Goal: Task Accomplishment & Management: Manage account settings

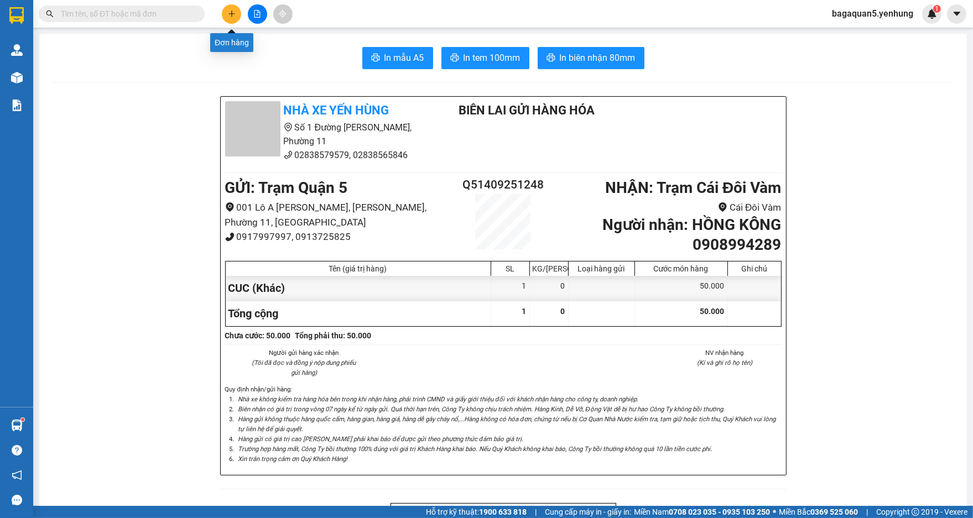
click at [228, 6] on button at bounding box center [231, 13] width 19 height 19
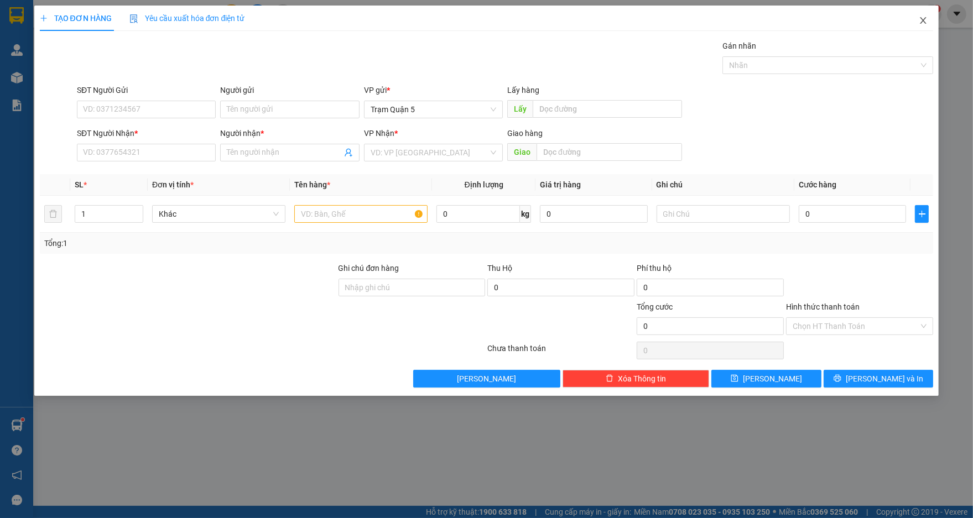
click at [918, 24] on icon "close" at bounding box center [922, 20] width 9 height 9
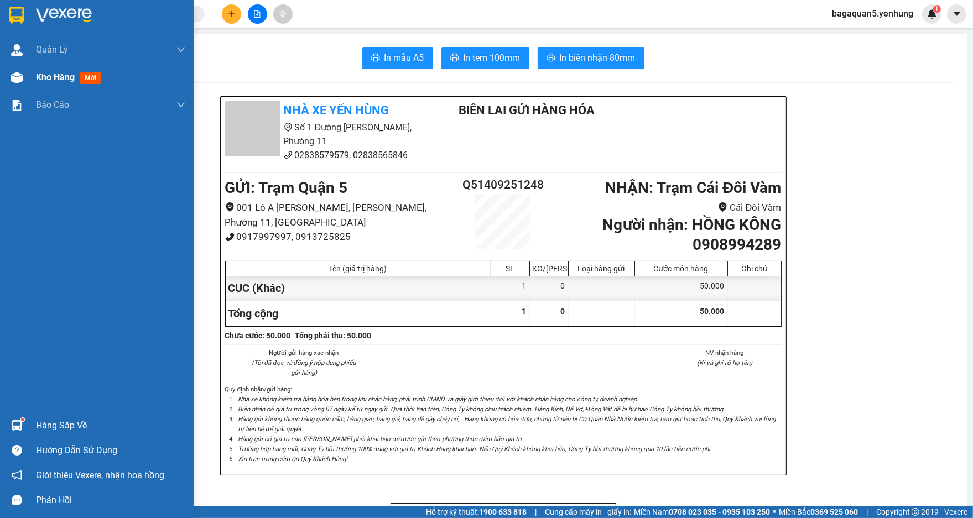
click at [42, 66] on div "Kho hàng mới" at bounding box center [110, 78] width 149 height 28
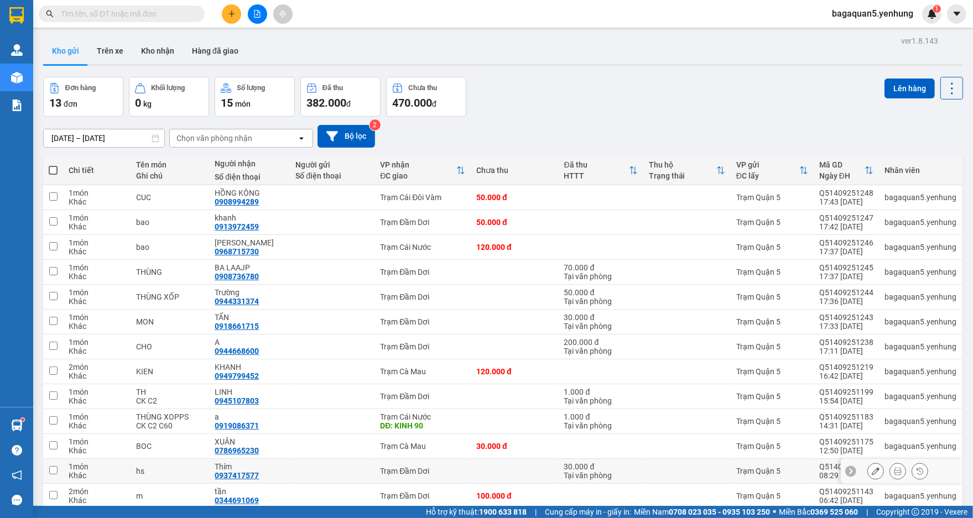
scroll to position [51, 0]
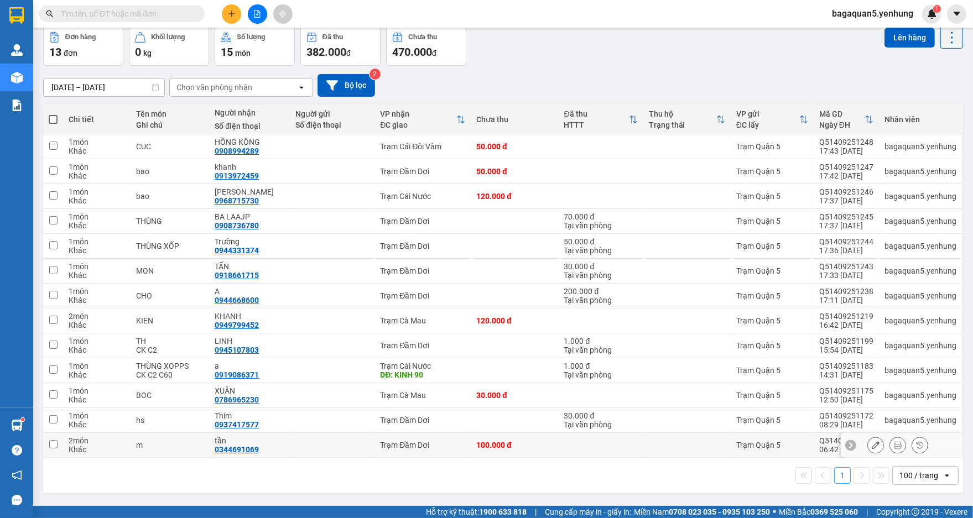
click at [479, 449] on div "100.000 đ" at bounding box center [514, 445] width 76 height 9
checkbox input "true"
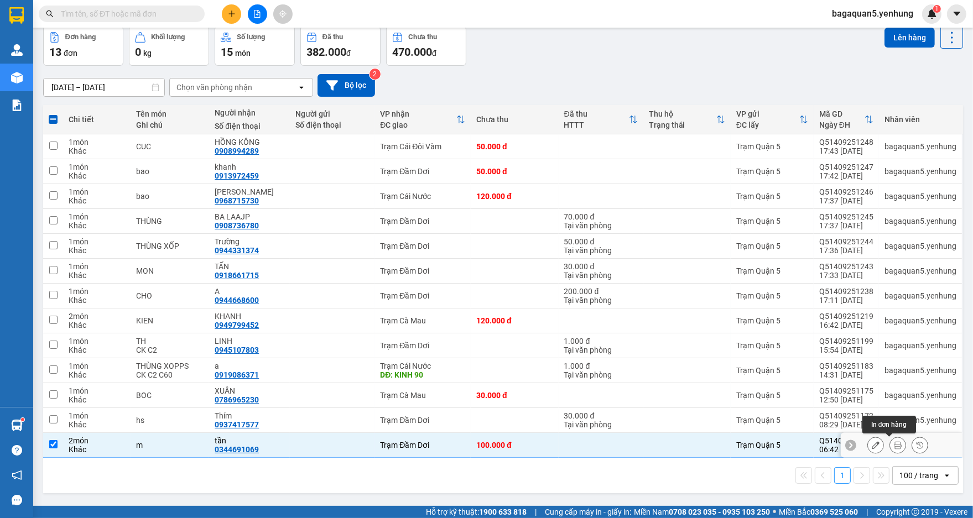
click at [879, 445] on div at bounding box center [897, 445] width 61 height 17
click at [893, 442] on icon at bounding box center [897, 445] width 8 height 8
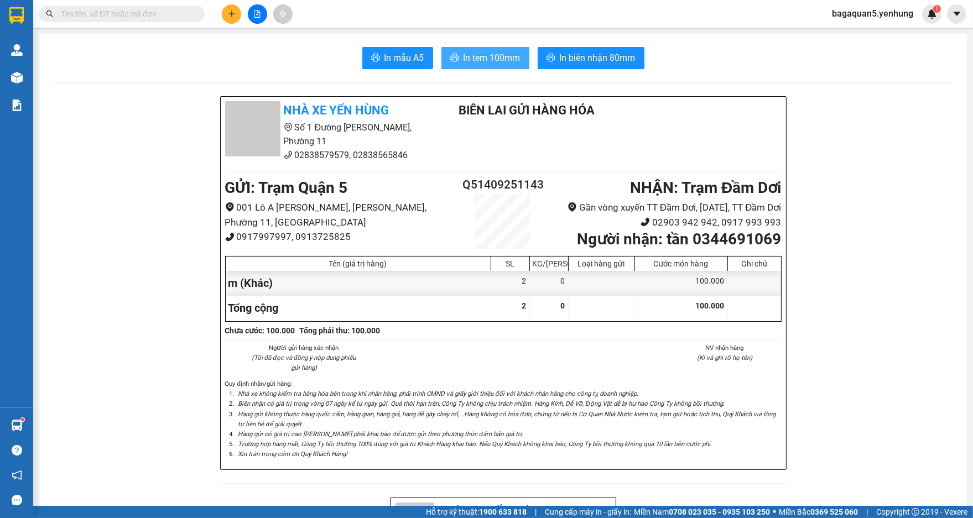
click at [473, 50] on div "In mẫu A5 In tem 100mm In biên nhận 80mm" at bounding box center [503, 58] width 901 height 22
drag, startPoint x: 473, startPoint y: 51, endPoint x: 452, endPoint y: 43, distance: 22.6
click at [473, 51] on span "In tem 100mm" at bounding box center [491, 58] width 57 height 14
click at [441, 47] on button "In tem 100mm" at bounding box center [485, 58] width 88 height 22
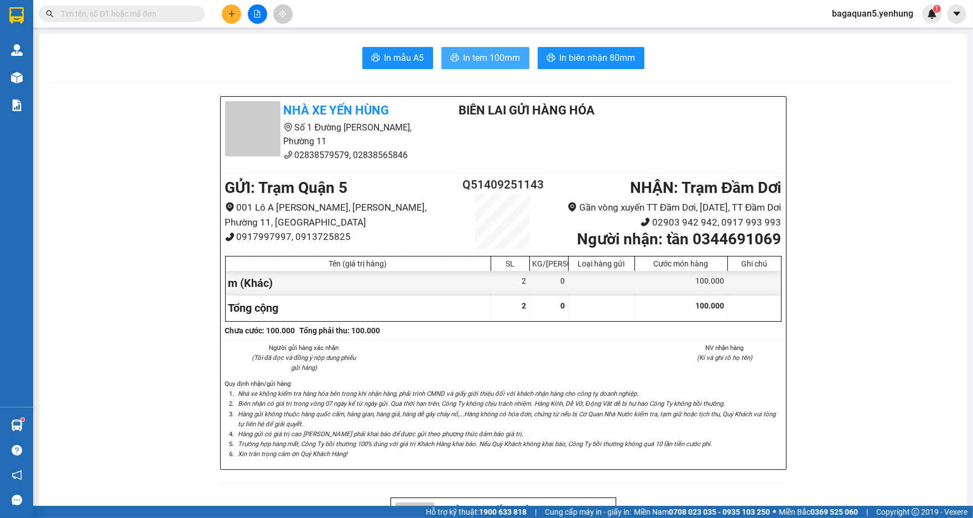
click at [441, 47] on button "In tem 100mm" at bounding box center [485, 58] width 88 height 22
drag, startPoint x: 224, startPoint y: 17, endPoint x: 227, endPoint y: -1, distance: 17.4
click at [227, 0] on div "Kết quả tìm kiếm ( 0 ) Bộ lọc No Data bagaquan5.yenhung 1" at bounding box center [486, 14] width 973 height 28
click at [237, 16] on button at bounding box center [231, 13] width 19 height 19
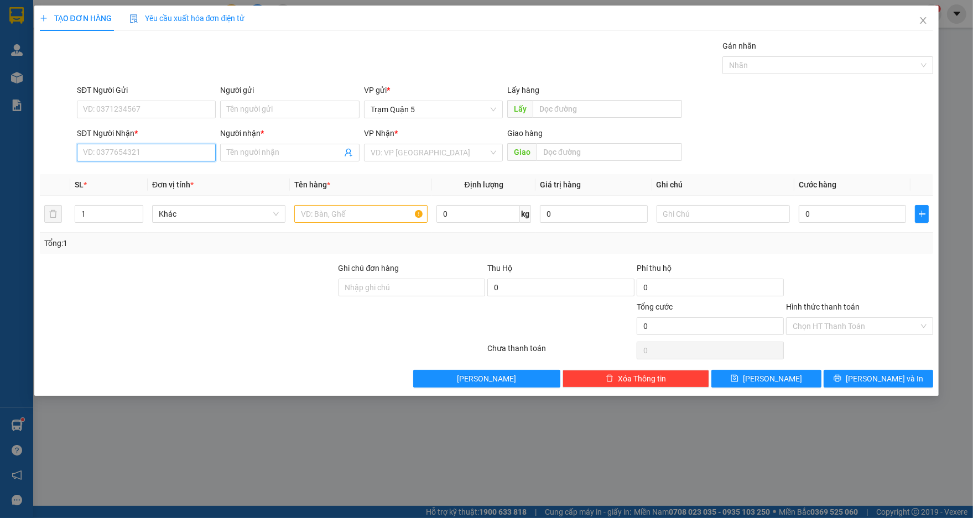
click at [187, 148] on input "SĐT Người Nhận *" at bounding box center [146, 153] width 139 height 18
click at [156, 166] on div "0949321202 - HIEP LOI" at bounding box center [146, 175] width 139 height 18
type input "0949321202"
type input "HIEP LOI"
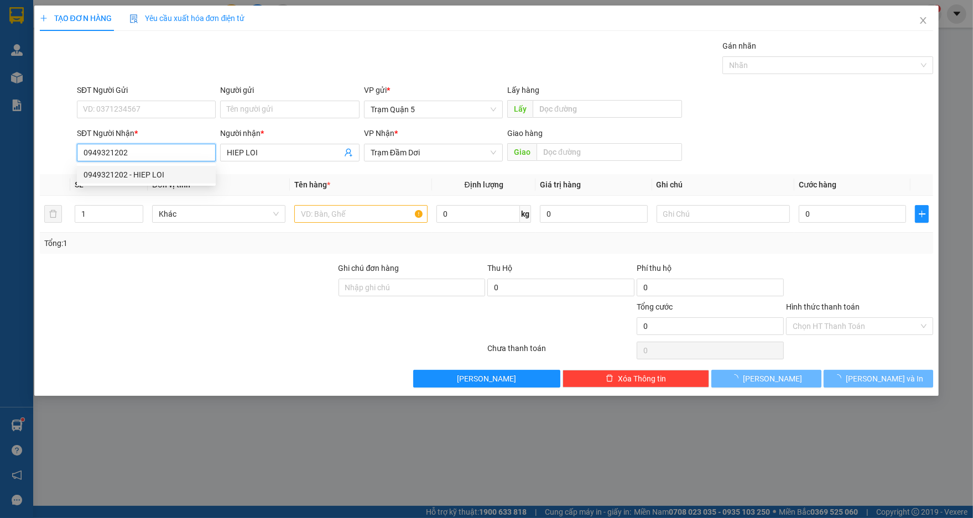
type input "450.000"
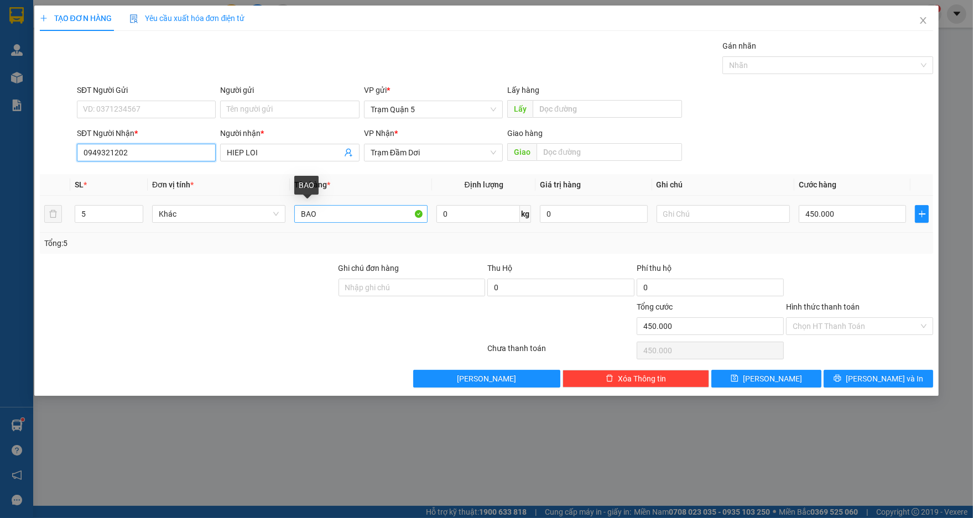
type input "0949321202"
drag, startPoint x: 373, startPoint y: 219, endPoint x: 371, endPoint y: 226, distance: 6.5
click at [373, 226] on td "BAO" at bounding box center [361, 214] width 142 height 37
type input "B"
type input "KIEN"
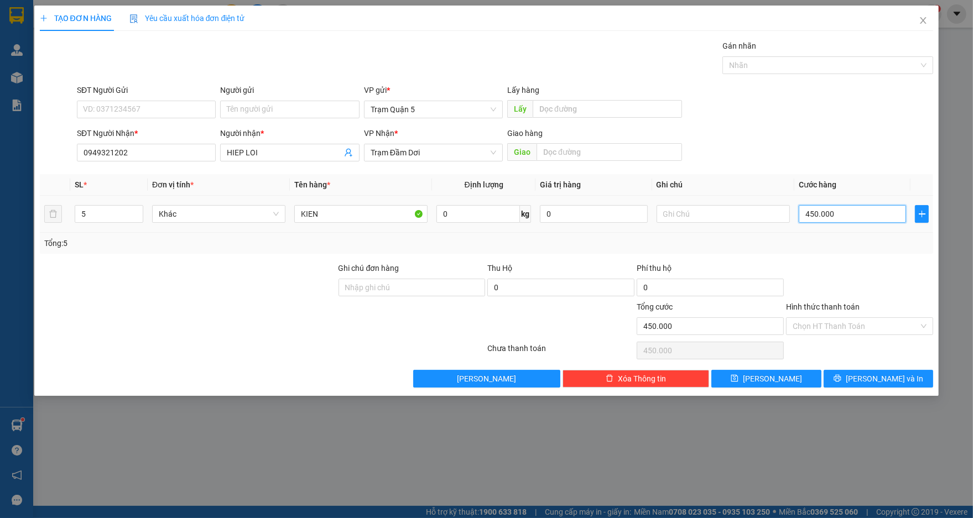
click at [866, 213] on input "450.000" at bounding box center [851, 214] width 107 height 18
type input "0"
click at [117, 213] on input "5" at bounding box center [108, 214] width 67 height 17
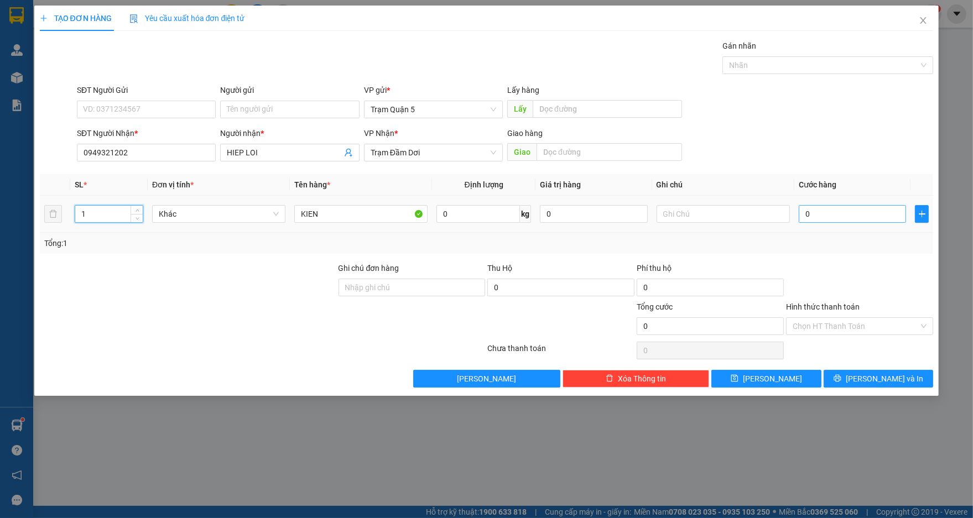
type input "1"
drag, startPoint x: 819, startPoint y: 221, endPoint x: 818, endPoint y: 205, distance: 16.0
click at [818, 205] on div "0" at bounding box center [851, 214] width 107 height 22
click at [849, 206] on input "0" at bounding box center [851, 214] width 107 height 18
drag, startPoint x: 849, startPoint y: 215, endPoint x: 913, endPoint y: 214, distance: 64.1
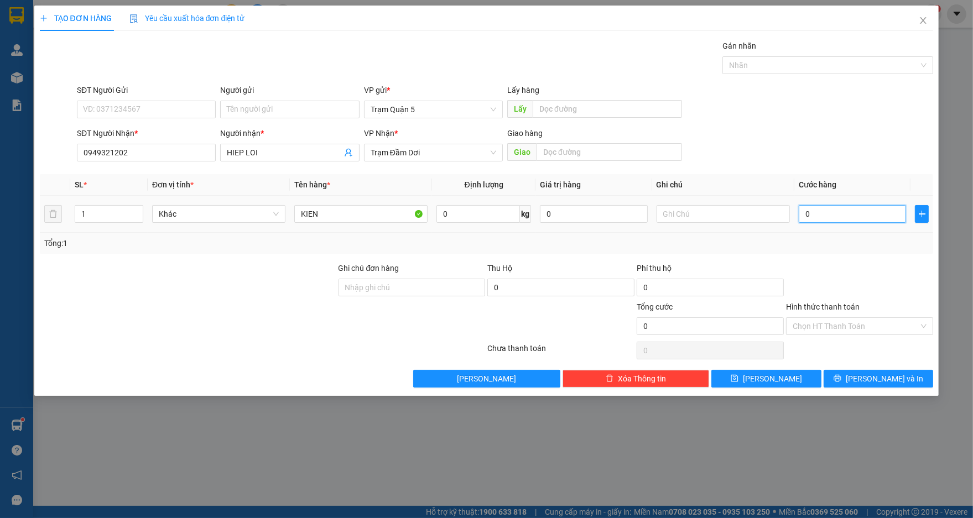
click at [857, 215] on input "0" at bounding box center [851, 214] width 107 height 18
type input "7"
type input "07"
type input "70"
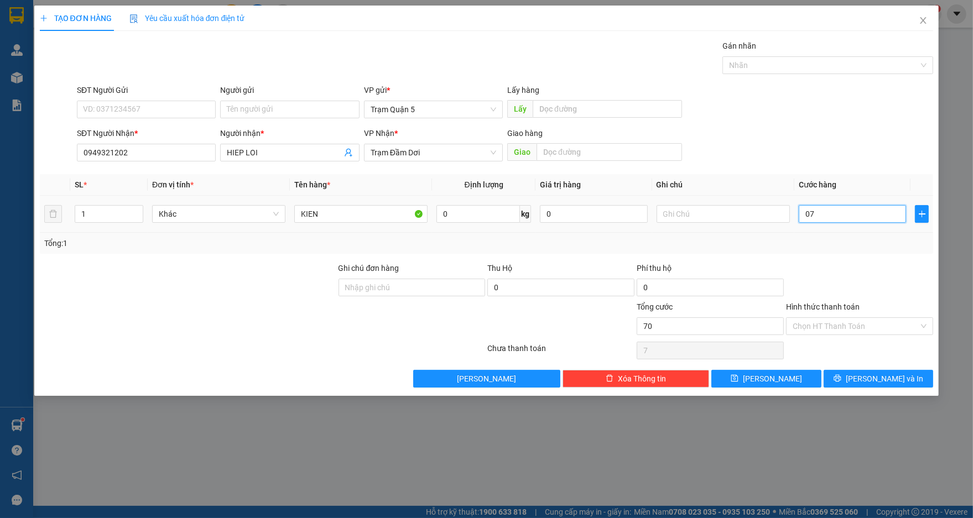
type input "70"
type input "070"
type input "70.000"
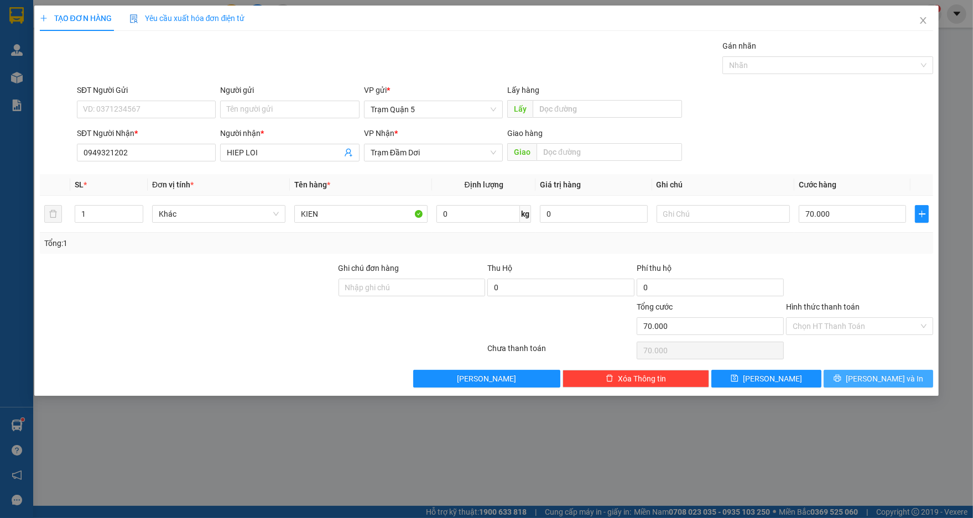
click at [888, 375] on span "[PERSON_NAME] và In" at bounding box center [883, 379] width 77 height 12
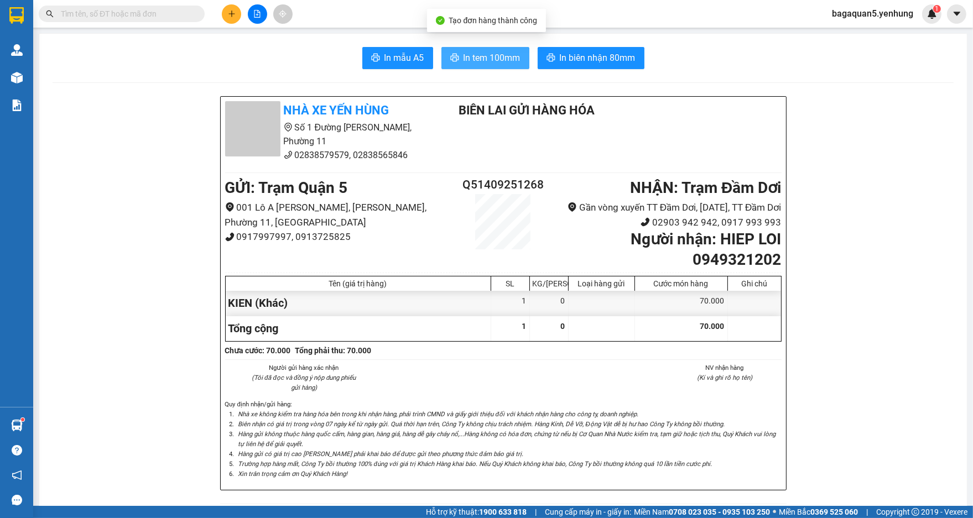
click at [479, 54] on span "In tem 100mm" at bounding box center [491, 58] width 57 height 14
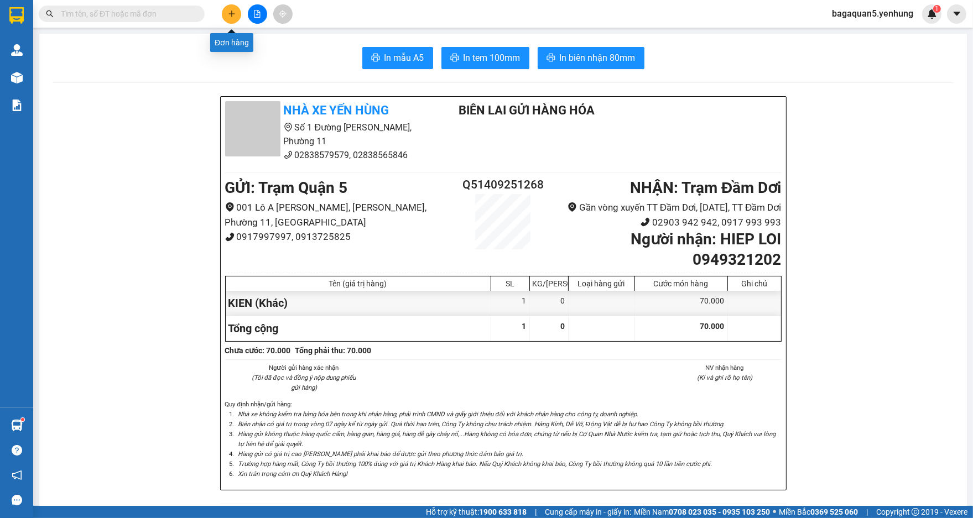
click at [227, 19] on button at bounding box center [231, 13] width 19 height 19
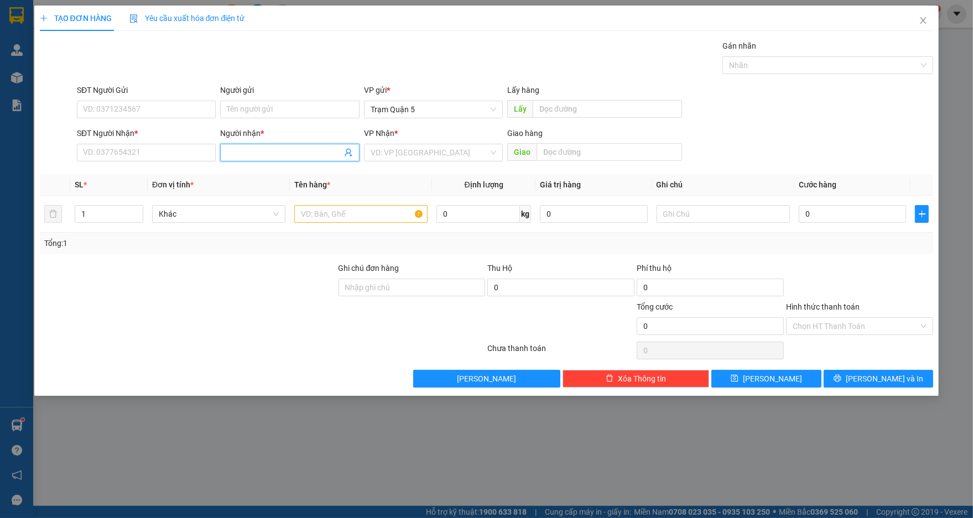
drag, startPoint x: 234, startPoint y: 153, endPoint x: 226, endPoint y: 142, distance: 13.5
click at [234, 151] on input "Người nhận *" at bounding box center [284, 153] width 114 height 12
type input "TRIÊU CA"
drag, startPoint x: 139, startPoint y: 154, endPoint x: 149, endPoint y: 168, distance: 17.4
click at [138, 155] on input "SĐT Người Nhận *" at bounding box center [146, 153] width 139 height 18
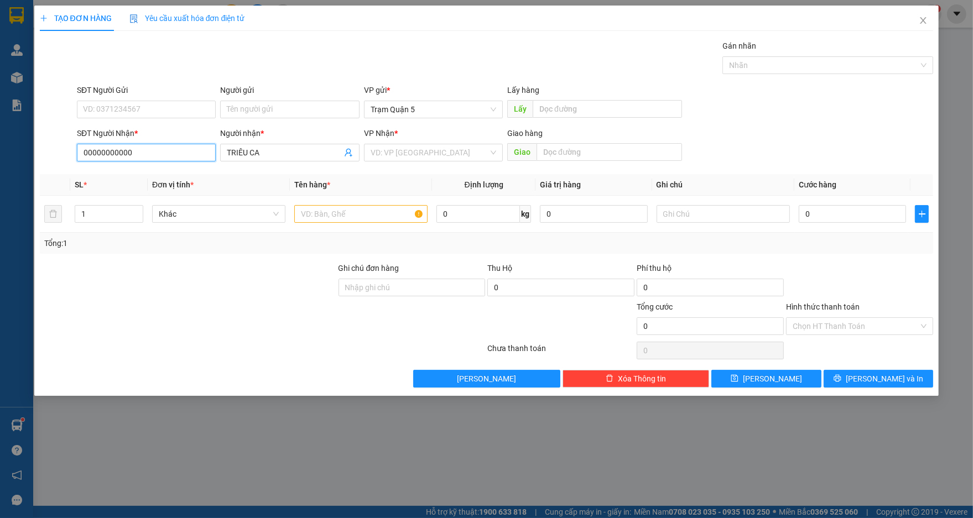
type input "00000000000"
drag, startPoint x: 367, startPoint y: 218, endPoint x: 368, endPoint y: 176, distance: 42.0
click at [365, 190] on table "SL * Đơn vị tính * Tên hàng * Định lượng Giá trị hàng Ghi chú Cước hàng 1 Khác …" at bounding box center [486, 203] width 893 height 59
type input "BAO"
type input "2"
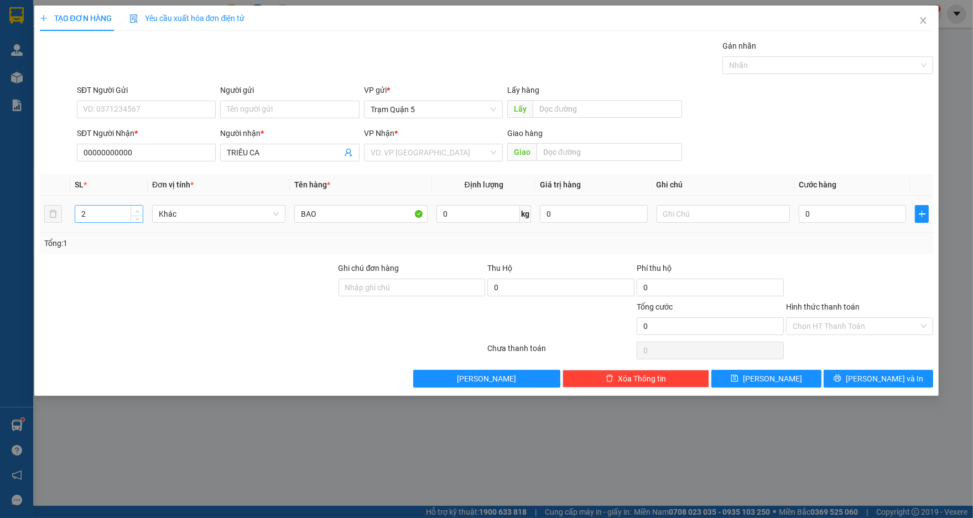
click at [141, 212] on span "Increase Value" at bounding box center [136, 211] width 12 height 10
click at [865, 214] on input "0" at bounding box center [851, 214] width 107 height 18
type input "1"
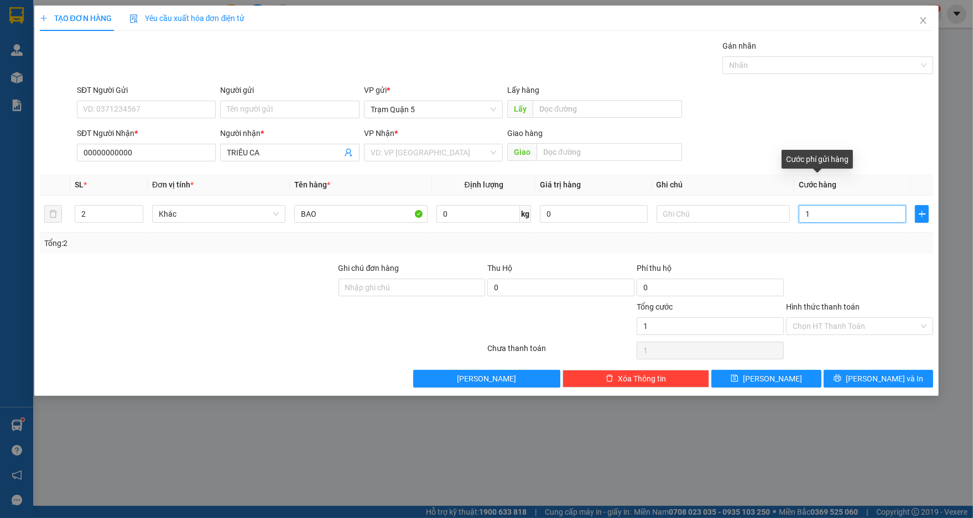
type input "10"
type input "100"
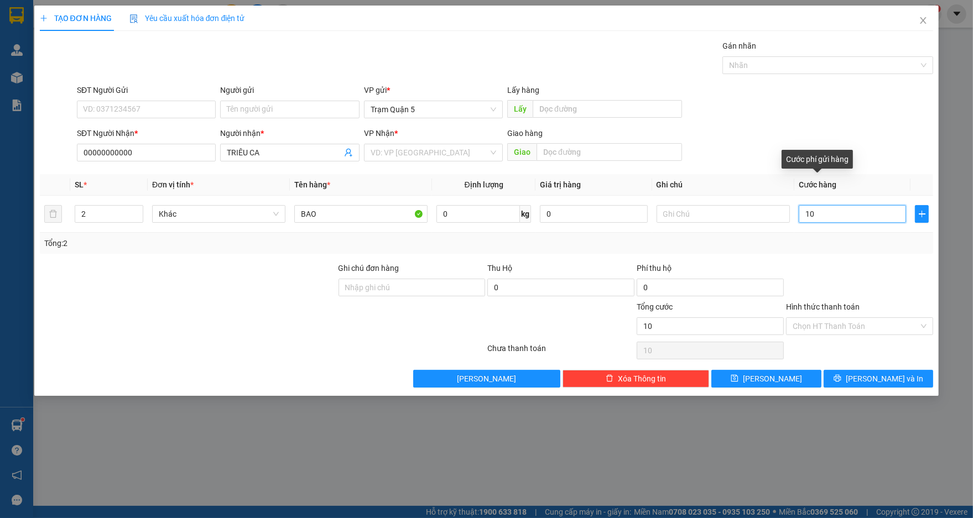
type input "100"
type input "100.000"
click at [817, 286] on div at bounding box center [859, 281] width 149 height 39
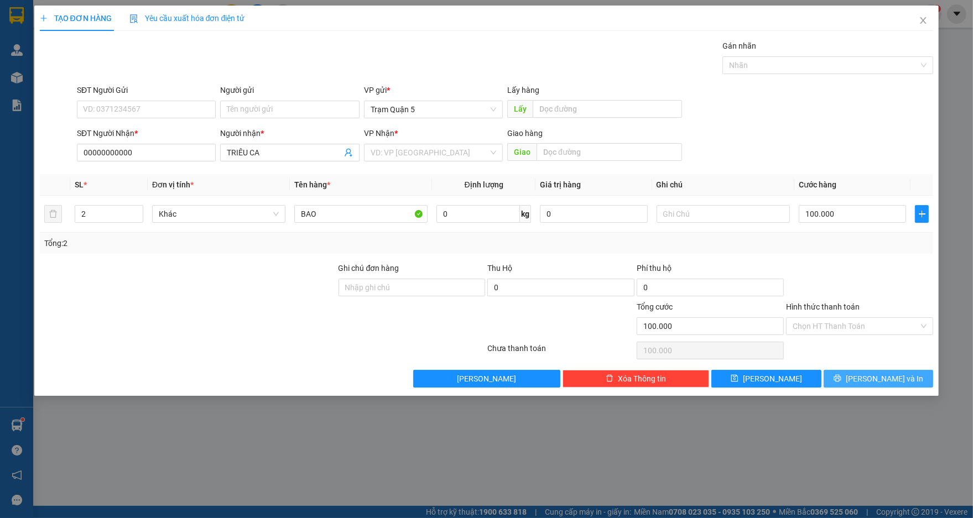
drag, startPoint x: 877, startPoint y: 387, endPoint x: 875, endPoint y: 381, distance: 5.8
click at [877, 385] on div "TẠO ĐƠN HÀNG Yêu cầu xuất hóa đơn điện tử Transit Pickup Surcharge Ids Transit …" at bounding box center [486, 201] width 905 height 390
click at [823, 370] on button "[PERSON_NAME] và In" at bounding box center [877, 379] width 109 height 18
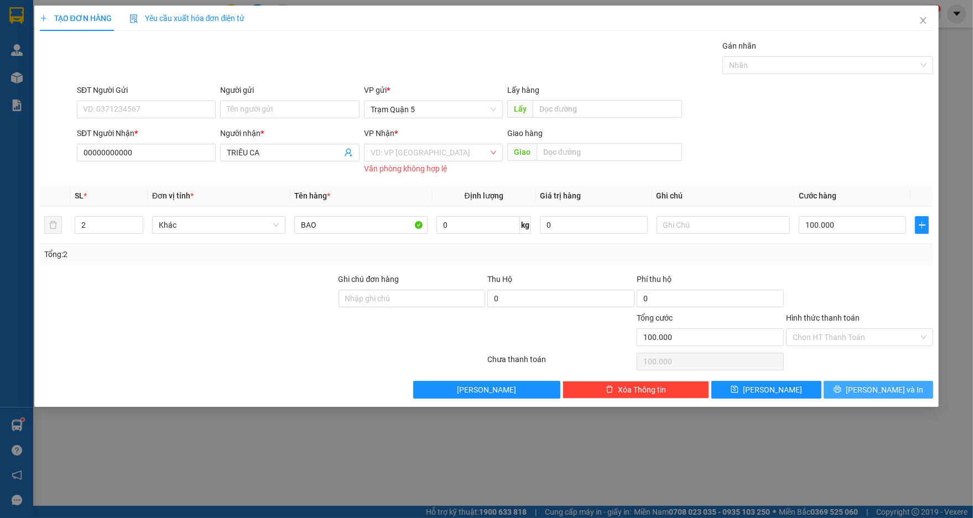
drag, startPoint x: 873, startPoint y: 380, endPoint x: 869, endPoint y: 377, distance: 5.9
click at [869, 378] on div "Transit Pickup Surcharge Ids Transit Deliver Surcharge Ids Transit Deliver Surc…" at bounding box center [486, 219] width 893 height 359
click at [823, 381] on button "[PERSON_NAME] và In" at bounding box center [877, 390] width 109 height 18
click at [446, 155] on input "search" at bounding box center [429, 152] width 118 height 17
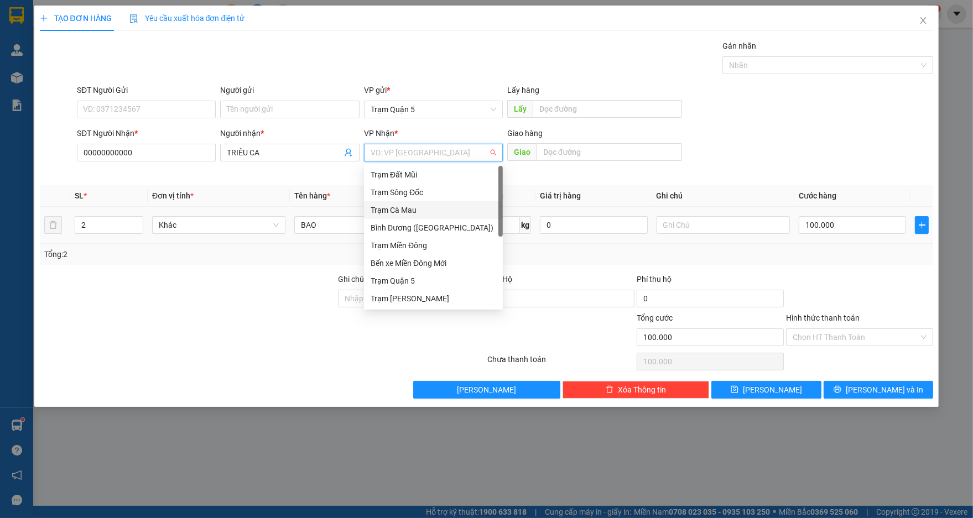
click at [460, 208] on div "Trạm Cà Mau" at bounding box center [433, 210] width 126 height 12
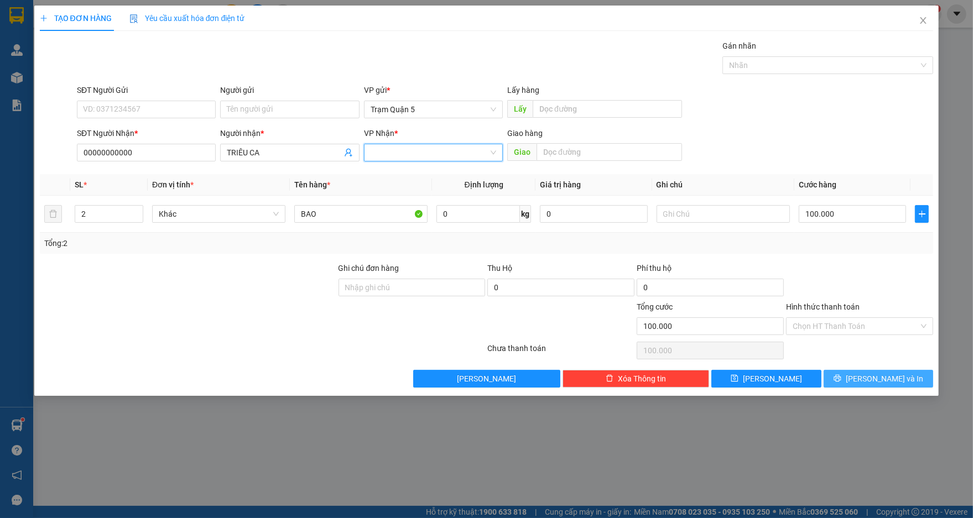
click at [823, 370] on button "[PERSON_NAME] và In" at bounding box center [877, 379] width 109 height 18
click at [838, 373] on button "[PERSON_NAME] và In" at bounding box center [877, 379] width 109 height 18
click button "[PERSON_NAME] và In" at bounding box center [877, 379] width 109 height 18
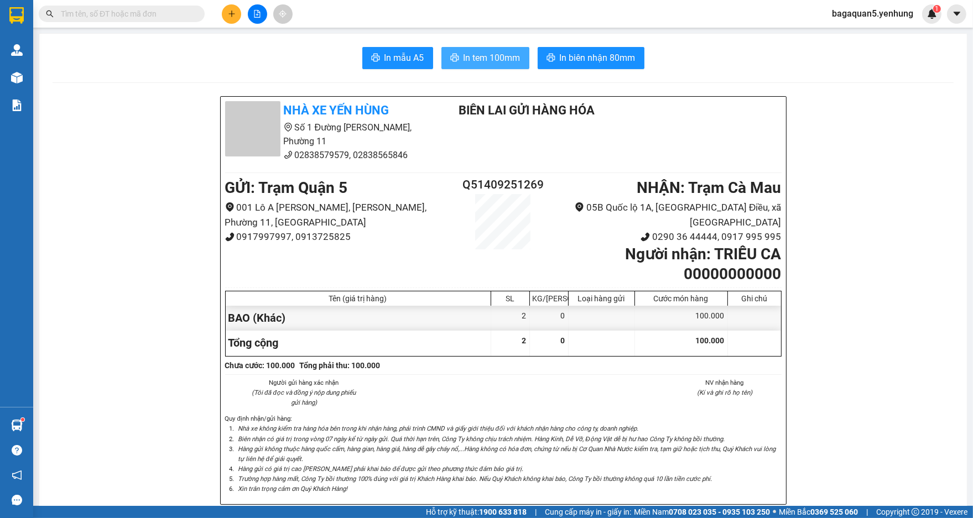
click at [463, 53] on span "In tem 100mm" at bounding box center [491, 58] width 57 height 14
click at [601, 80] on section "Kết quả tìm kiếm ( 0 ) Bộ lọc No Data bagaquan5.yenhung 1 Quản Lý Quản lý khách…" at bounding box center [486, 259] width 973 height 518
drag, startPoint x: 592, startPoint y: 118, endPoint x: 509, endPoint y: 165, distance: 95.3
click at [591, 118] on li "BIÊN LAI GỬI HÀNG HÓA" at bounding box center [526, 110] width 182 height 19
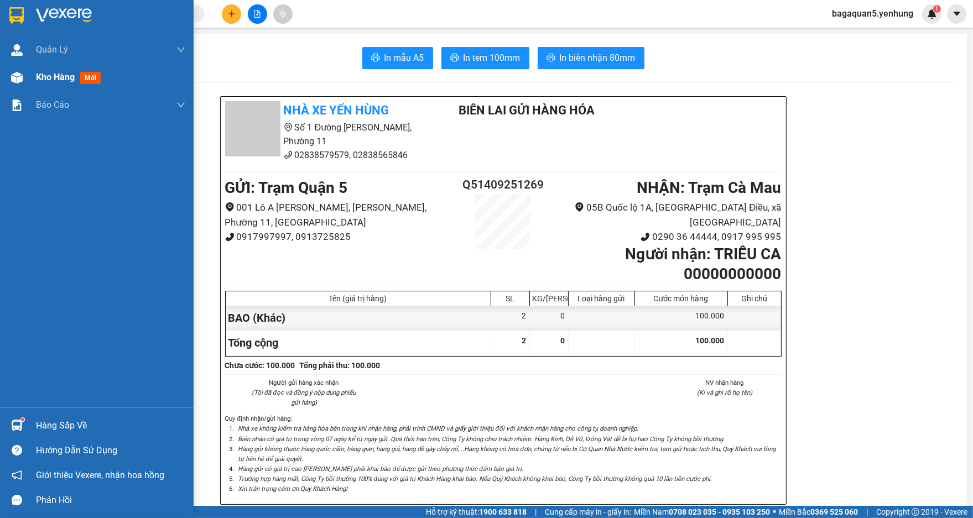
click at [12, 81] on img at bounding box center [17, 78] width 12 height 12
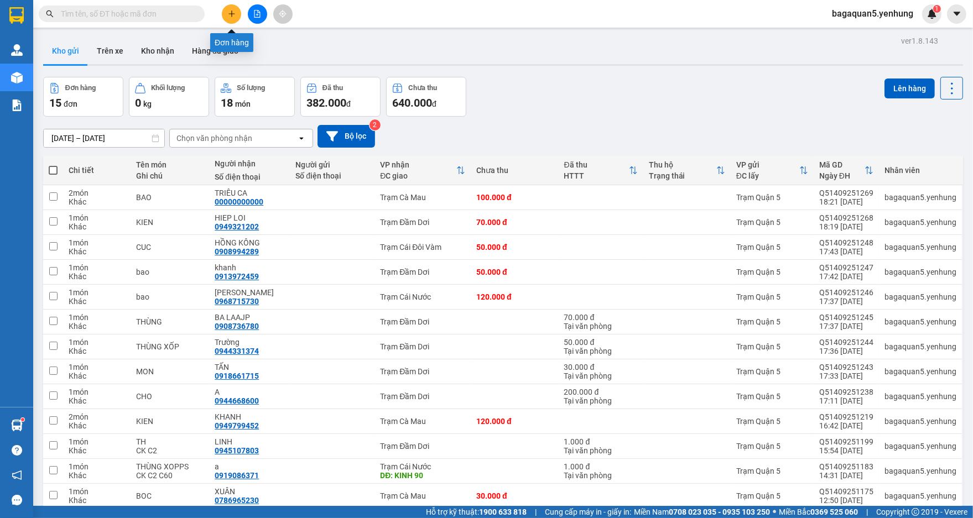
click at [234, 22] on button at bounding box center [231, 13] width 19 height 19
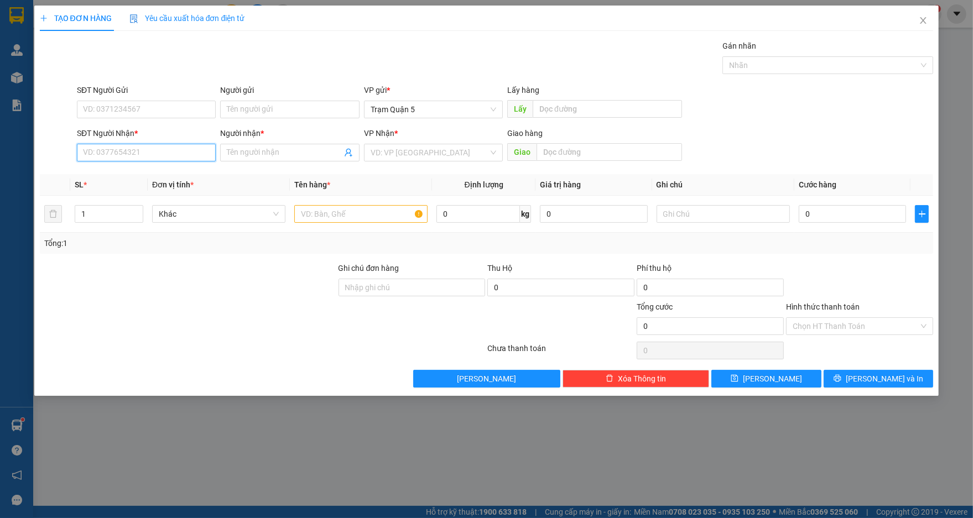
click at [194, 153] on input "SĐT Người Nhận *" at bounding box center [146, 153] width 139 height 18
drag, startPoint x: 176, startPoint y: 169, endPoint x: 197, endPoint y: 175, distance: 21.9
click at [197, 175] on div "0918746922 - HÙNG" at bounding box center [146, 175] width 126 height 12
type input "0918746922"
type input "HÙNG"
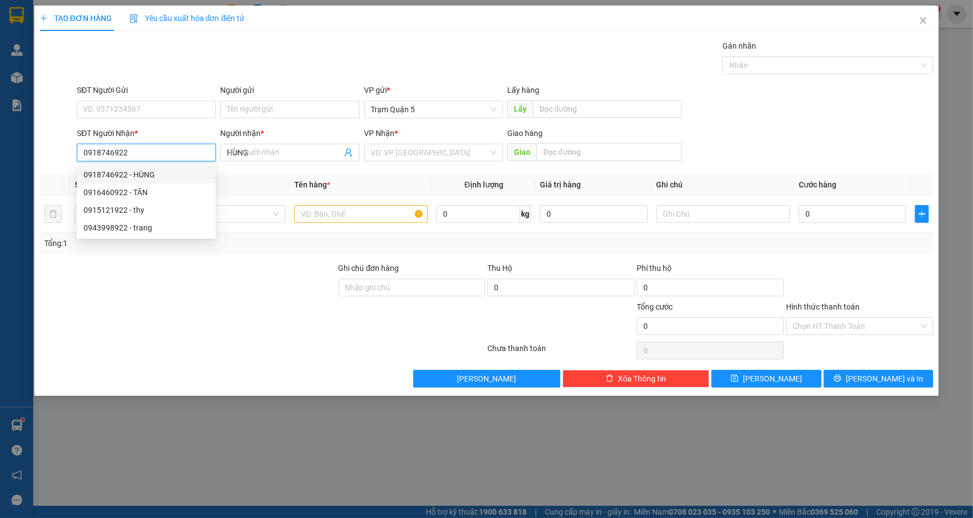
type input "50.000"
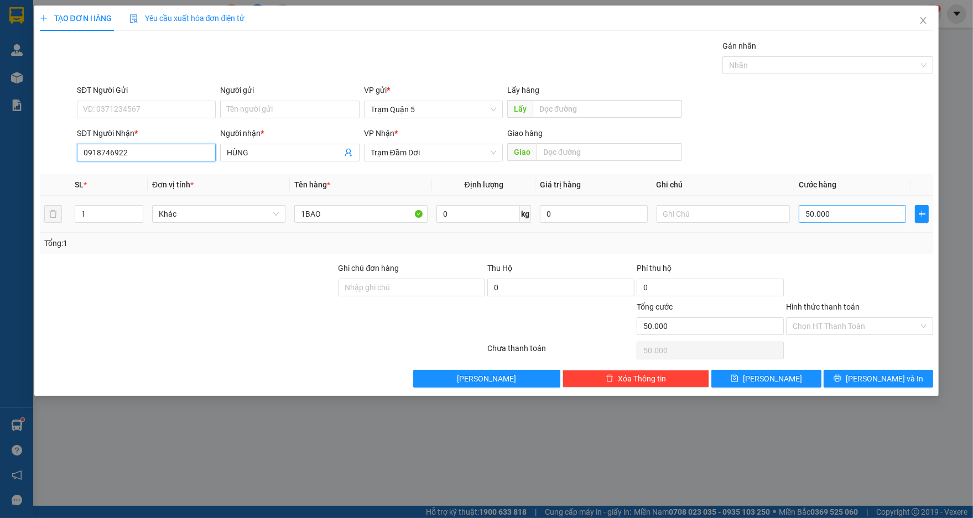
type input "0918746922"
type input "0"
type input "7"
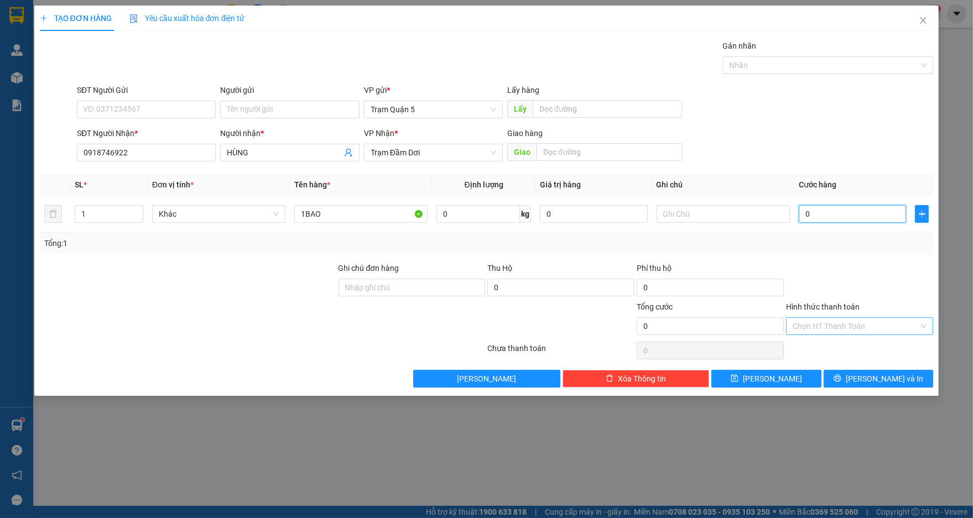
type input "7"
type input "07"
type input "70"
type input "070"
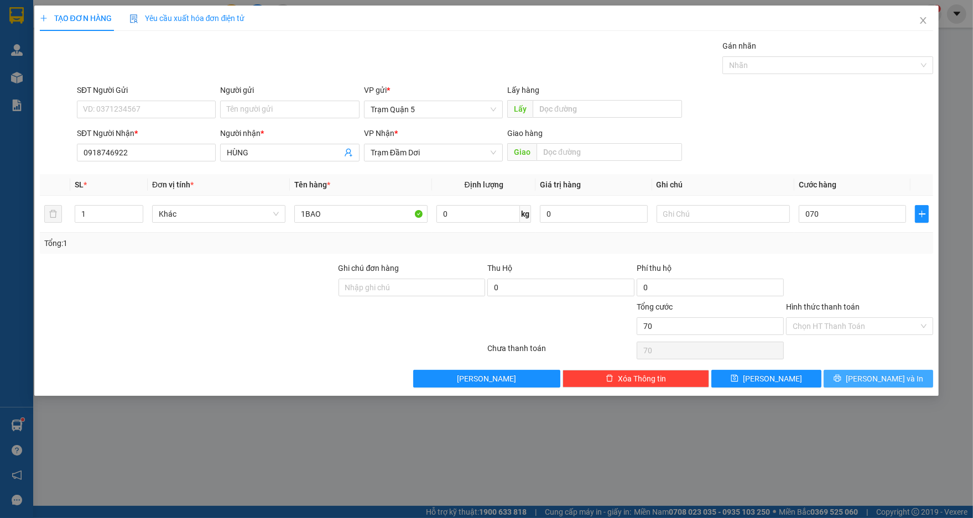
type input "70.000"
click at [867, 374] on button "[PERSON_NAME] và In" at bounding box center [877, 379] width 109 height 18
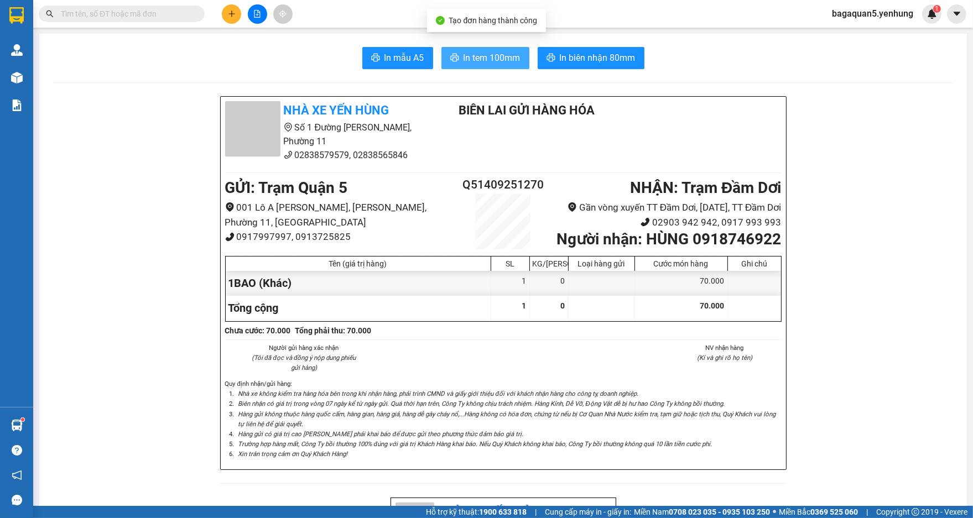
drag, startPoint x: 511, startPoint y: 54, endPoint x: 505, endPoint y: 63, distance: 11.2
click at [510, 56] on span "In tem 100mm" at bounding box center [491, 58] width 57 height 14
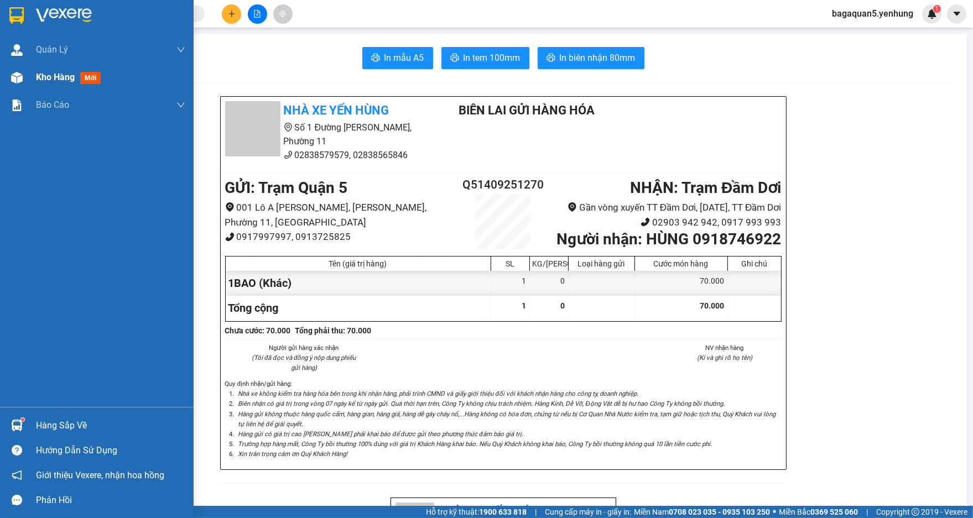
click at [12, 66] on div "Kho hàng mới" at bounding box center [97, 78] width 194 height 28
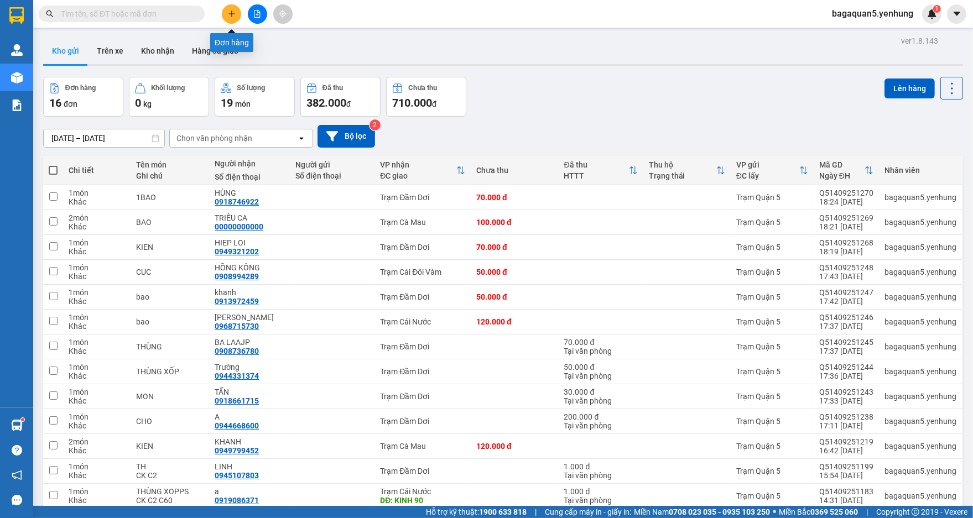
click at [234, 17] on button at bounding box center [231, 13] width 19 height 19
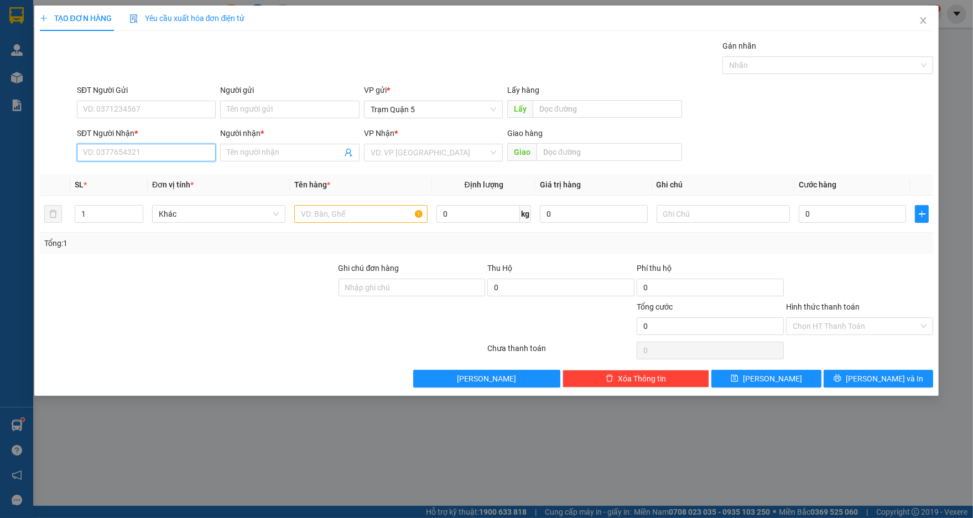
click at [182, 151] on input "SĐT Người Nhận *" at bounding box center [146, 153] width 139 height 18
click at [174, 175] on div "0964690550 - TÂM" at bounding box center [146, 175] width 126 height 12
type input "0964690550"
type input "TÂM"
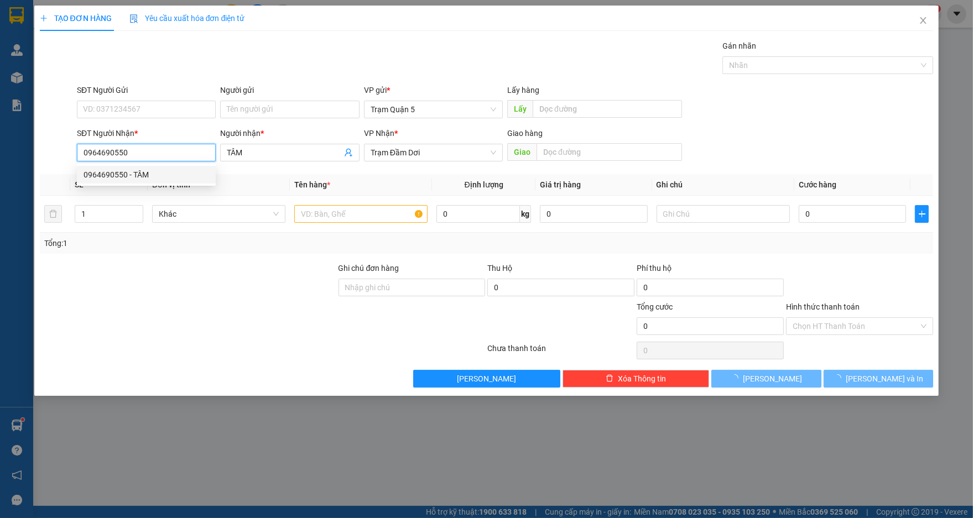
type input "50.000"
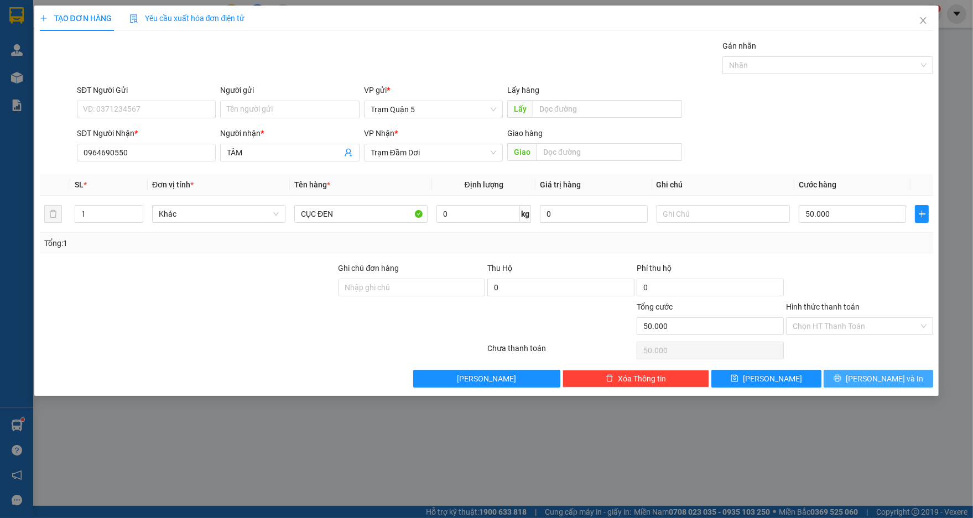
click at [873, 378] on span "[PERSON_NAME] và In" at bounding box center [883, 379] width 77 height 12
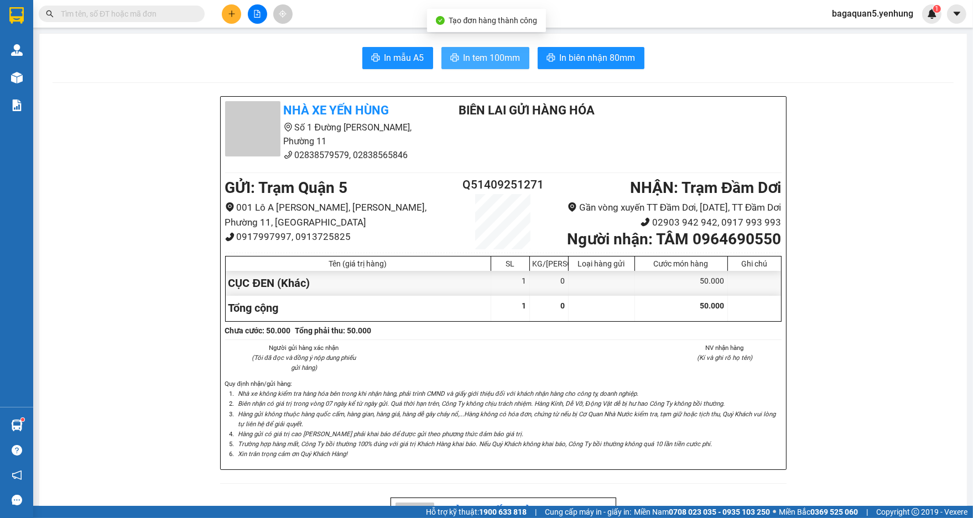
click at [514, 59] on span "In tem 100mm" at bounding box center [491, 58] width 57 height 14
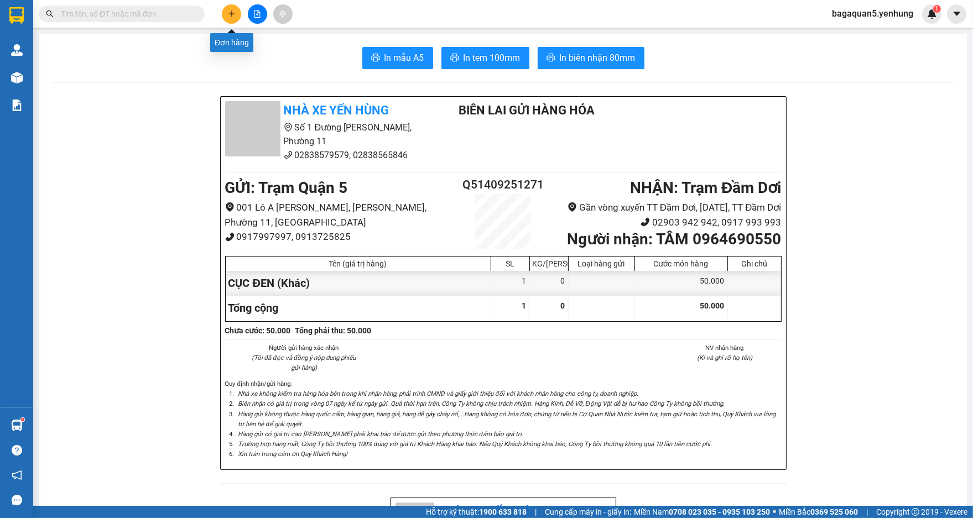
click at [225, 17] on button at bounding box center [231, 13] width 19 height 19
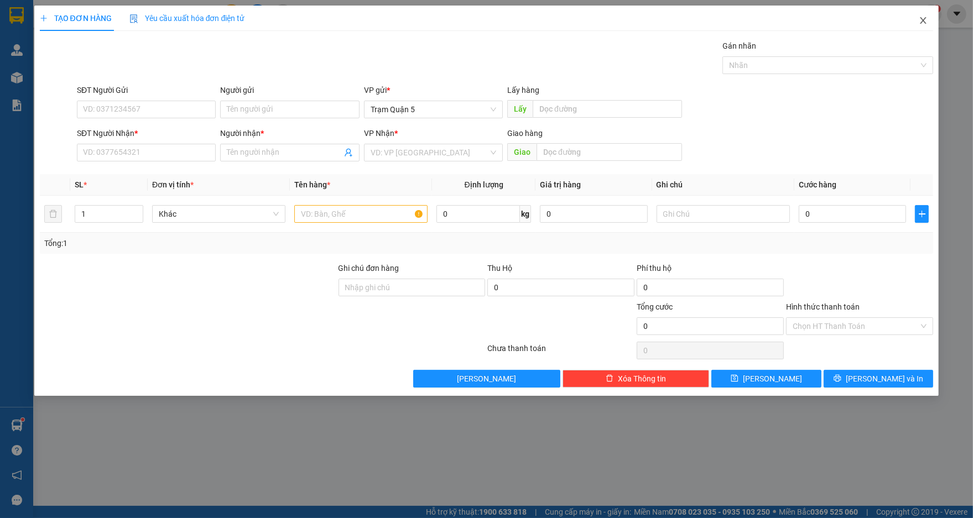
click at [922, 24] on icon "close" at bounding box center [922, 20] width 9 height 9
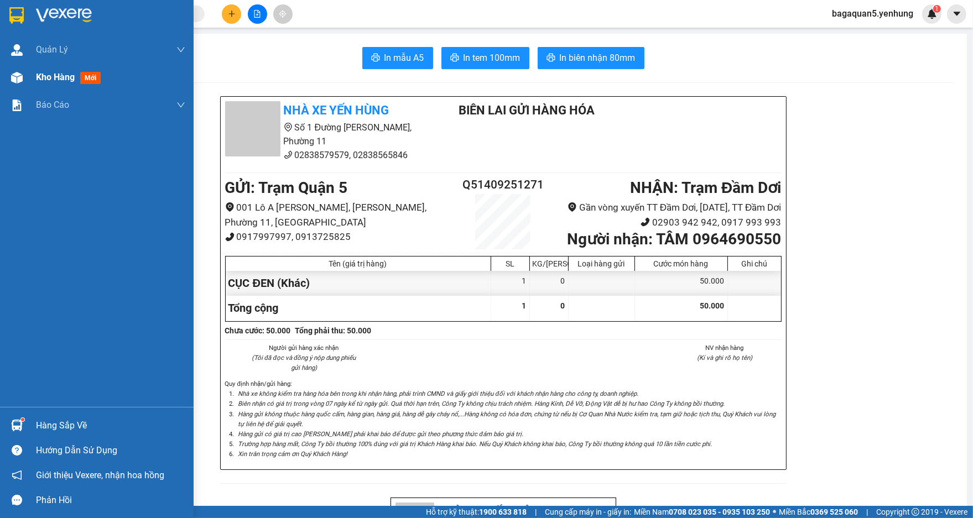
click at [27, 71] on div "Kho hàng mới" at bounding box center [97, 78] width 194 height 28
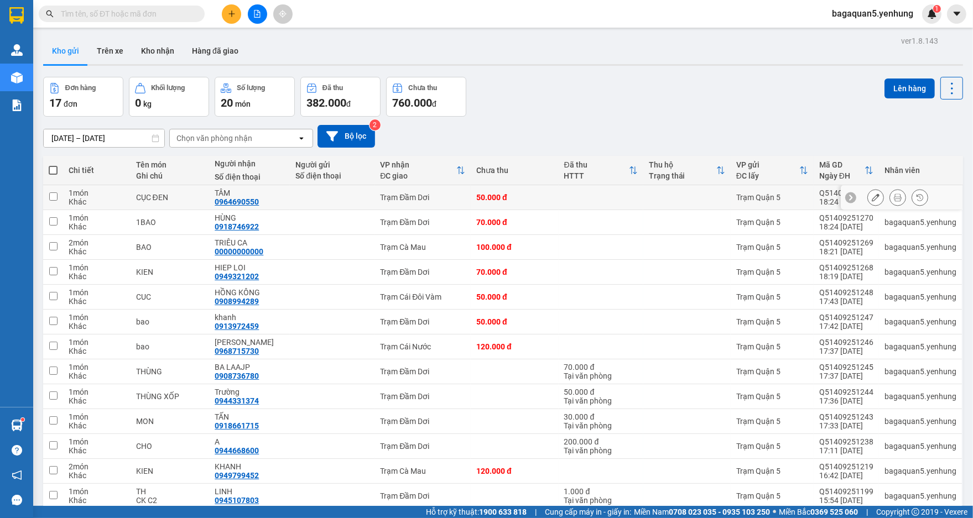
click at [861, 187] on div at bounding box center [901, 197] width 122 height 25
click at [867, 196] on button at bounding box center [874, 197] width 15 height 19
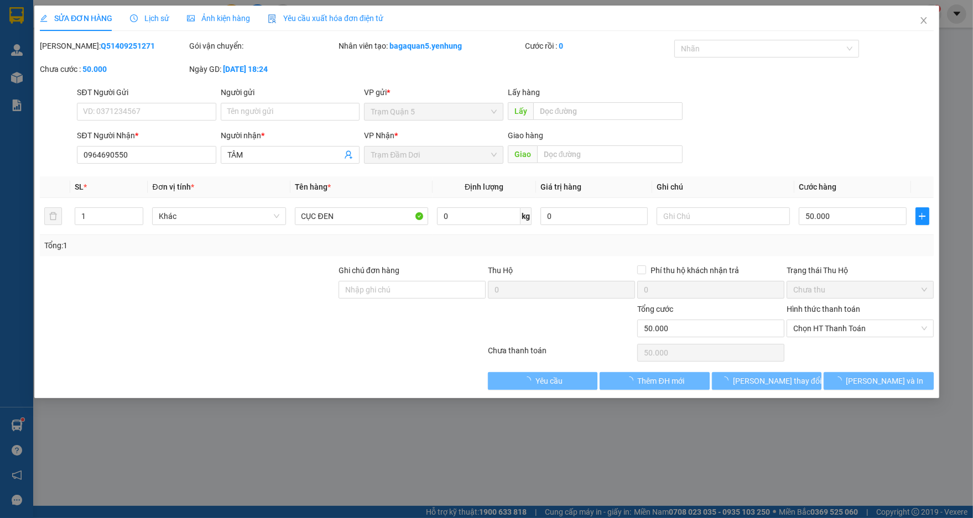
type input "0964690550"
type input "TÂM"
type input "50.000"
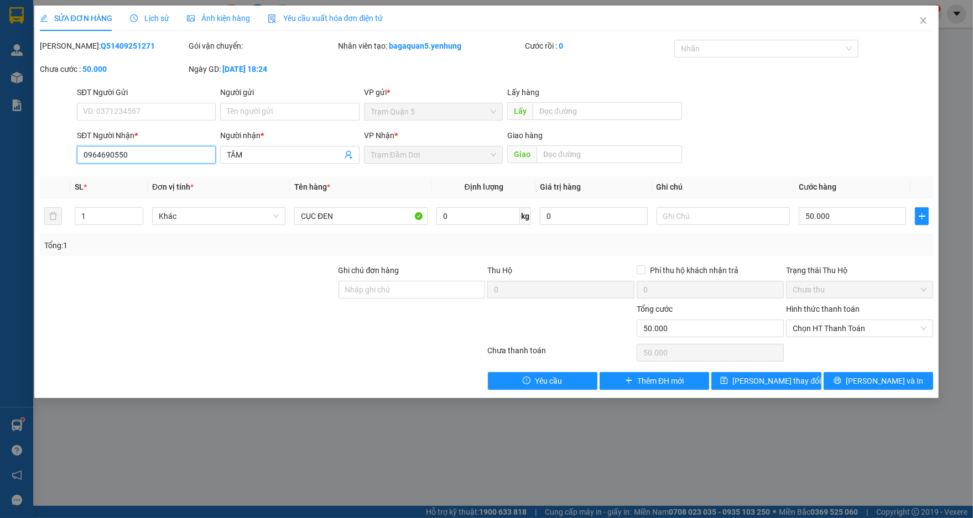
click at [102, 155] on input "0964690550" at bounding box center [146, 155] width 139 height 18
click at [101, 154] on input "0964690550" at bounding box center [146, 155] width 139 height 18
click at [123, 155] on input "0949131690550" at bounding box center [146, 155] width 139 height 18
type input "0949131550"
click at [373, 212] on input "CỤC ĐEN" at bounding box center [360, 216] width 133 height 18
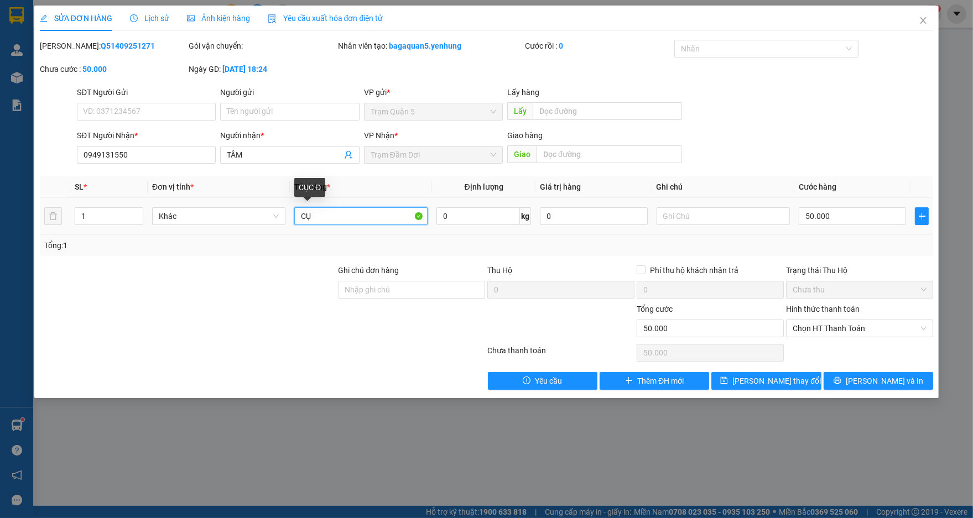
type input "C"
type input "TH"
click at [837, 219] on input "50.000" at bounding box center [851, 216] width 107 height 18
type input "0"
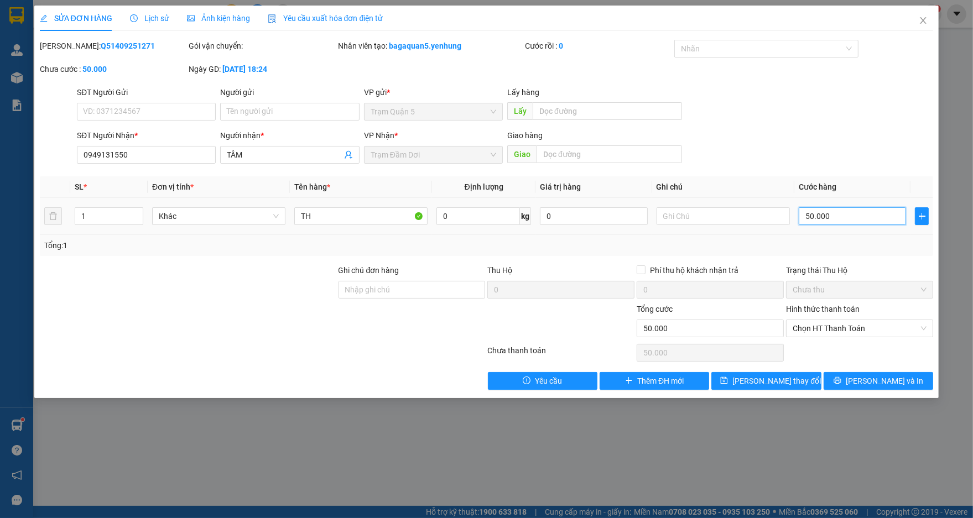
type input "0"
type input "6"
type input "06"
type input "0"
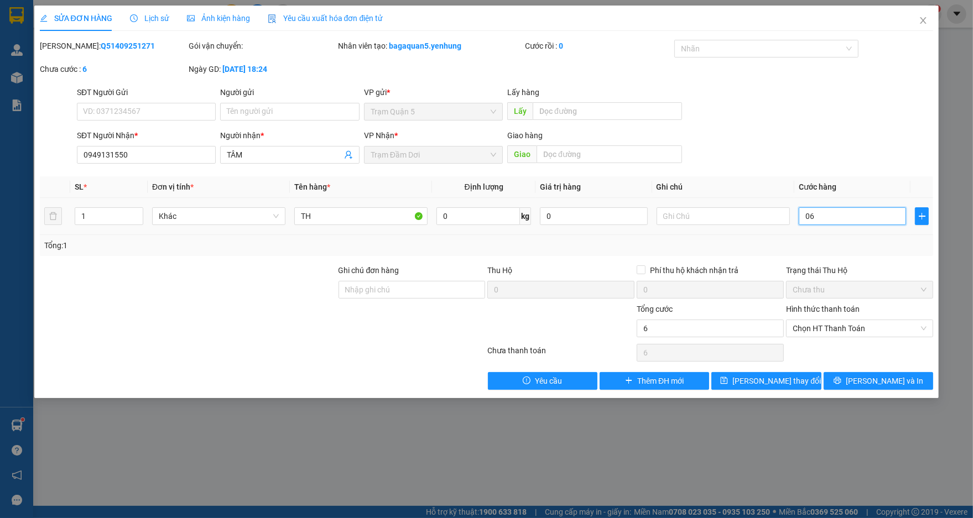
type input "0"
type input "7"
type input "07"
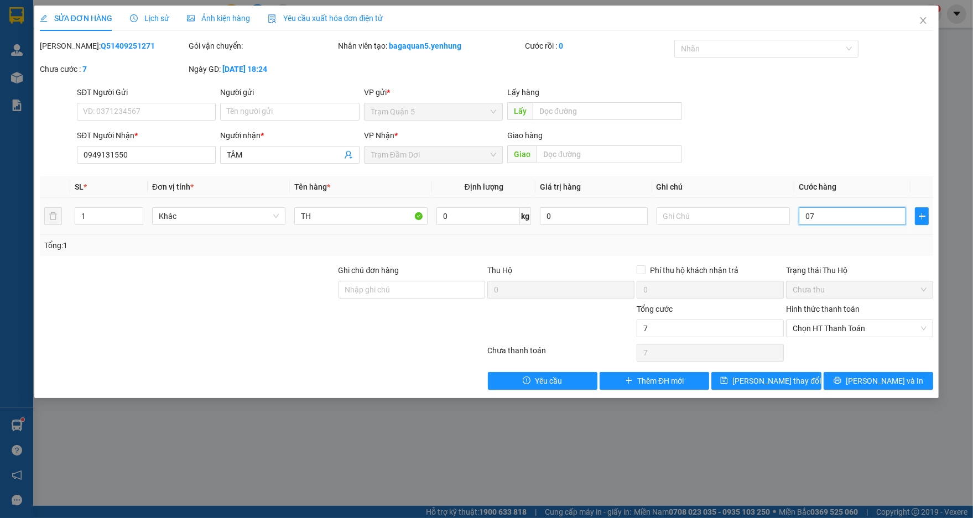
type input "70"
type input "070"
type input "70.000"
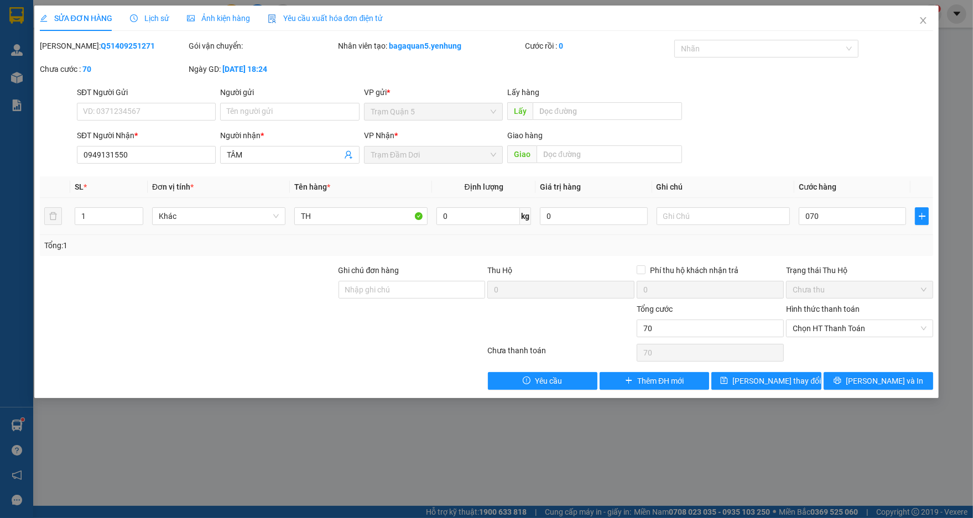
type input "70.000"
drag, startPoint x: 912, startPoint y: 213, endPoint x: 901, endPoint y: 228, distance: 17.8
click at [906, 218] on tr "1 Khác TH 0 kg 0 70.000" at bounding box center [486, 216] width 893 height 37
drag, startPoint x: 875, startPoint y: 410, endPoint x: 875, endPoint y: 398, distance: 12.2
click at [875, 405] on div "SỬA ĐƠN HÀNG Lịch sử Ảnh kiện hàng Yêu cầu xuất hóa đơn điện tử Total Paid Fee …" at bounding box center [486, 259] width 973 height 518
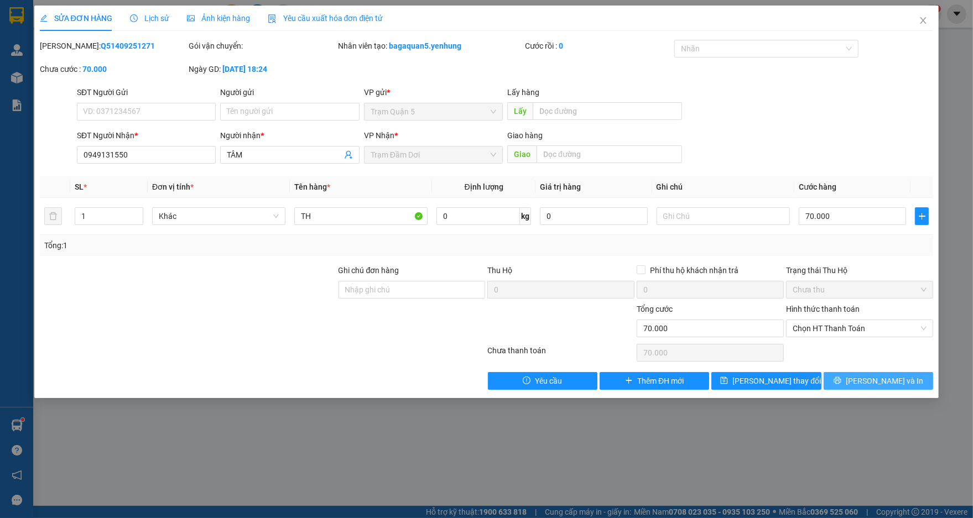
click at [870, 378] on span "[PERSON_NAME] và In" at bounding box center [883, 381] width 77 height 12
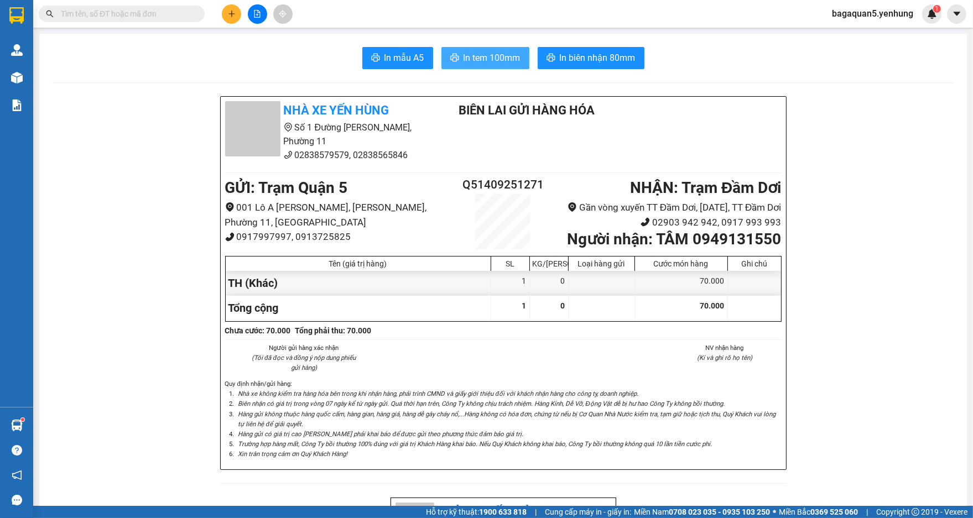
drag, startPoint x: 461, startPoint y: 54, endPoint x: 482, endPoint y: 76, distance: 30.5
click at [463, 54] on span "In tem 100mm" at bounding box center [491, 58] width 57 height 14
click at [419, 379] on div "Người gửi hàng xác nhận (Tôi đã đọc và đồng ý nộp dung phiếu gửi hàng) NV nhận …" at bounding box center [503, 361] width 561 height 36
click at [410, 373] on div "Người gửi hàng xác nhận (Tôi đã đọc và đồng ý nộp dung phiếu gửi hàng) NV nhận …" at bounding box center [503, 361] width 561 height 36
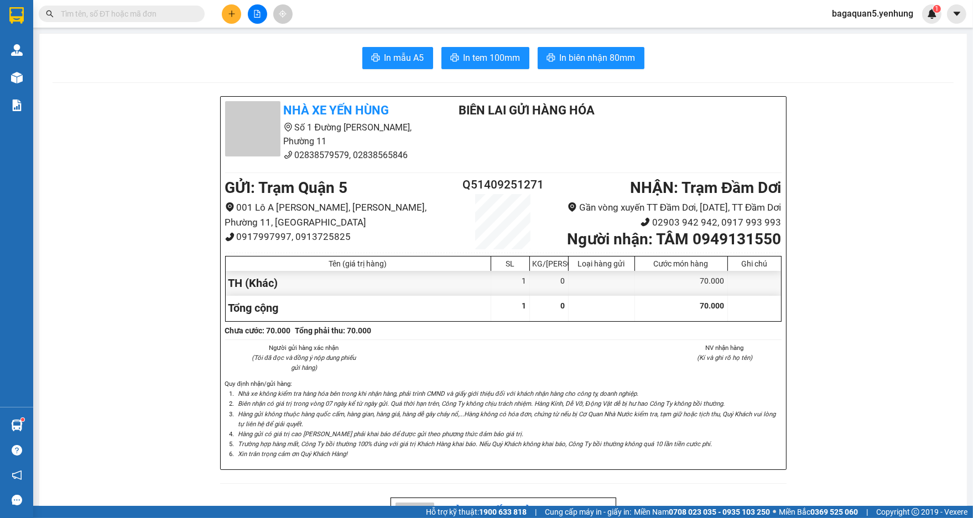
drag, startPoint x: 514, startPoint y: 435, endPoint x: 511, endPoint y: 428, distance: 7.2
click at [513, 429] on li "Hàng gửi không thuộc hàng quốc cấm, hàng gian, hàng giả, hàng dễ gây cháy nổ,..…" at bounding box center [508, 419] width 545 height 20
drag, startPoint x: 761, startPoint y: 263, endPoint x: 669, endPoint y: 203, distance: 110.3
click at [709, 244] on b "Người nhận : TÂM 0949131550" at bounding box center [674, 239] width 214 height 18
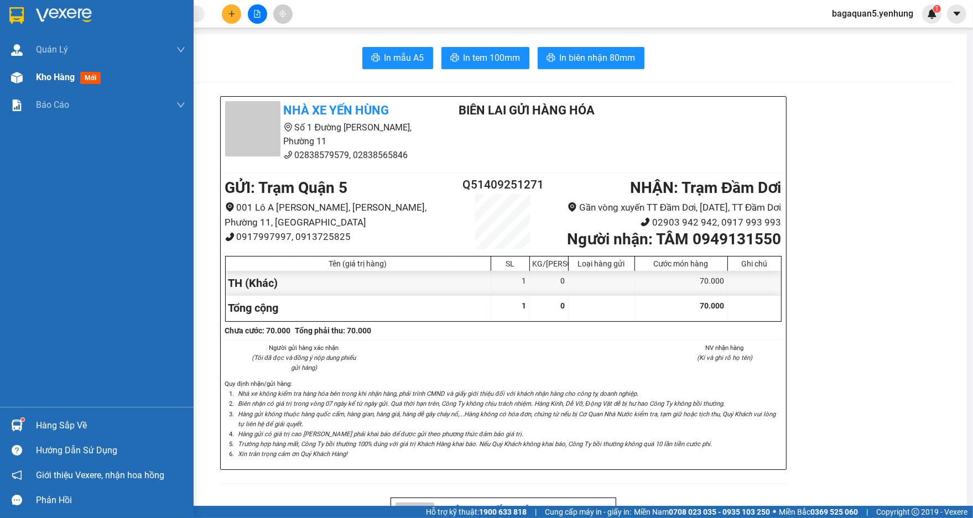
drag, startPoint x: 0, startPoint y: 70, endPoint x: 53, endPoint y: 71, distance: 52.5
click at [51, 70] on div "Kho hàng mới" at bounding box center [97, 78] width 194 height 28
click at [58, 72] on span "Kho hàng" at bounding box center [55, 77] width 39 height 11
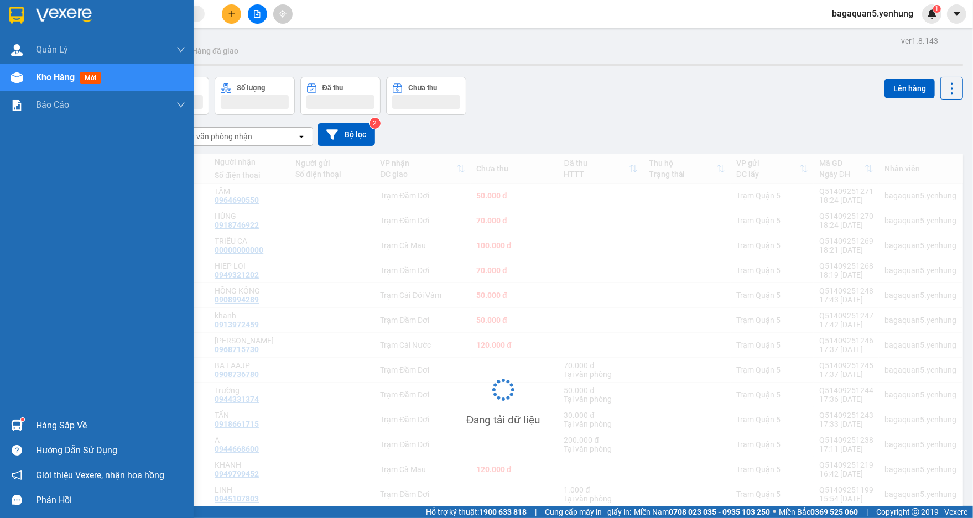
click at [54, 74] on span "Kho hàng" at bounding box center [55, 77] width 39 height 11
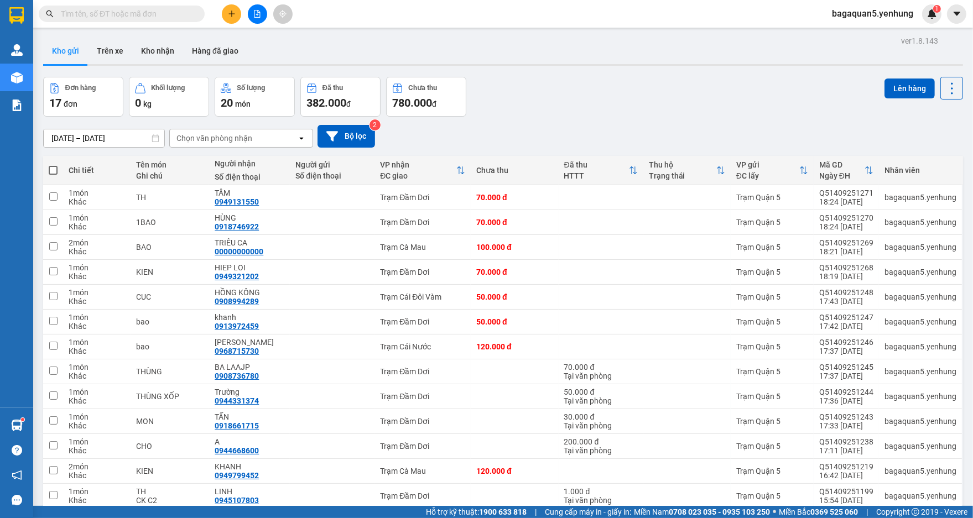
click at [299, 28] on main "ver 1.8.143 Kho gửi Trên xe Kho nhận Hàng đã giao Đơn hàng 17 đơn Khối lượng 0 …" at bounding box center [486, 253] width 973 height 506
click at [261, 11] on button at bounding box center [257, 13] width 19 height 19
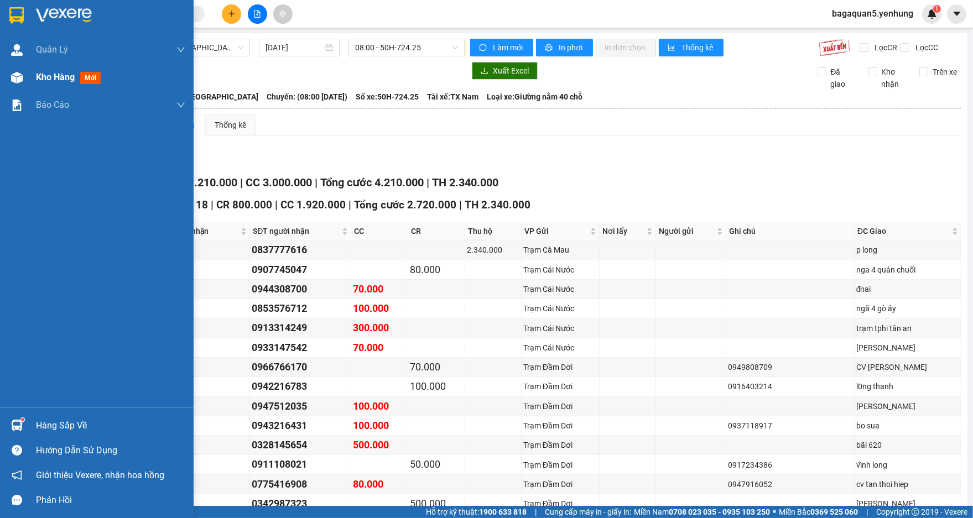
click at [20, 70] on div at bounding box center [16, 77] width 19 height 19
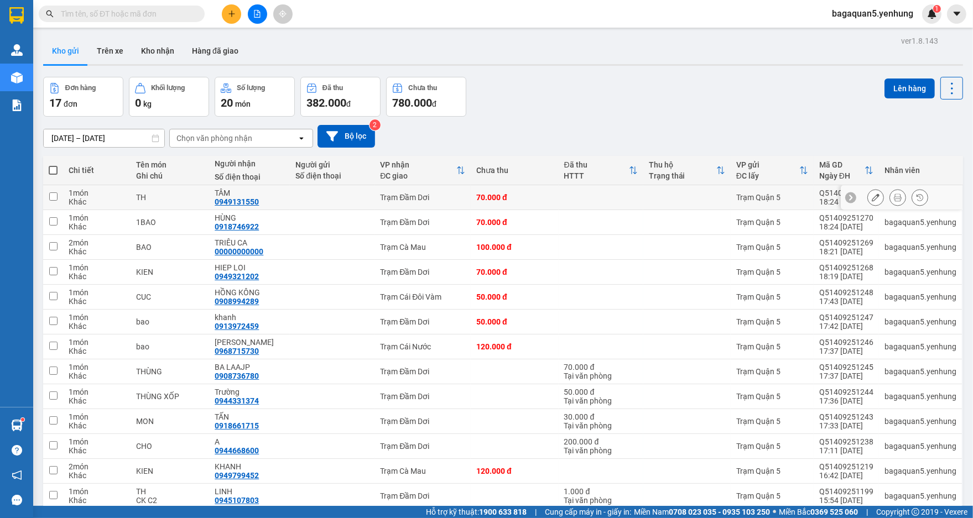
drag, startPoint x: 328, startPoint y: 107, endPoint x: 371, endPoint y: 234, distance: 133.8
click at [371, 237] on div "ver 1.8.143 Kho gửi Trên xe Kho nhận Hàng đã giao Đơn hàng 17 đơn Khối lượng 0 …" at bounding box center [503, 340] width 928 height 615
drag, startPoint x: 494, startPoint y: 459, endPoint x: 625, endPoint y: 211, distance: 280.0
drag, startPoint x: 219, startPoint y: 18, endPoint x: 234, endPoint y: 17, distance: 14.4
click at [225, 19] on div at bounding box center [257, 13] width 83 height 19
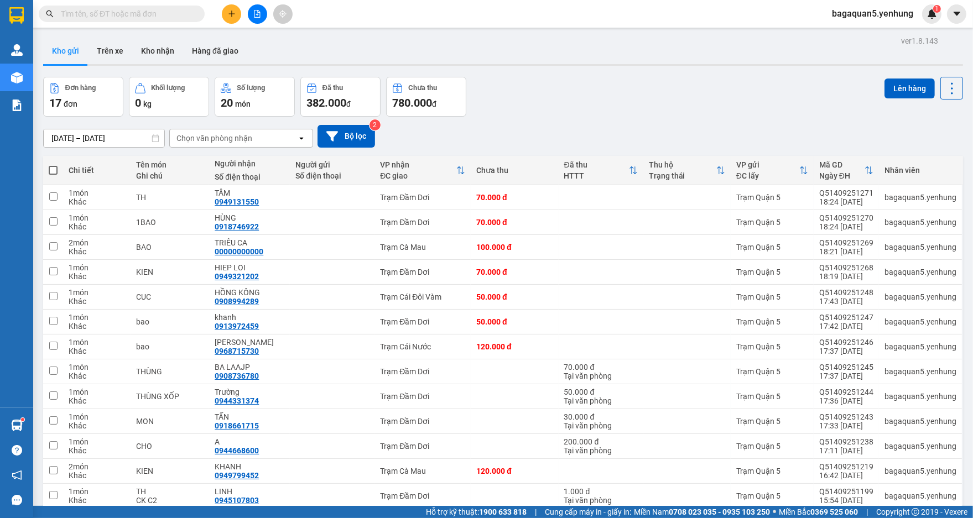
click at [234, 17] on icon "plus" at bounding box center [232, 14] width 8 height 8
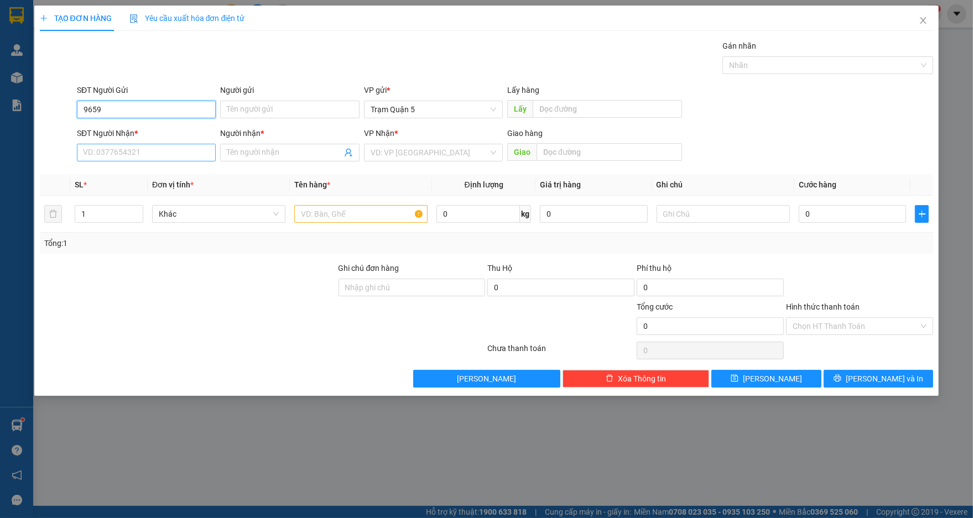
type input "9659"
click at [102, 147] on input "SĐT Người Nhận *" at bounding box center [146, 153] width 139 height 18
drag, startPoint x: 139, startPoint y: 175, endPoint x: 121, endPoint y: 100, distance: 77.4
click at [137, 169] on div "0946496959 - kha" at bounding box center [146, 175] width 126 height 12
type input "0946496959"
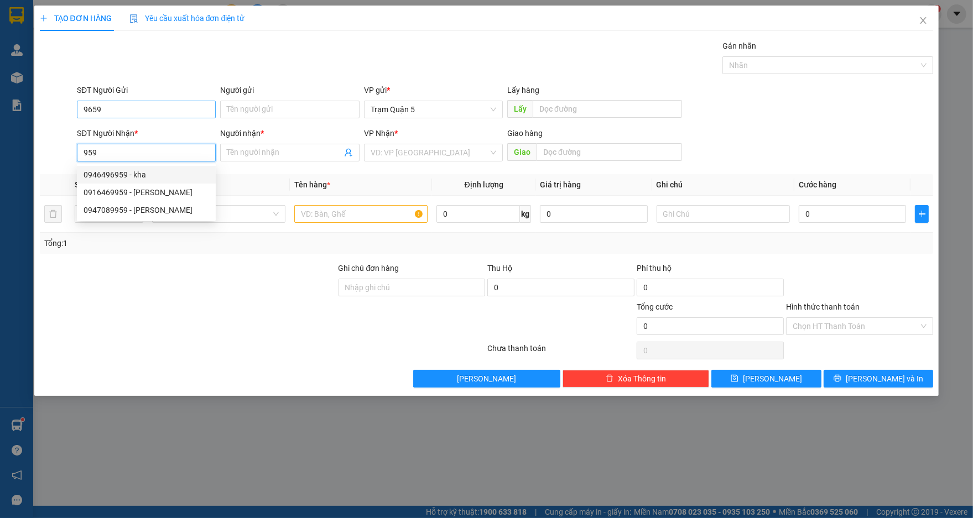
type input "kha"
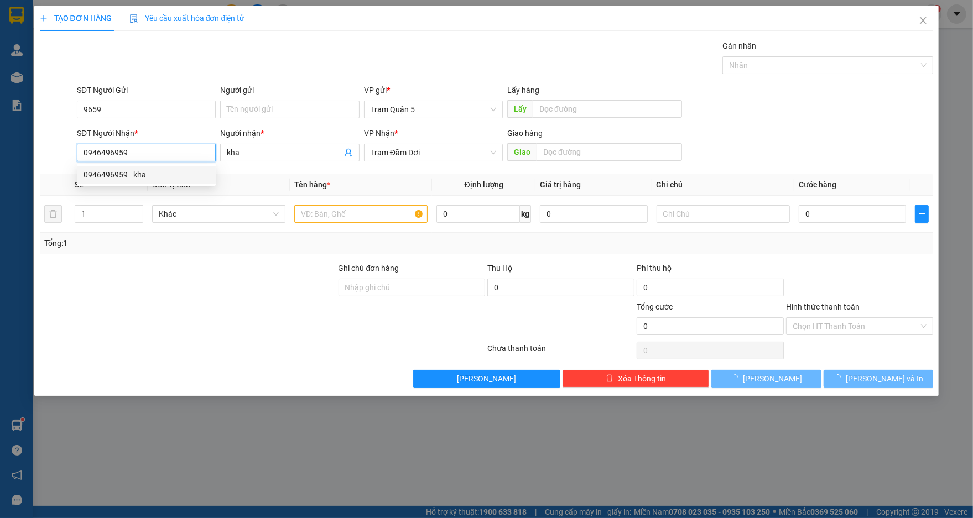
type input "0946496959"
drag, startPoint x: 118, startPoint y: 98, endPoint x: 118, endPoint y: 116, distance: 18.2
click at [118, 116] on div "SĐT Người Gửi 9659" at bounding box center [146, 103] width 139 height 39
click at [118, 116] on input "9659" at bounding box center [146, 110] width 139 height 18
type input "50.000"
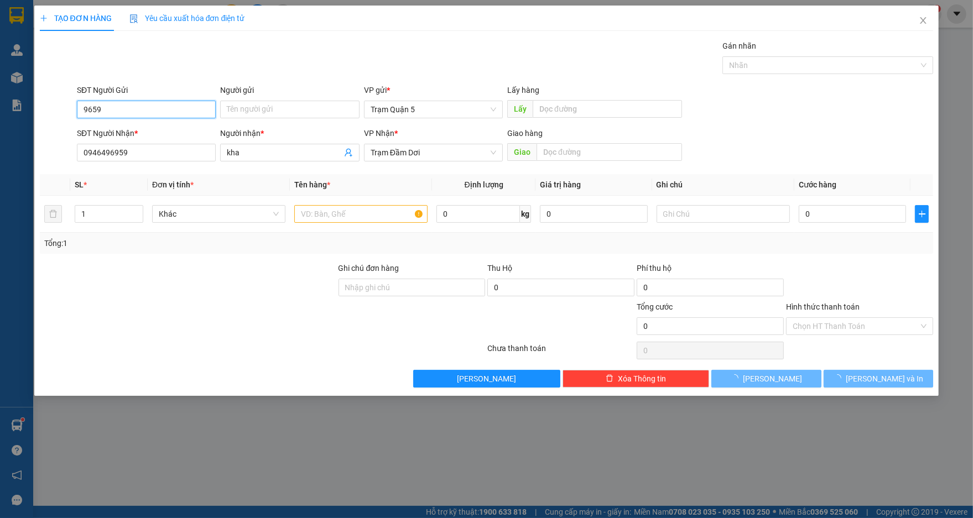
type input "50.000"
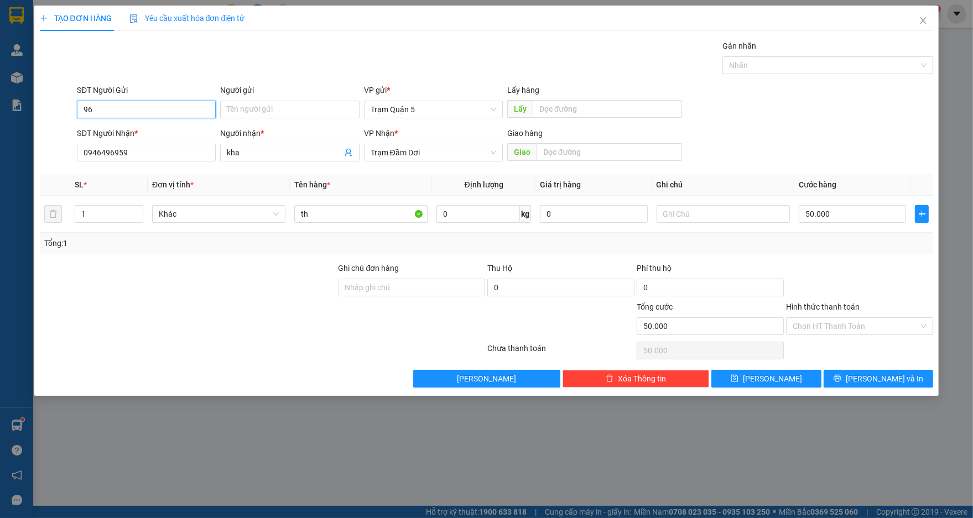
type input "9"
type input "t"
click at [342, 221] on input "t" at bounding box center [360, 214] width 133 height 18
type input "CUC"
click at [831, 226] on td "50.000" at bounding box center [852, 214] width 116 height 37
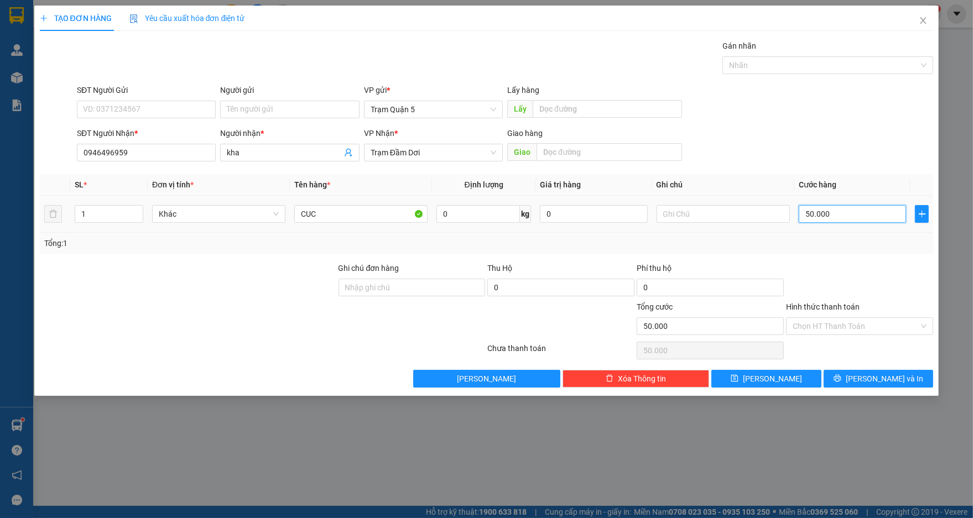
click at [834, 208] on input "50.000" at bounding box center [851, 214] width 107 height 18
type input "0"
type input "4"
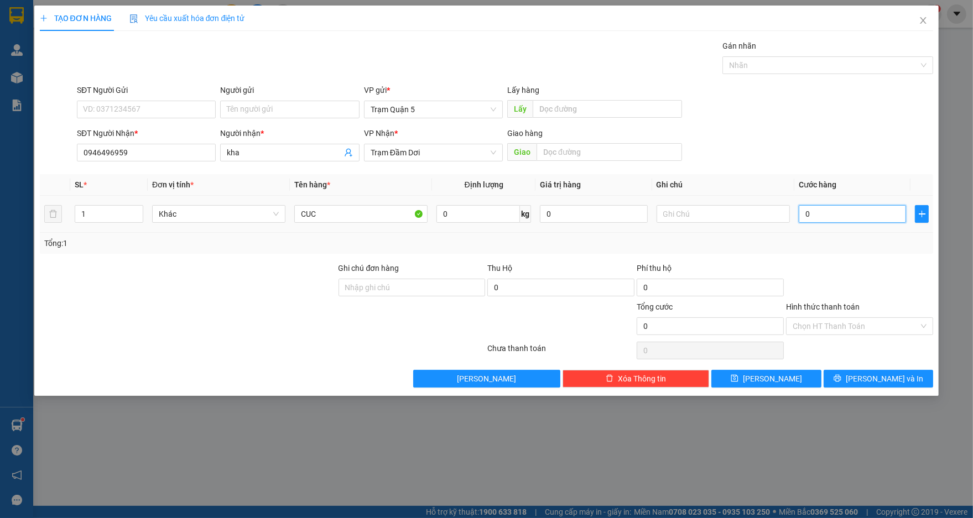
type input "4"
type input "04"
click at [853, 237] on div "Tổng: 1" at bounding box center [486, 243] width 885 height 12
drag, startPoint x: 854, startPoint y: 269, endPoint x: 859, endPoint y: 313, distance: 44.0
click at [854, 271] on div at bounding box center [859, 281] width 149 height 39
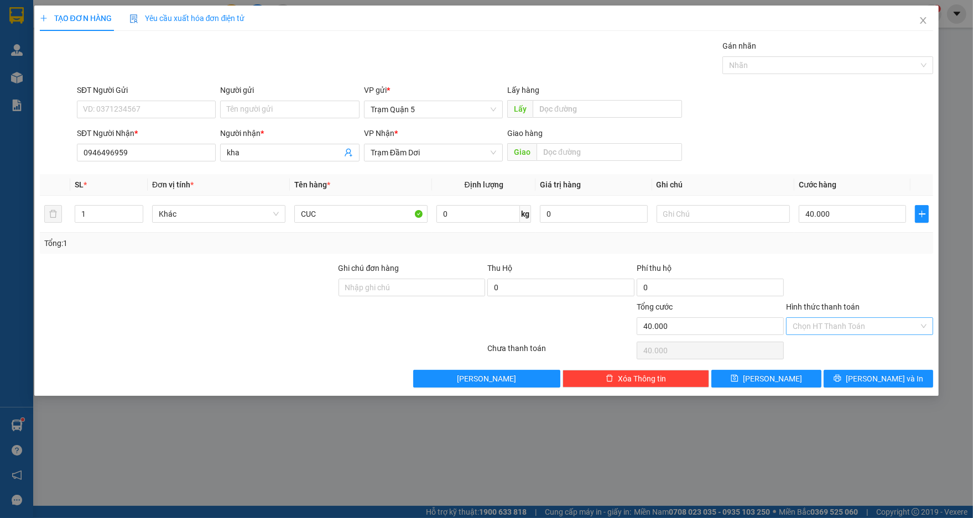
click at [860, 321] on input "Hình thức thanh toán" at bounding box center [855, 326] width 126 height 17
drag, startPoint x: 861, startPoint y: 306, endPoint x: 859, endPoint y: 321, distance: 14.5
click at [860, 315] on form "Ghi chú đơn hàng Thu Hộ 0 Phí thu hộ 0 Tổng cước 40.000 Hình thức thanh toán Ch…" at bounding box center [486, 300] width 893 height 77
click at [856, 379] on button "[PERSON_NAME] và In" at bounding box center [877, 379] width 109 height 18
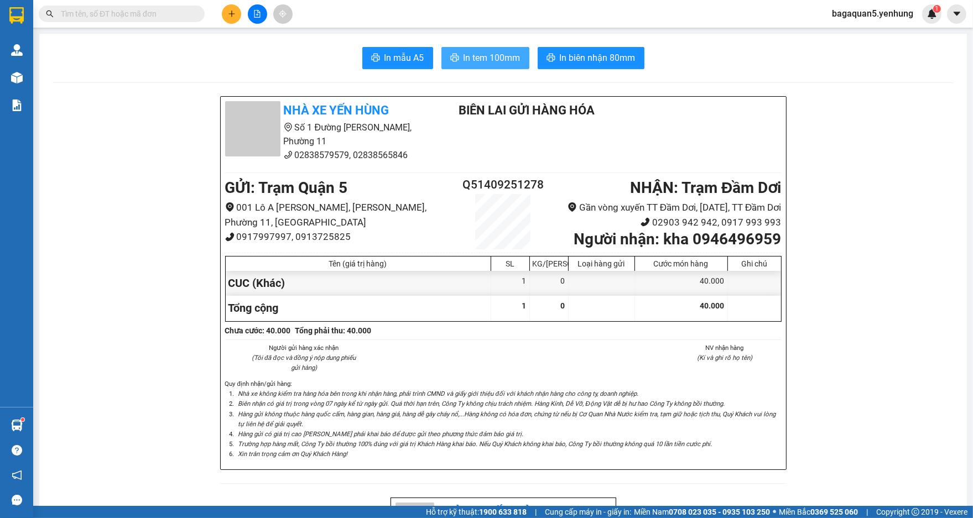
click at [483, 63] on span "In tem 100mm" at bounding box center [491, 58] width 57 height 14
click at [221, 9] on div at bounding box center [257, 13] width 83 height 19
click at [223, 11] on div at bounding box center [257, 13] width 83 height 19
click at [223, 11] on button at bounding box center [231, 13] width 19 height 19
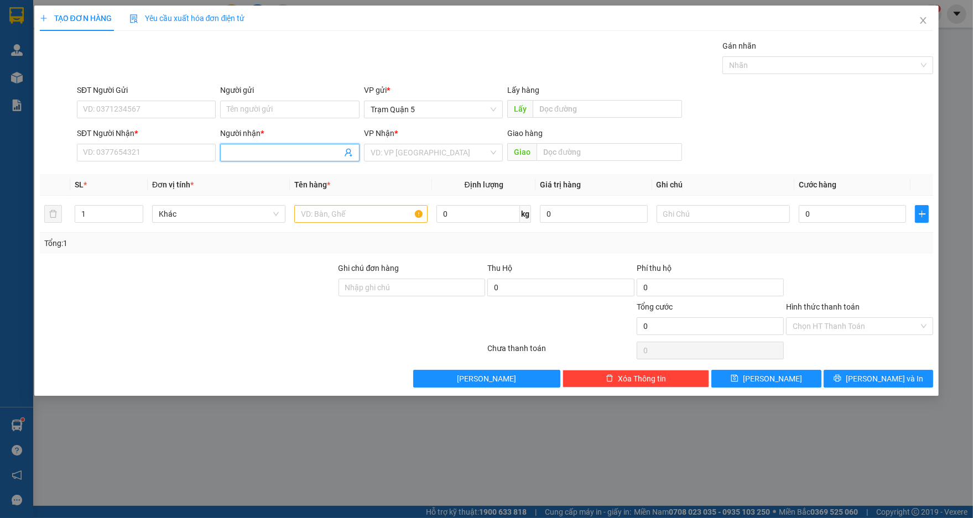
click at [229, 150] on input "Người nhận *" at bounding box center [284, 153] width 114 height 12
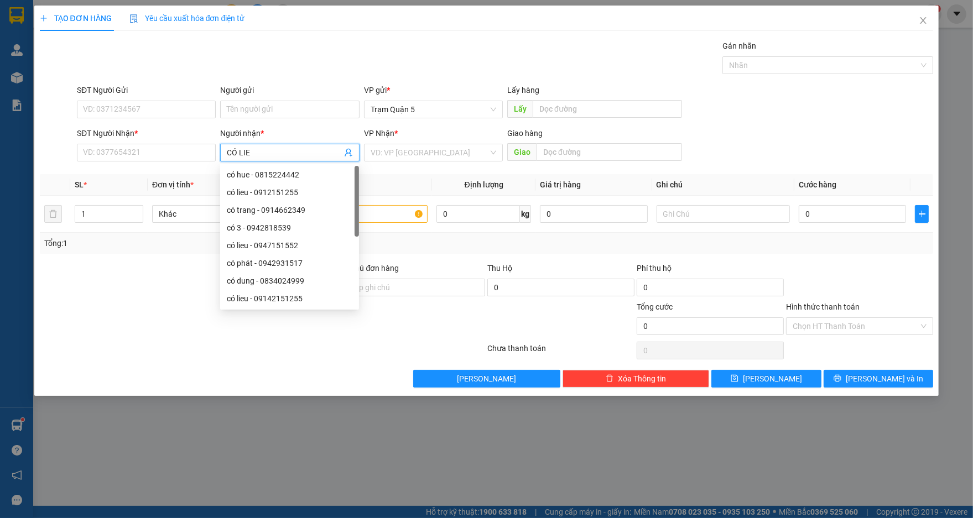
type input "CÓ LIEU"
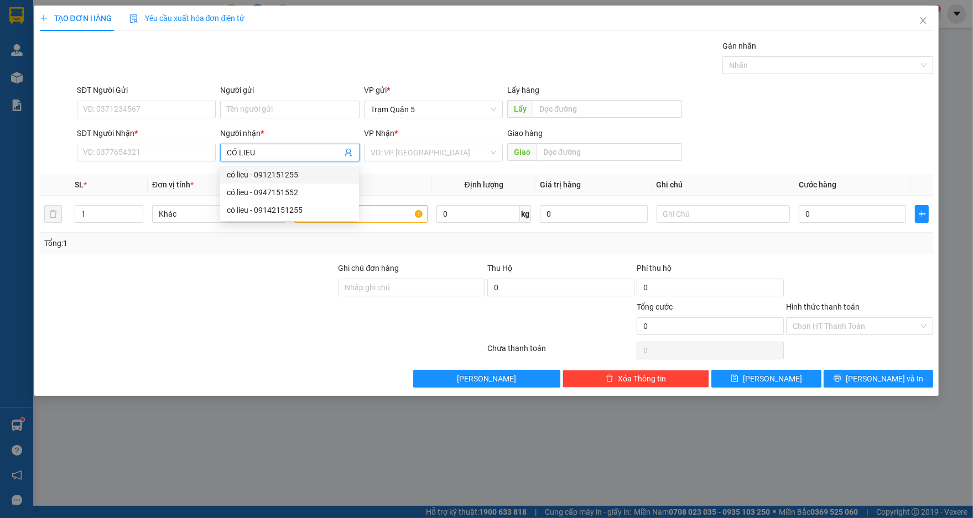
click at [264, 176] on div "có lieu - 0912151255" at bounding box center [290, 175] width 126 height 12
type input "0912151255"
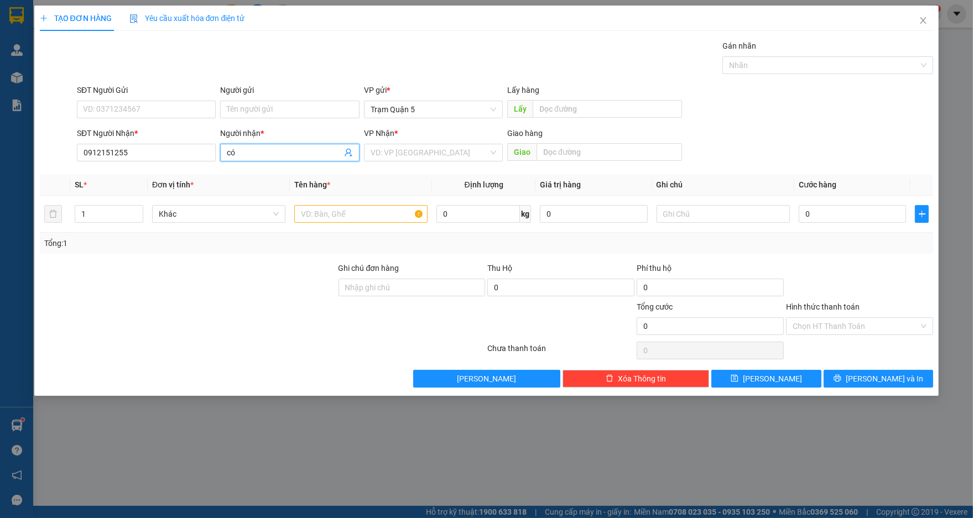
type input "c"
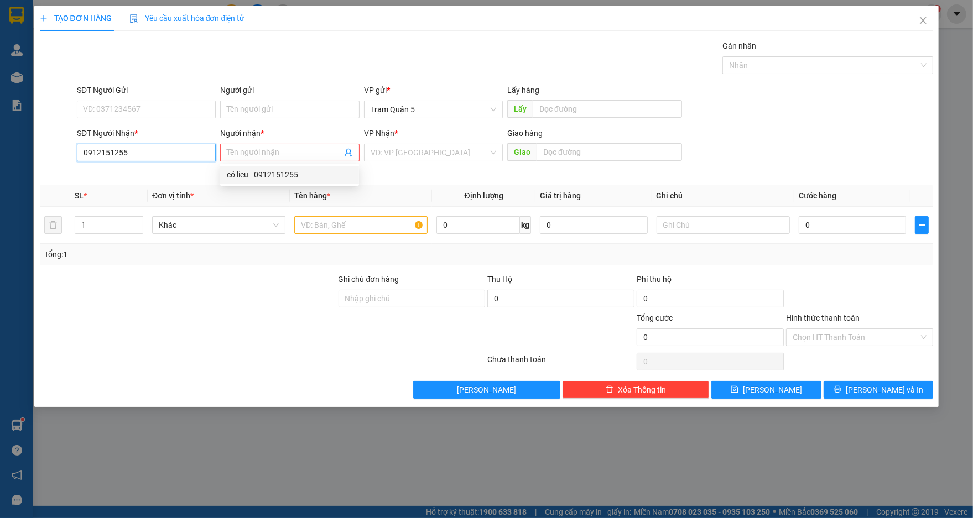
click at [179, 153] on input "0912151255" at bounding box center [146, 153] width 139 height 18
type input "0912151255"
click at [147, 179] on div "0912151255 - có lieu" at bounding box center [146, 175] width 126 height 12
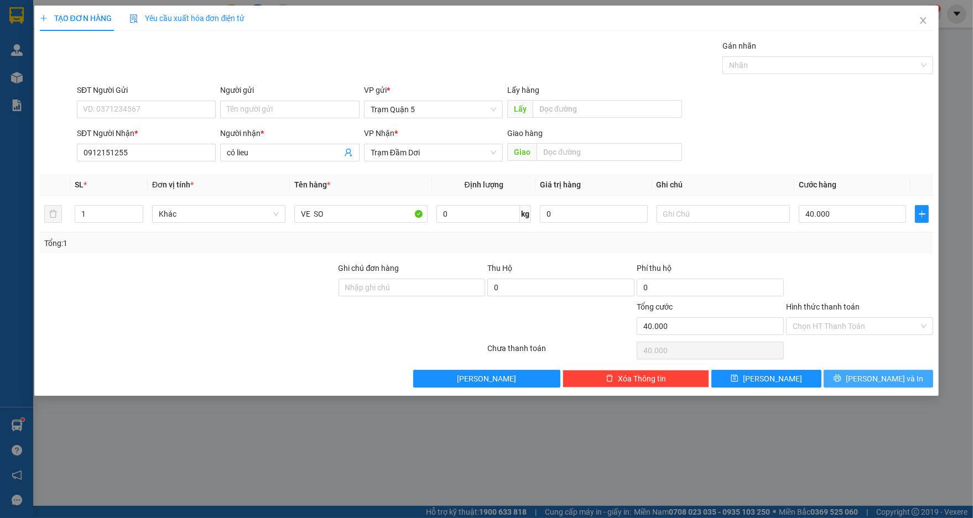
click at [846, 378] on button "[PERSON_NAME] và In" at bounding box center [877, 379] width 109 height 18
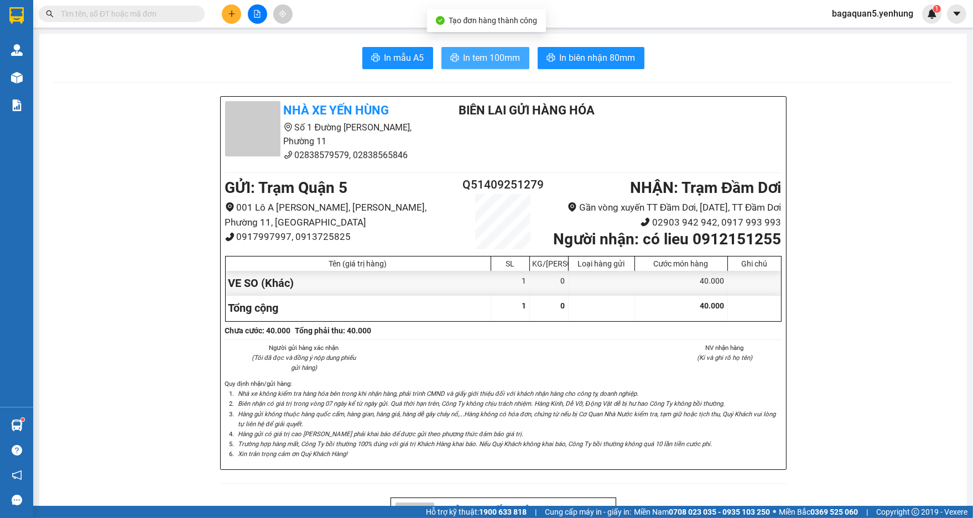
click at [502, 62] on span "In tem 100mm" at bounding box center [491, 58] width 57 height 14
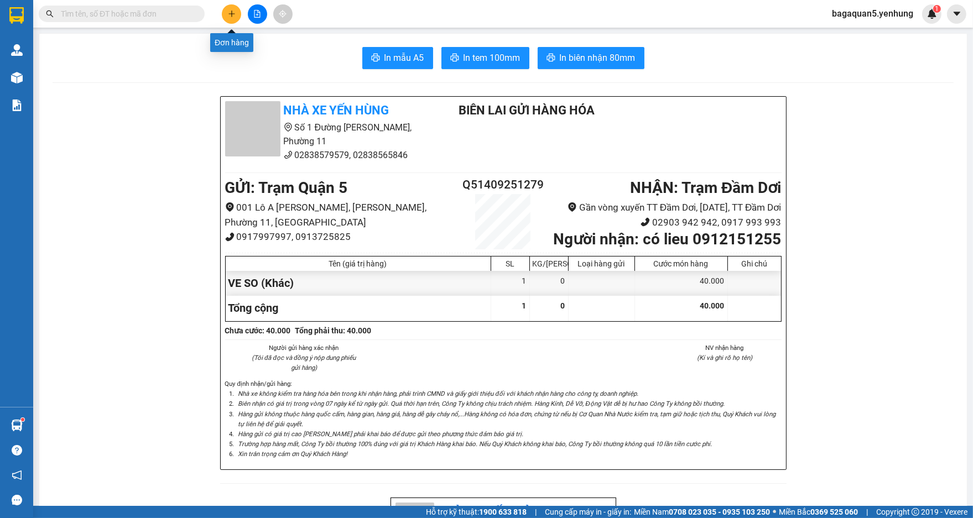
click at [229, 14] on icon "plus" at bounding box center [232, 14] width 8 height 8
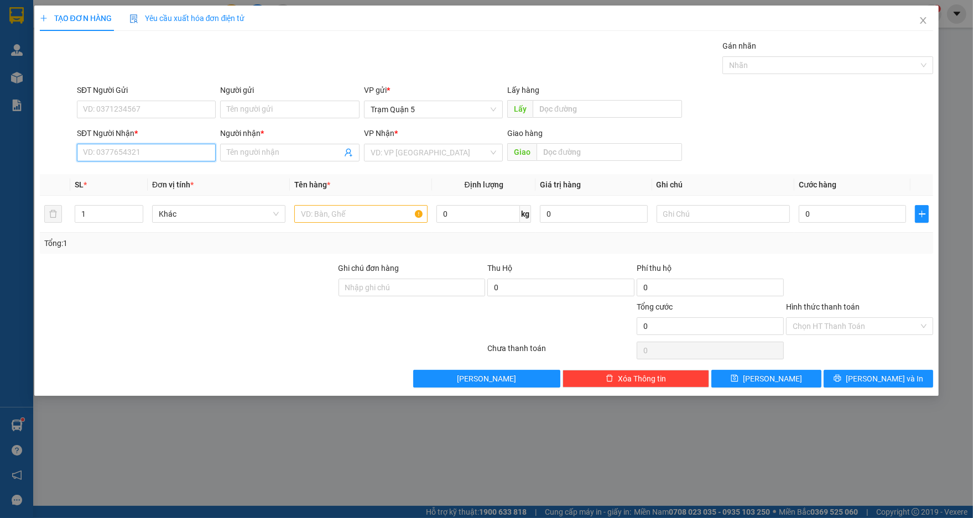
click at [165, 158] on input "SĐT Người Nhận *" at bounding box center [146, 153] width 139 height 18
click at [271, 159] on span at bounding box center [289, 153] width 139 height 18
click at [144, 150] on input "SĐT Người Nhận *" at bounding box center [146, 153] width 139 height 18
click at [127, 186] on div "0344428369 - a" at bounding box center [146, 192] width 126 height 12
type input "0344428369"
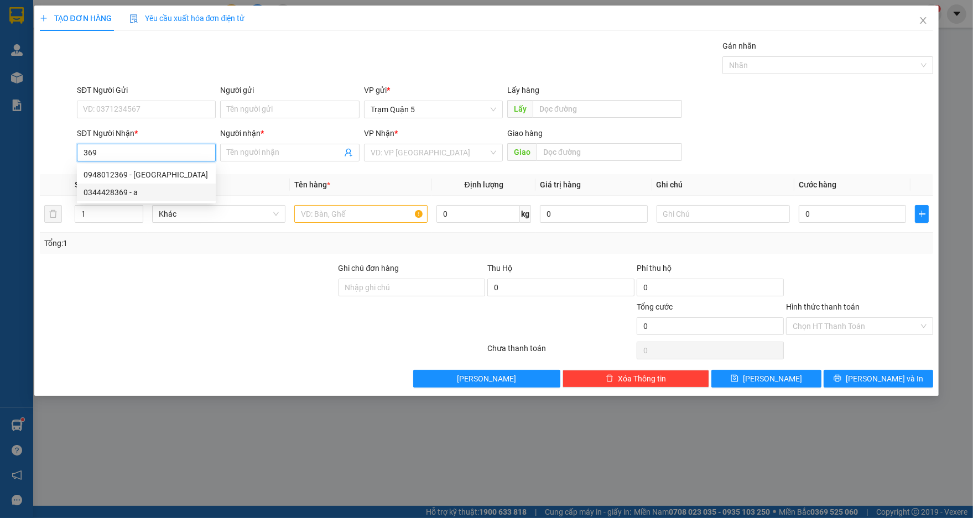
type input "a"
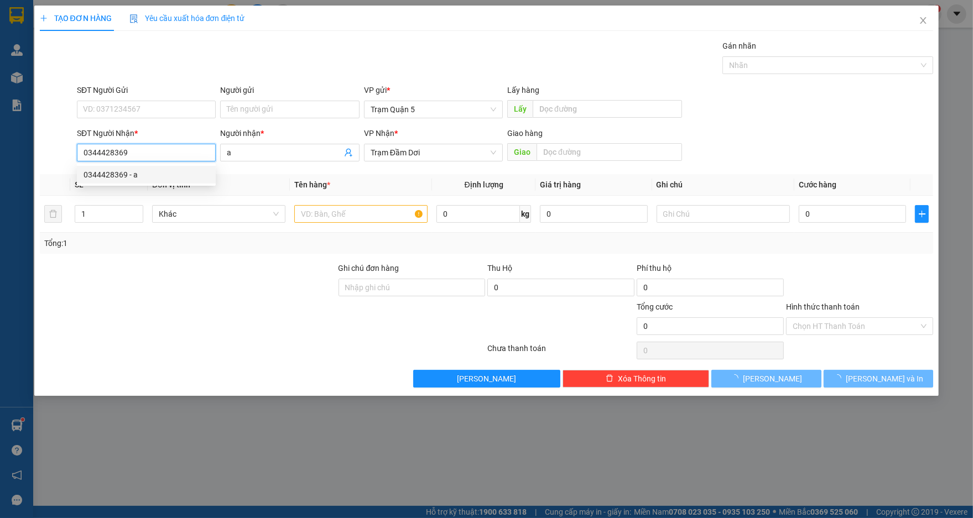
type input "50.000"
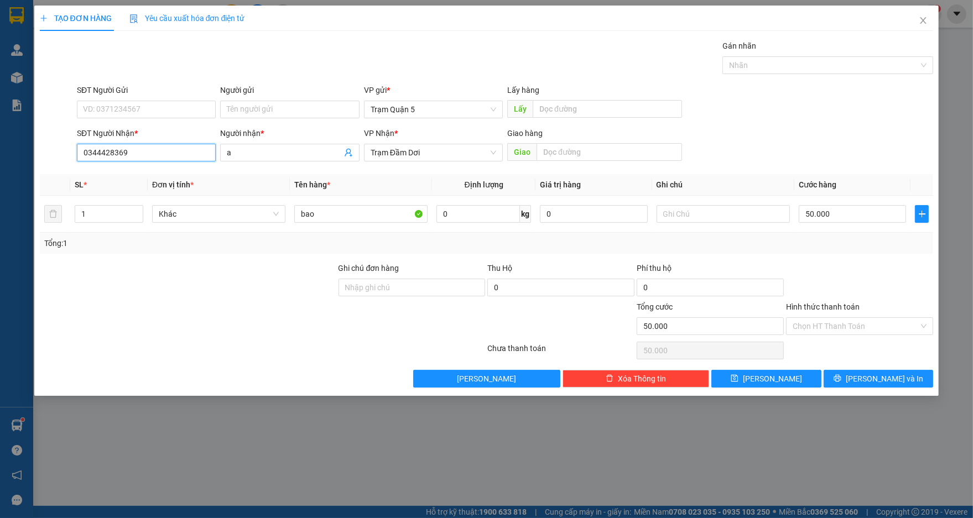
type input "0344428369"
drag, startPoint x: 860, startPoint y: 306, endPoint x: 857, endPoint y: 312, distance: 7.2
click at [859, 310] on div "Hình thức thanh toán" at bounding box center [859, 309] width 147 height 17
drag, startPoint x: 857, startPoint y: 312, endPoint x: 854, endPoint y: 320, distance: 8.4
click at [856, 316] on div "Hình thức thanh toán" at bounding box center [859, 309] width 147 height 17
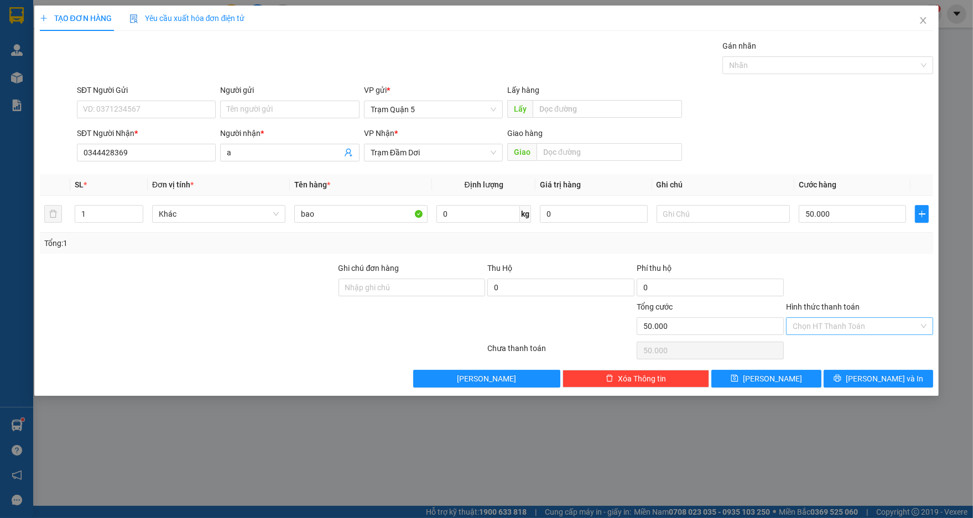
click at [854, 320] on input "Hình thức thanh toán" at bounding box center [855, 326] width 126 height 17
drag, startPoint x: 847, startPoint y: 334, endPoint x: 846, endPoint y: 340, distance: 5.6
click at [846, 340] on div "Transit Pickup Surcharge Ids Transit Deliver Surcharge Ids Transit Deliver Surc…" at bounding box center [486, 214] width 893 height 348
click at [846, 343] on div "Chọn HT Thanh Toán" at bounding box center [859, 350] width 149 height 22
click at [848, 325] on input "Hình thức thanh toán" at bounding box center [855, 326] width 126 height 17
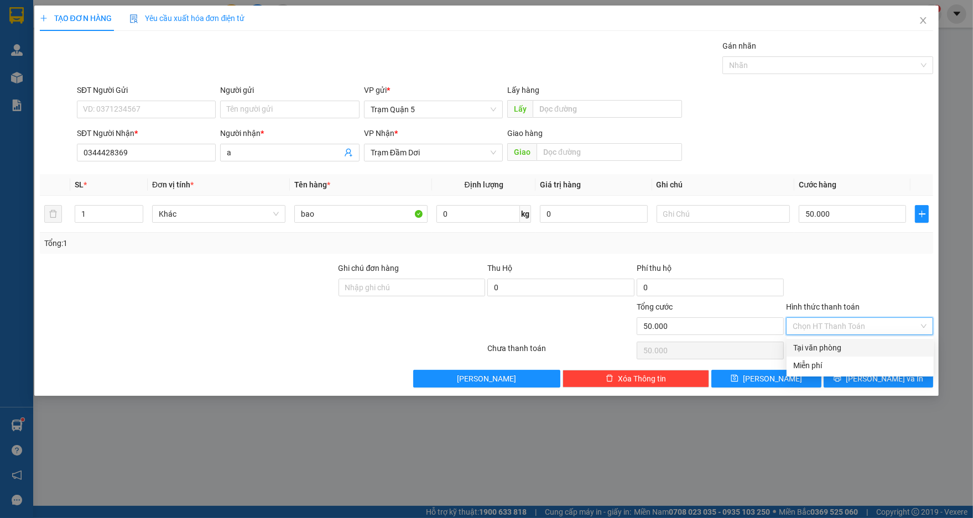
click at [846, 342] on div "Tại văn phòng" at bounding box center [860, 348] width 134 height 12
type input "0"
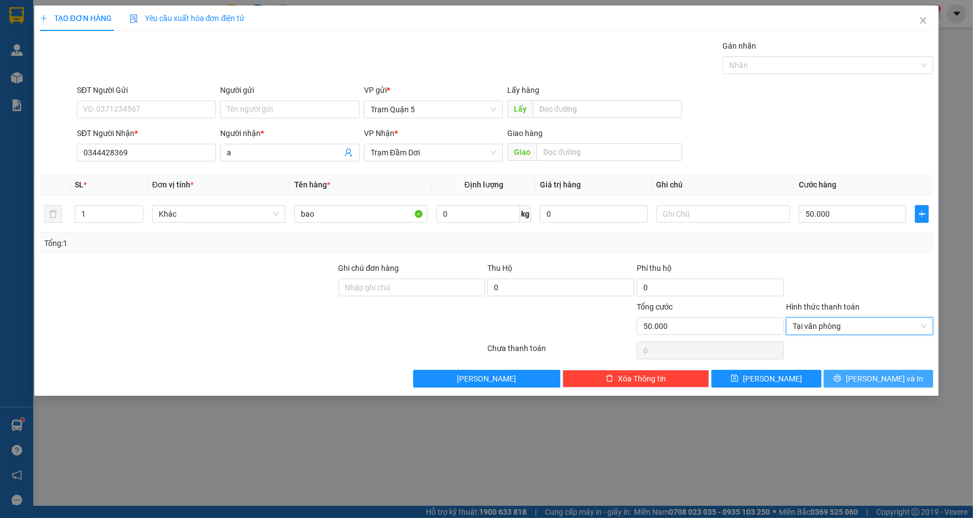
click at [856, 370] on button "[PERSON_NAME] và In" at bounding box center [877, 379] width 109 height 18
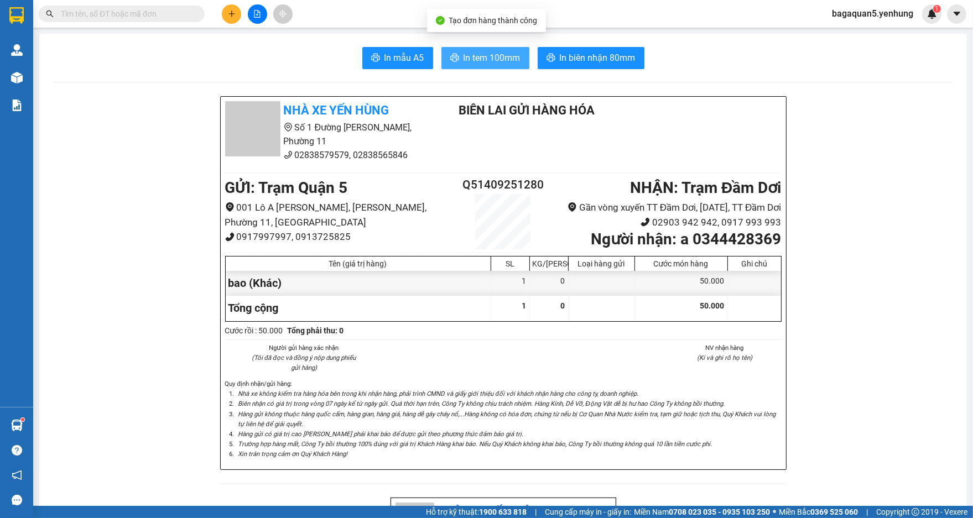
click at [504, 55] on span "In tem 100mm" at bounding box center [491, 58] width 57 height 14
click at [264, 17] on button at bounding box center [257, 13] width 19 height 19
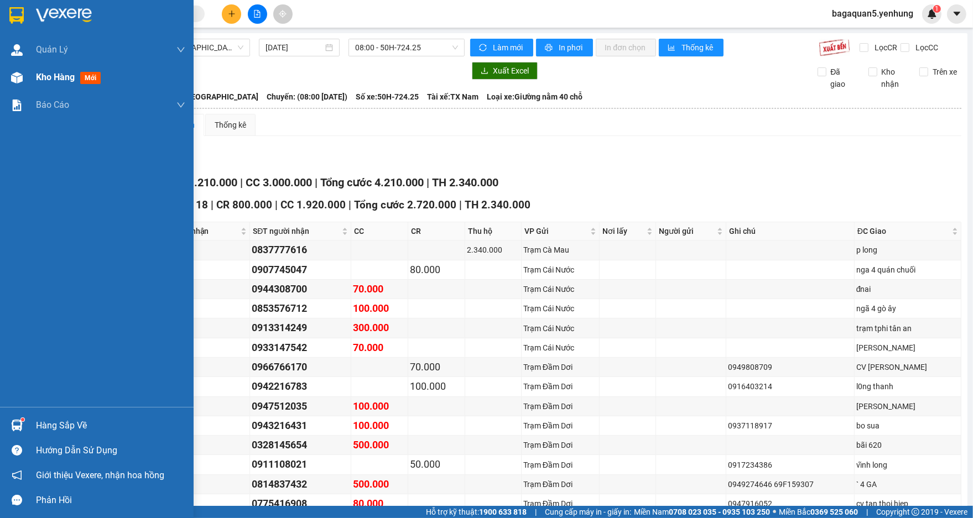
click at [26, 70] on div at bounding box center [16, 77] width 19 height 19
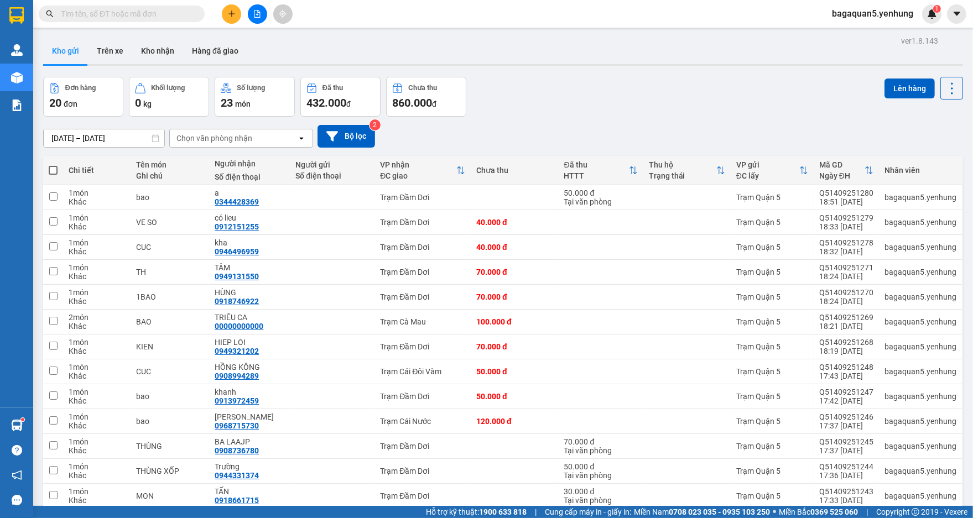
click at [62, 166] on tr "Chi tiết Tên món Ghi chú Người nhận Số điện thoại Người gửi Số điện thoại VP nh…" at bounding box center [502, 170] width 919 height 29
click at [53, 165] on label at bounding box center [53, 170] width 9 height 11
click at [53, 165] on input "checkbox" at bounding box center [53, 165] width 0 height 0
checkbox input "true"
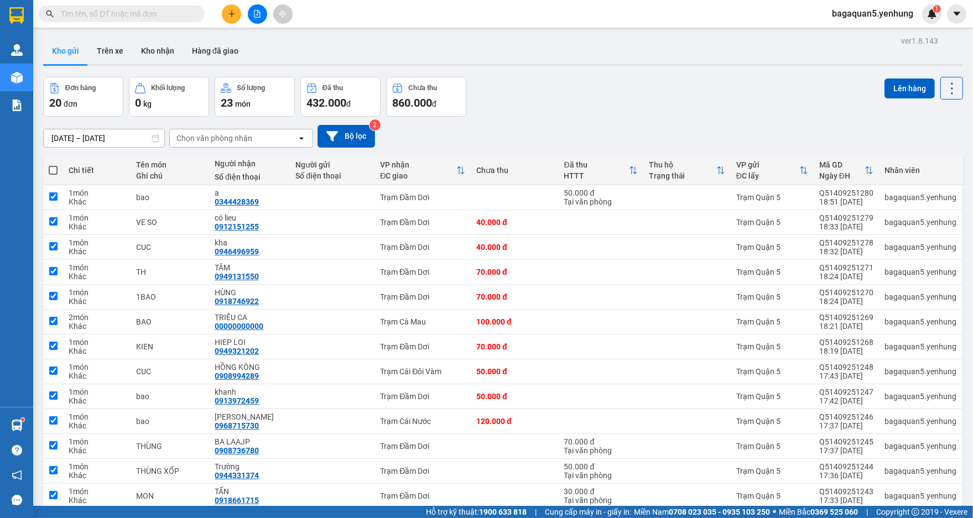
checkbox input "true"
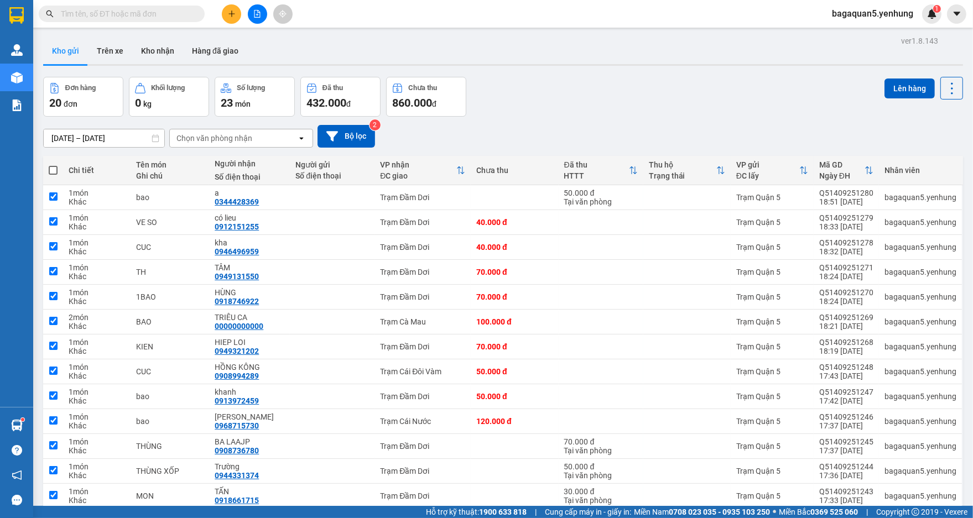
checkbox input "true"
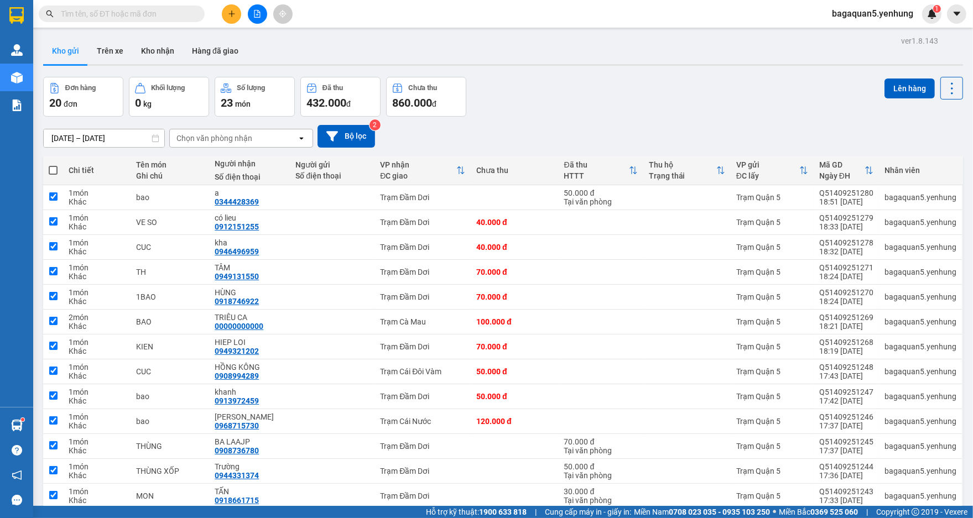
checkbox input "true"
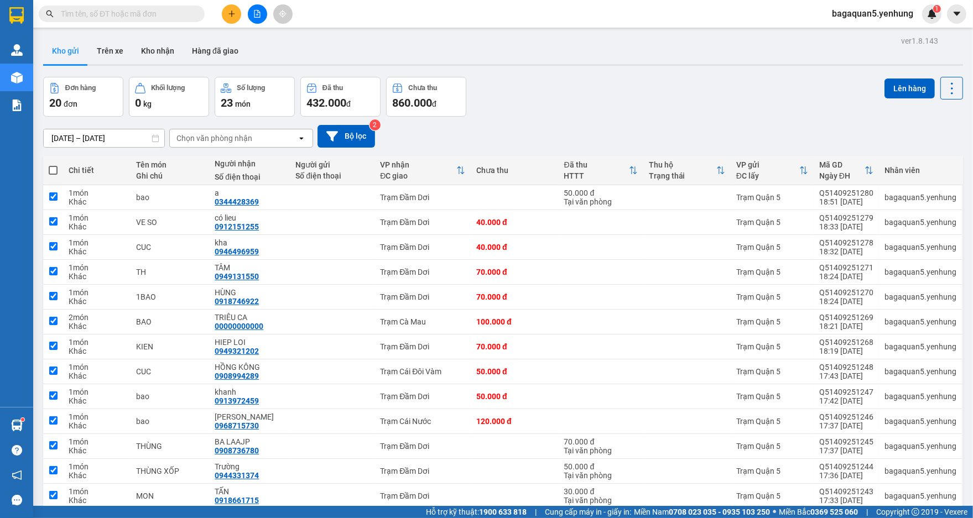
checkbox input "true"
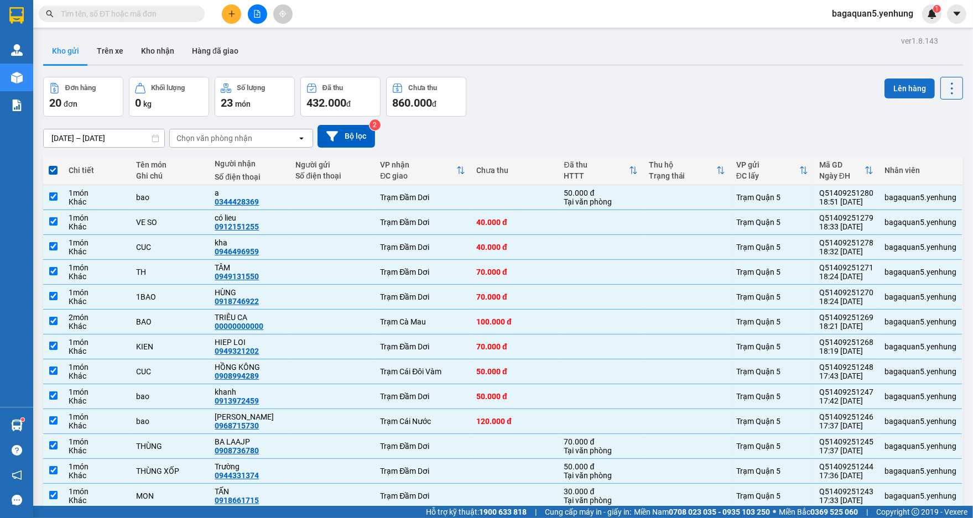
drag, startPoint x: 900, startPoint y: 80, endPoint x: 885, endPoint y: 82, distance: 15.7
click at [896, 82] on button "Lên hàng" at bounding box center [909, 89] width 50 height 20
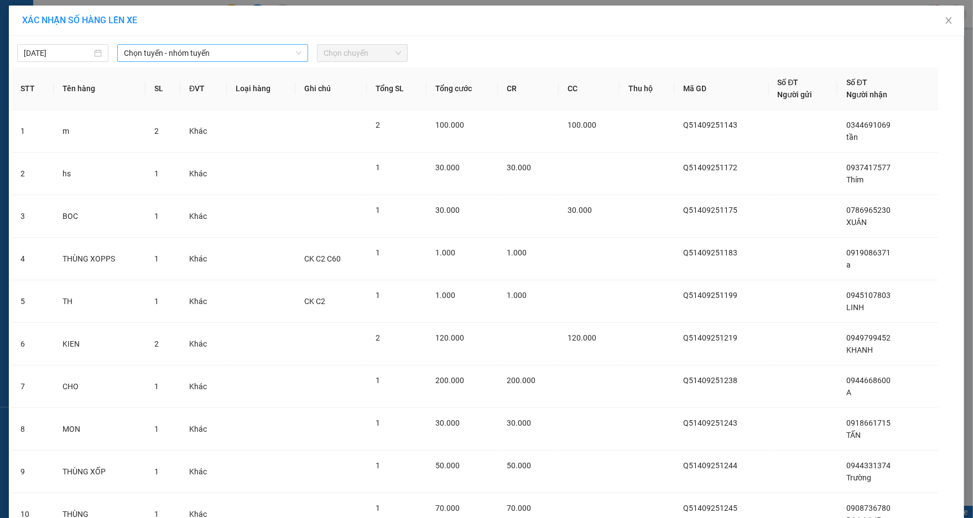
click at [243, 46] on span "Chọn tuyến - nhóm tuyến" at bounding box center [212, 53] width 177 height 17
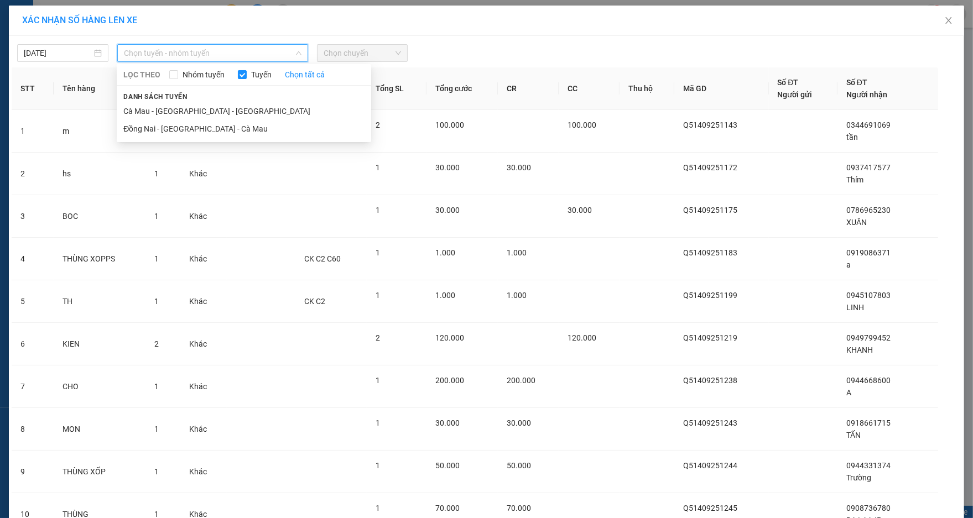
drag, startPoint x: 235, startPoint y: 125, endPoint x: 367, endPoint y: 35, distance: 159.6
click at [239, 122] on li "Đồng Nai - [GEOGRAPHIC_DATA] - Cà Mau" at bounding box center [244, 129] width 254 height 18
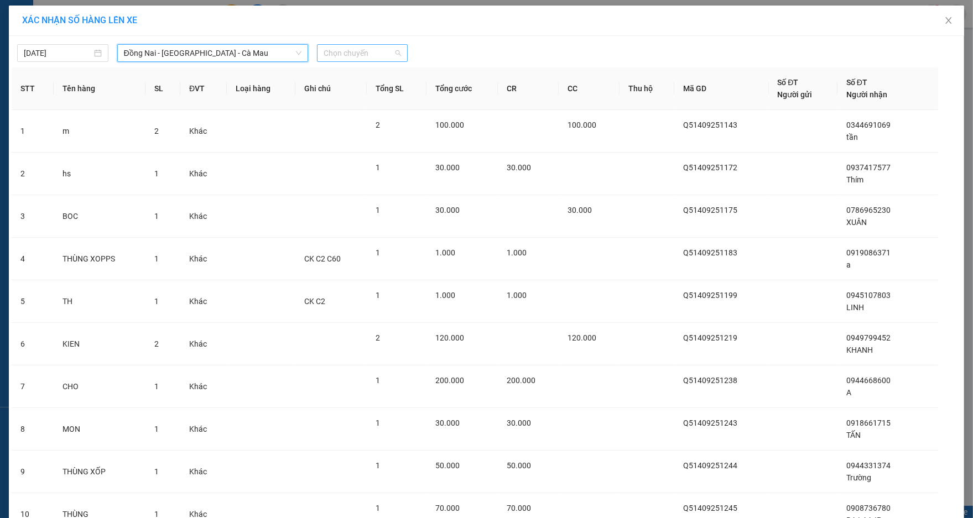
click at [367, 46] on span "Chọn chuyến" at bounding box center [362, 53] width 78 height 17
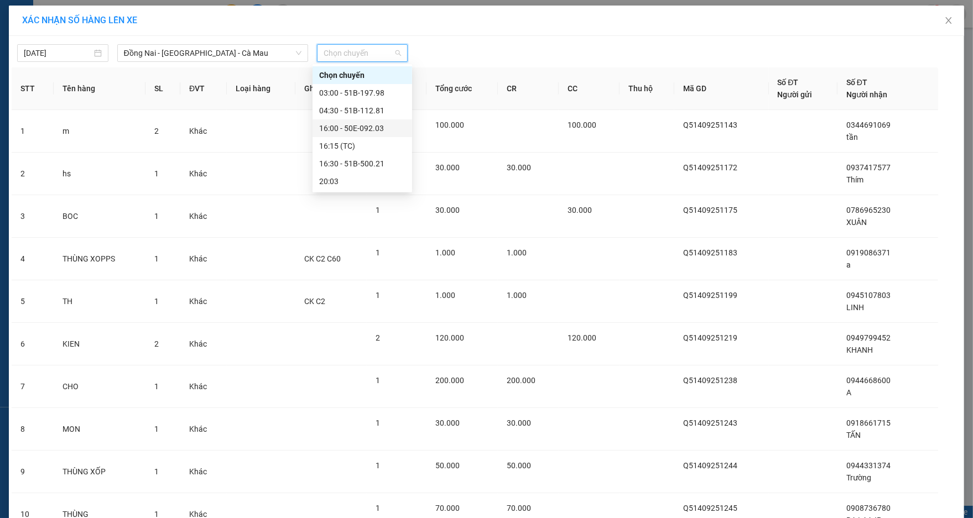
click at [373, 132] on div "16:00 - 50E-092.03" at bounding box center [362, 128] width 86 height 12
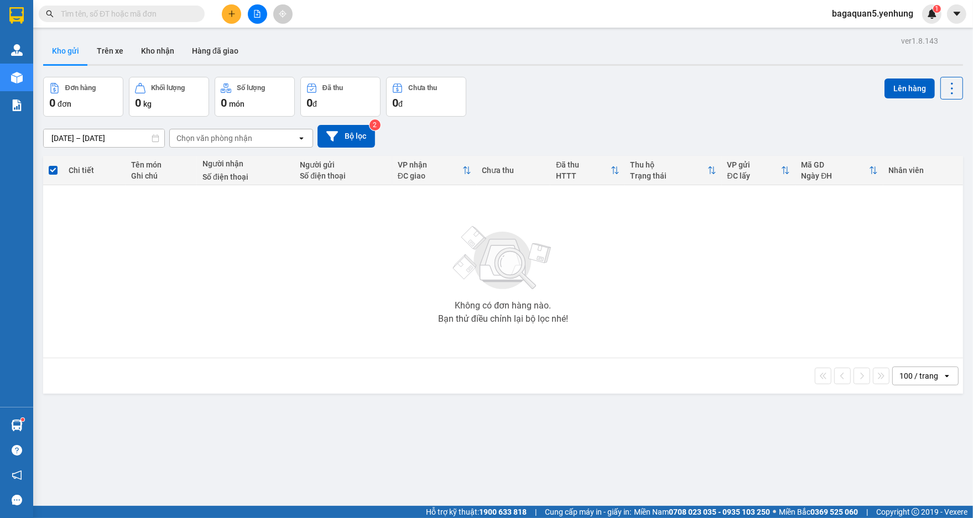
click at [224, 148] on div "12/09/2025 – 14/09/2025 Press the down arrow key to interact with the calendar …" at bounding box center [502, 136] width 919 height 39
click at [244, 135] on div "Chọn văn phòng nhận" at bounding box center [214, 138] width 76 height 11
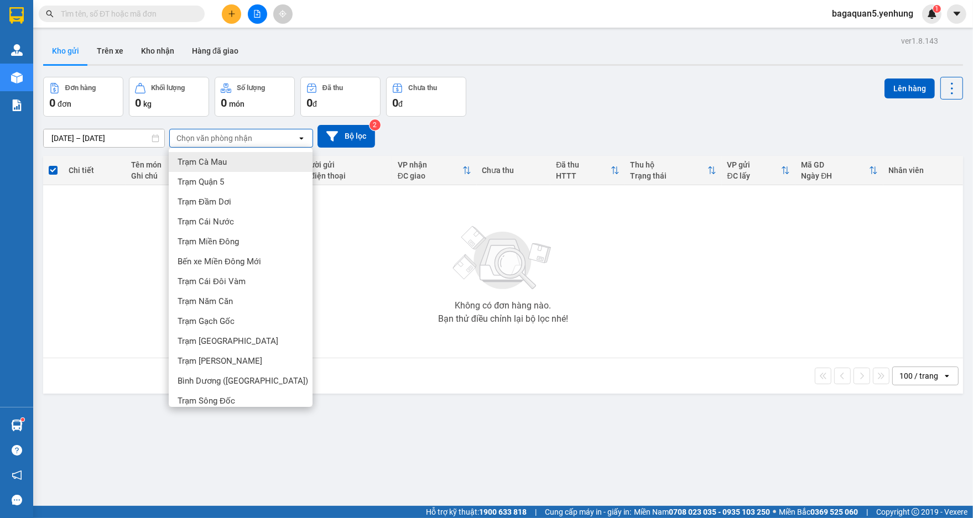
click at [542, 195] on div "Không có đơn hàng nào. Bạn thử điều chỉnh lại bộ lọc nhé!" at bounding box center [503, 272] width 908 height 166
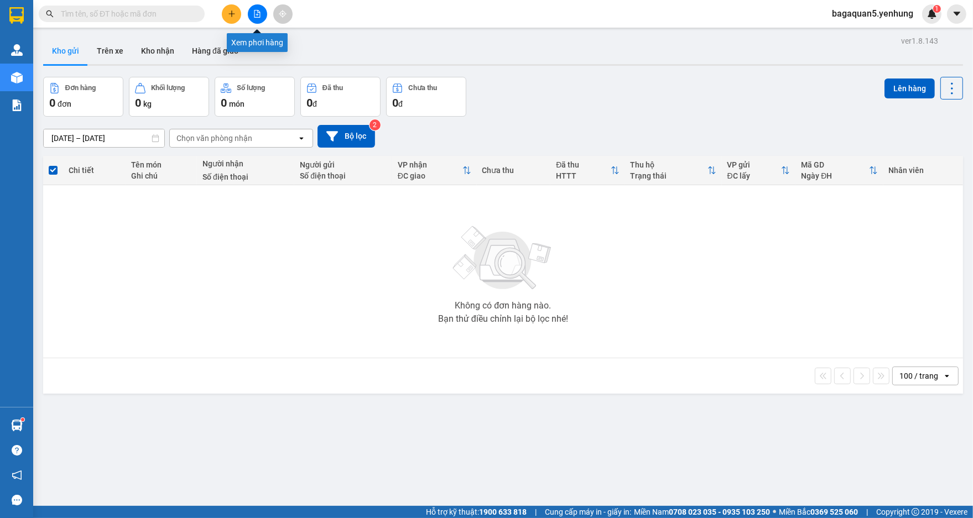
click at [264, 17] on button at bounding box center [257, 13] width 19 height 19
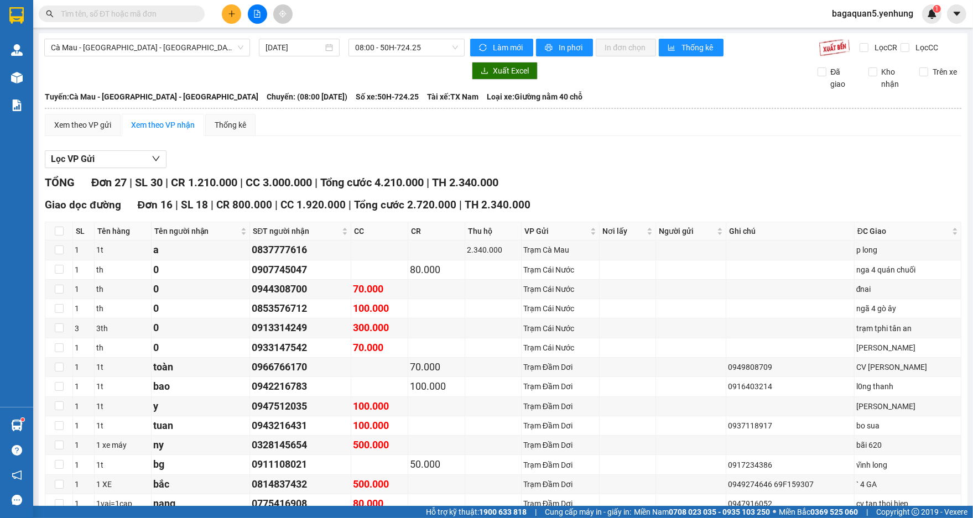
drag, startPoint x: 288, startPoint y: 516, endPoint x: 328, endPoint y: 507, distance: 41.4
click at [297, 516] on div "Hỗ trợ kỹ thuật: 1900 633 818 | Cung cấp máy in - giấy in: Miền Nam 0708 023 03…" at bounding box center [483, 512] width 967 height 12
drag, startPoint x: 328, startPoint y: 507, endPoint x: 334, endPoint y: 502, distance: 7.9
click at [329, 506] on div "Hỗ trợ kỹ thuật: 1900 633 818 | Cung cấp máy in - giấy in: Miền Nam 0708 023 03…" at bounding box center [483, 512] width 967 height 12
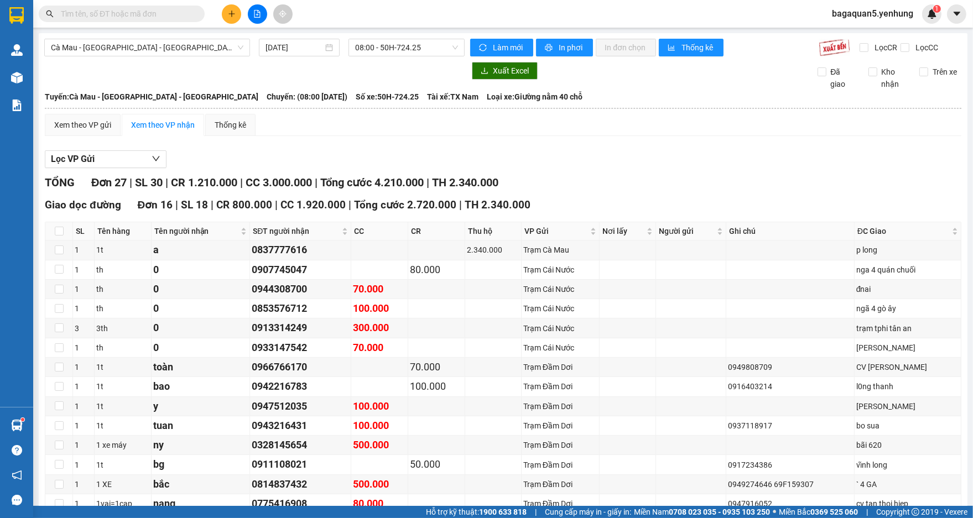
drag, startPoint x: 359, startPoint y: 493, endPoint x: 367, endPoint y: 477, distance: 17.8
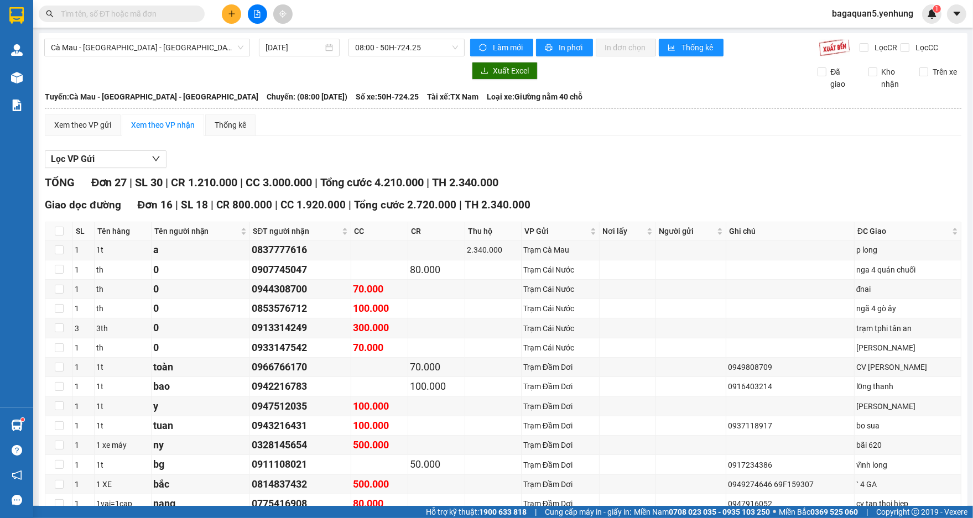
drag, startPoint x: 563, startPoint y: 323, endPoint x: 557, endPoint y: 310, distance: 14.6
drag, startPoint x: 557, startPoint y: 309, endPoint x: 569, endPoint y: 322, distance: 17.6
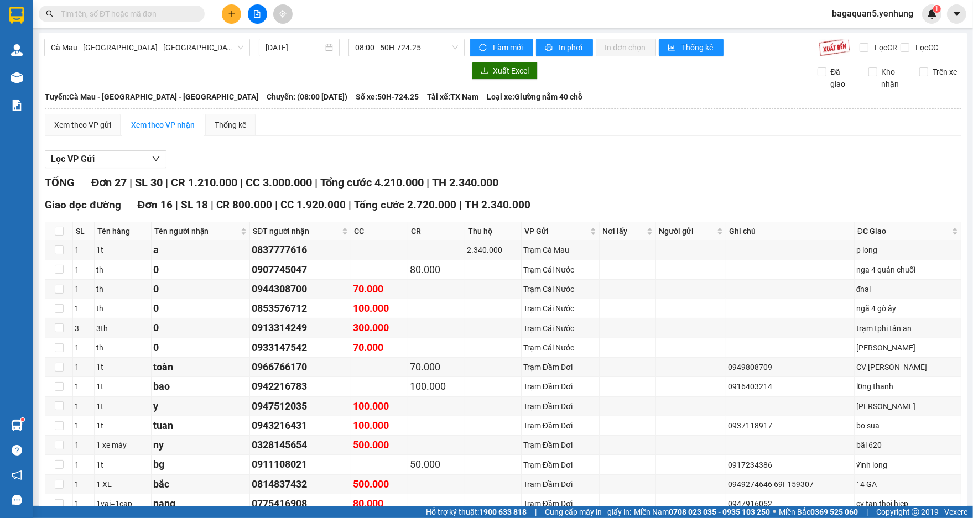
drag, startPoint x: 578, startPoint y: 325, endPoint x: 586, endPoint y: 323, distance: 7.8
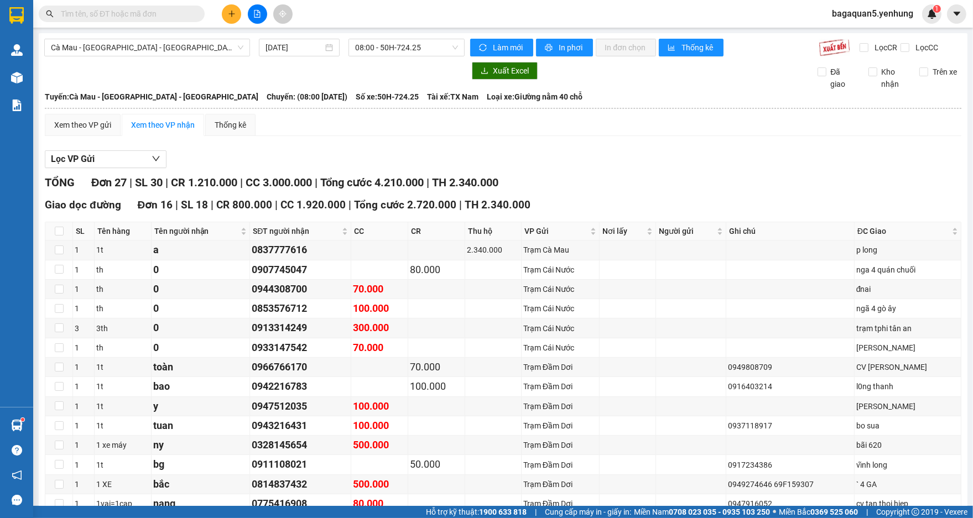
drag, startPoint x: 437, startPoint y: 266, endPoint x: 472, endPoint y: 300, distance: 48.5
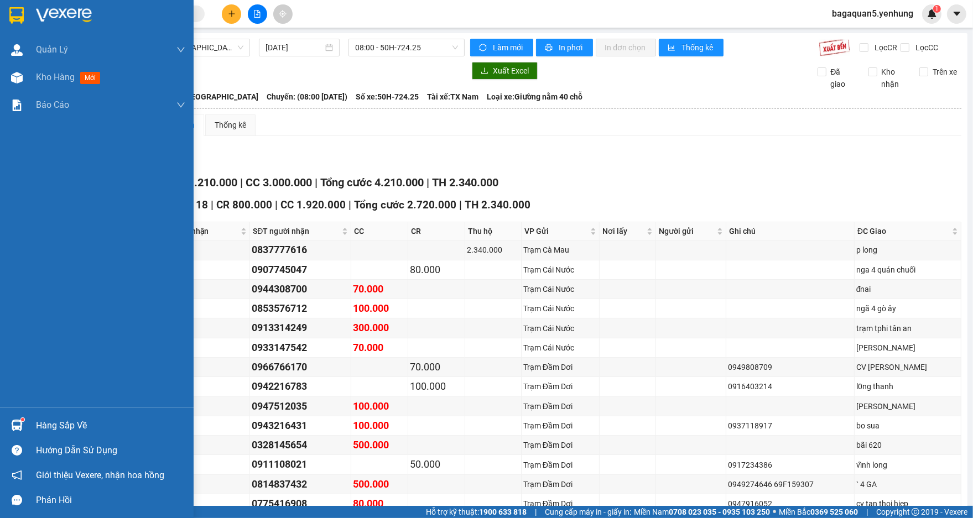
drag, startPoint x: 145, startPoint y: 510, endPoint x: 0, endPoint y: 349, distance: 216.9
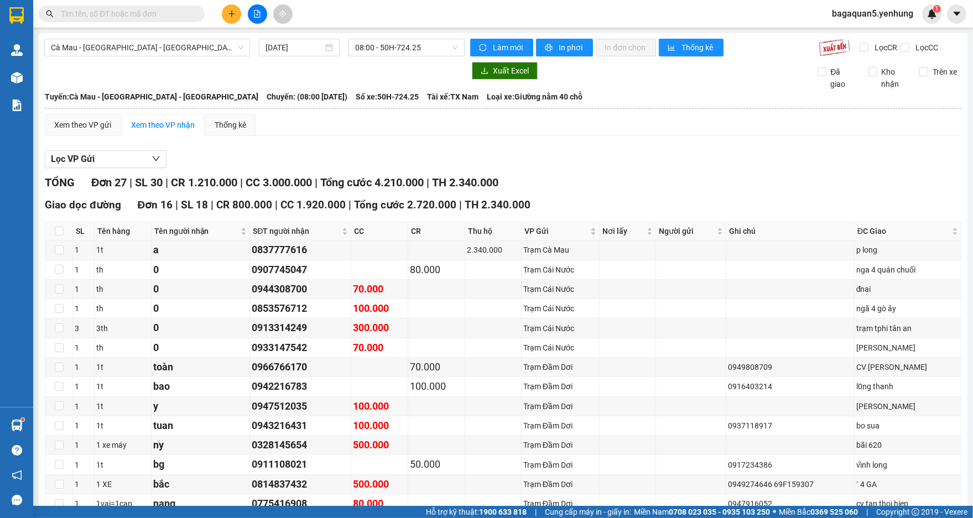
drag, startPoint x: 129, startPoint y: 348, endPoint x: 273, endPoint y: 424, distance: 162.5
drag, startPoint x: 301, startPoint y: 188, endPoint x: 385, endPoint y: 380, distance: 209.5
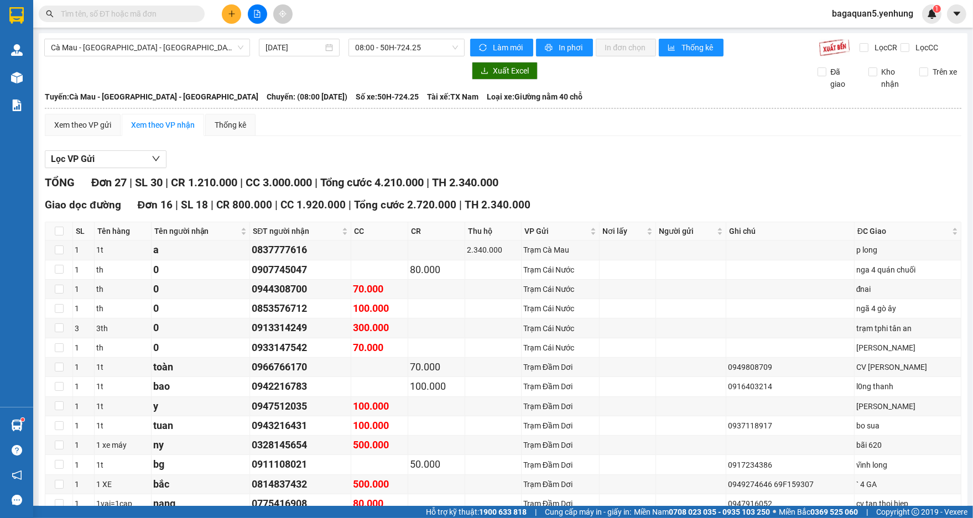
drag, startPoint x: 413, startPoint y: 387, endPoint x: 421, endPoint y: 388, distance: 8.4
drag, startPoint x: 455, startPoint y: 403, endPoint x: 473, endPoint y: 404, distance: 18.3
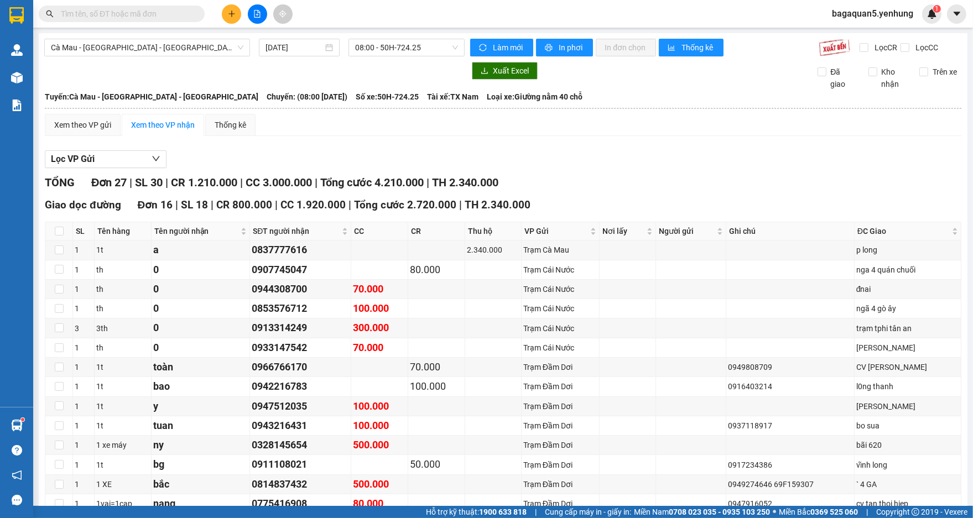
drag, startPoint x: 496, startPoint y: 356, endPoint x: 547, endPoint y: 378, distance: 55.7
drag, startPoint x: 547, startPoint y: 378, endPoint x: 413, endPoint y: 269, distance: 173.0
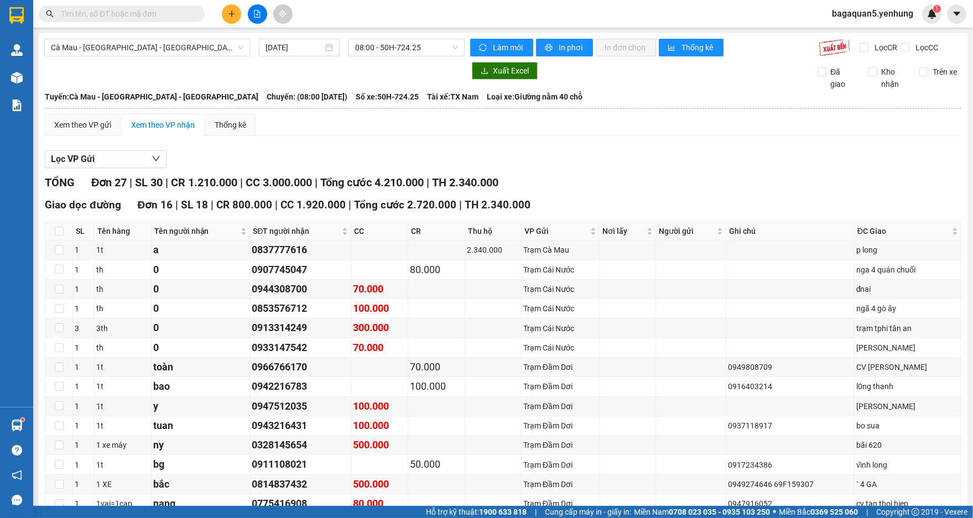
drag, startPoint x: 448, startPoint y: 516, endPoint x: 431, endPoint y: 516, distance: 17.7
click at [431, 516] on span "Hỗ trợ kỹ thuật: 1900 633 818" at bounding box center [476, 512] width 101 height 12
click at [233, 18] on button at bounding box center [231, 13] width 19 height 19
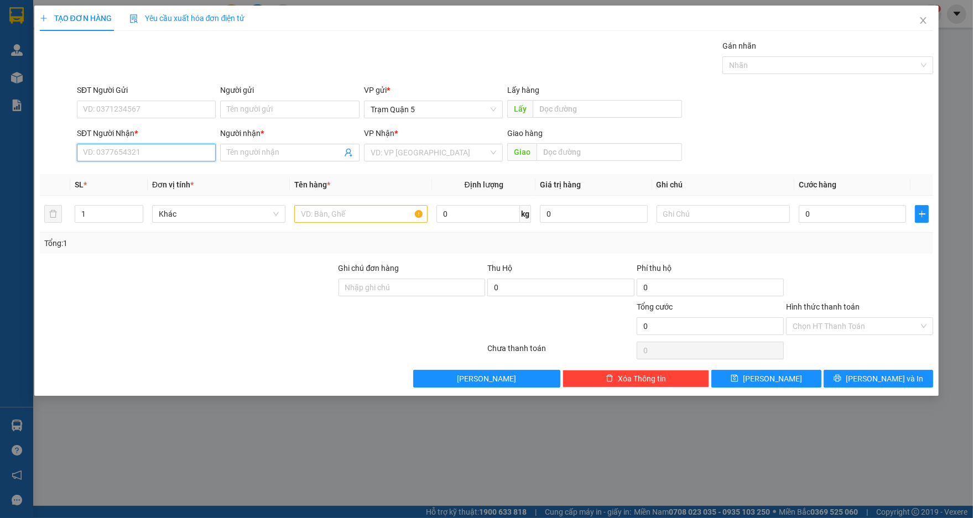
click at [137, 151] on input "SĐT Người Nhận *" at bounding box center [146, 153] width 139 height 18
click at [103, 153] on input "151" at bounding box center [146, 153] width 139 height 18
click at [115, 176] on div "0945665151 - PHƯỚC" at bounding box center [146, 175] width 126 height 12
type input "0945665151"
type input "PHƯỚC"
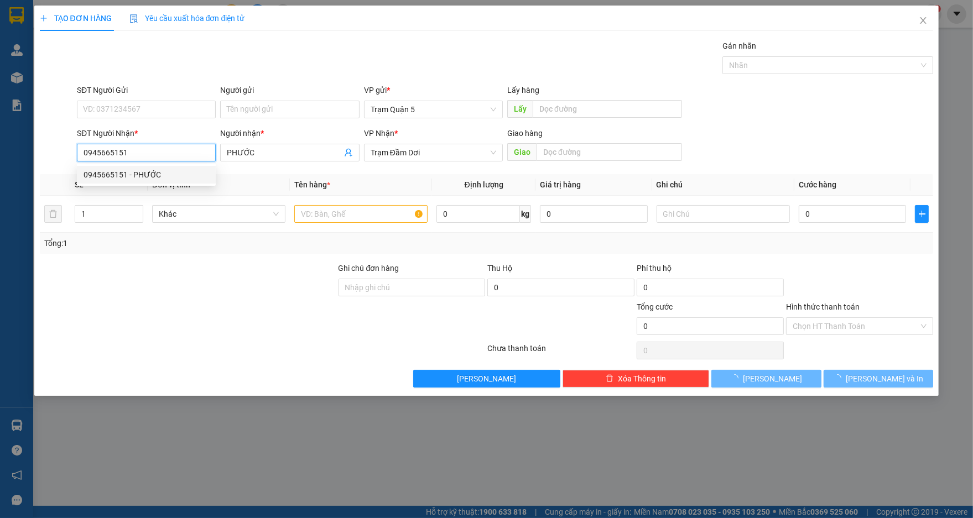
type input "150.000"
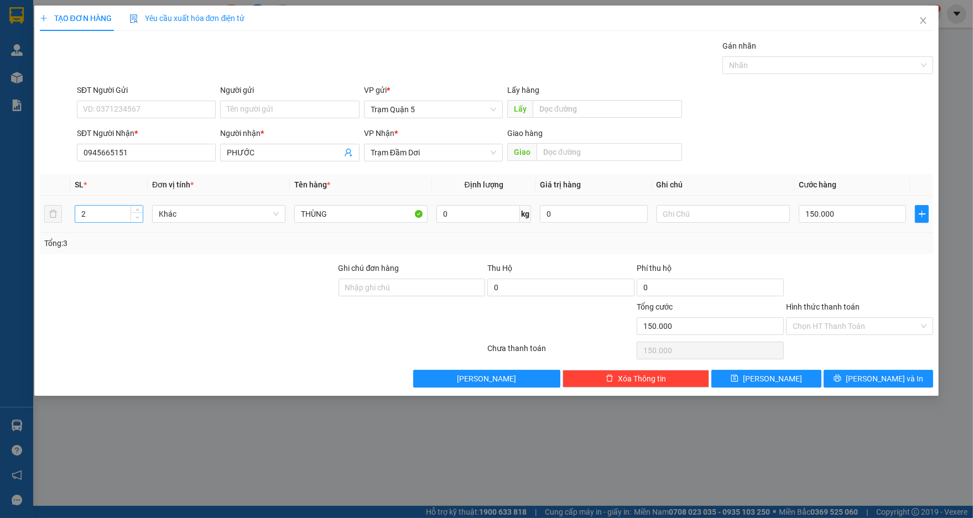
click at [141, 220] on span "Decrease Value" at bounding box center [136, 217] width 12 height 10
type input "1"
click at [141, 220] on span "Decrease Value" at bounding box center [136, 217] width 12 height 10
click at [824, 222] on input "150.000" at bounding box center [851, 214] width 107 height 18
type input "0"
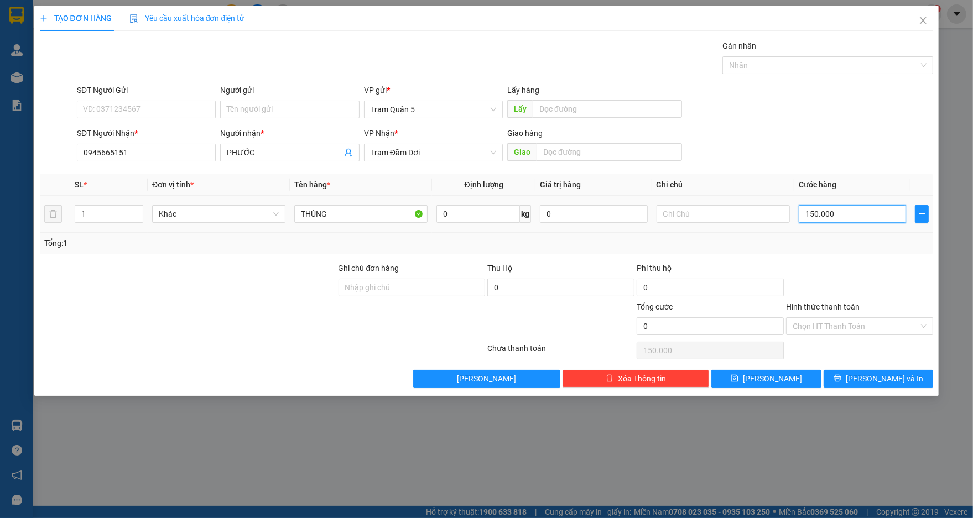
type input "0"
type input "6"
type input "06"
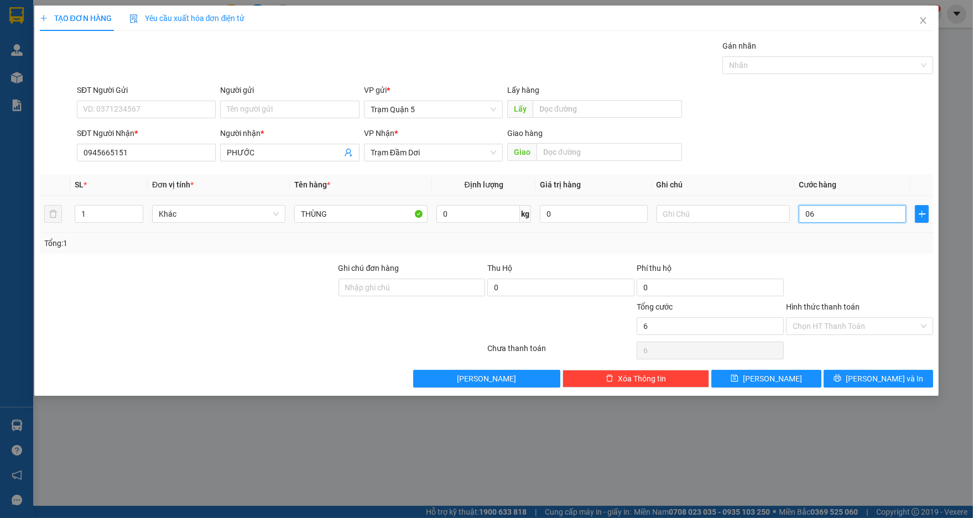
type input "60"
type input "060"
type input "60.000"
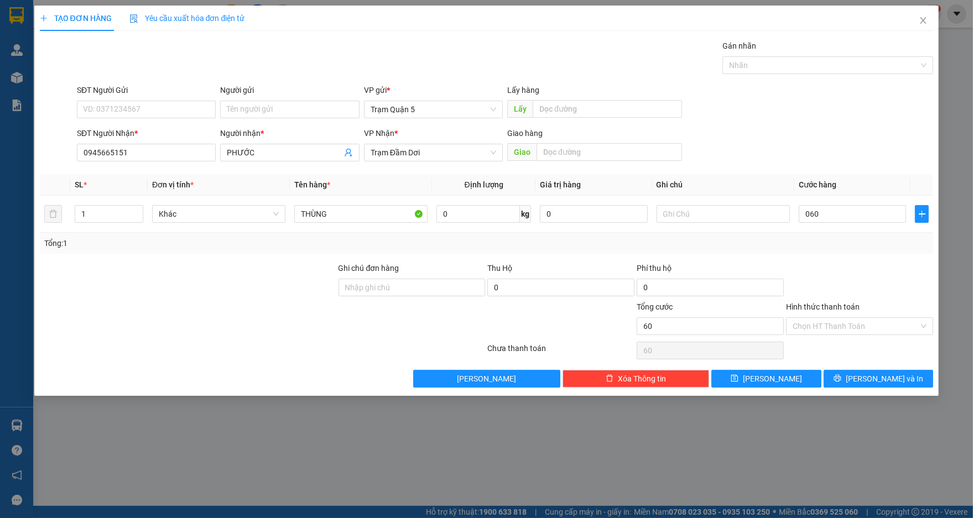
type input "60.000"
click at [794, 245] on div "Tổng: 1" at bounding box center [486, 243] width 885 height 12
click at [841, 381] on icon "printer" at bounding box center [837, 378] width 8 height 8
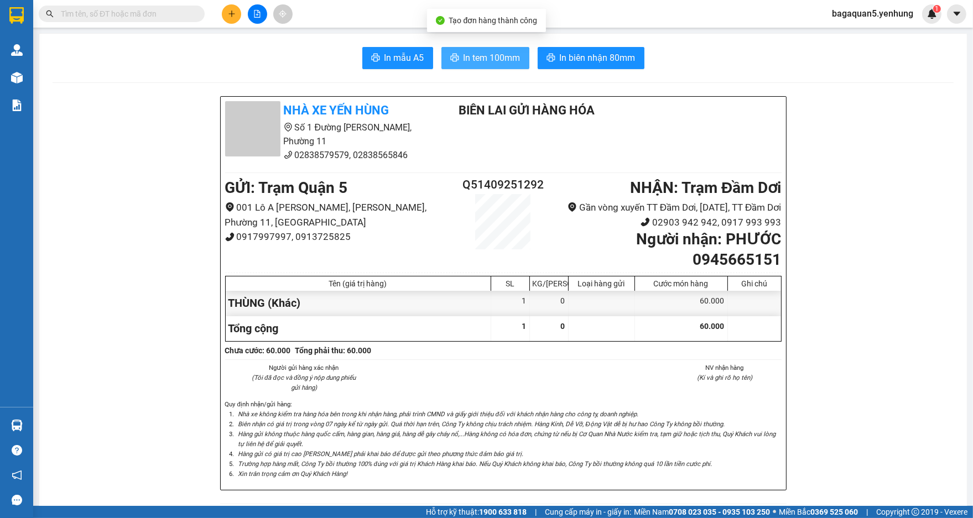
click at [494, 61] on span "In tem 100mm" at bounding box center [491, 58] width 57 height 14
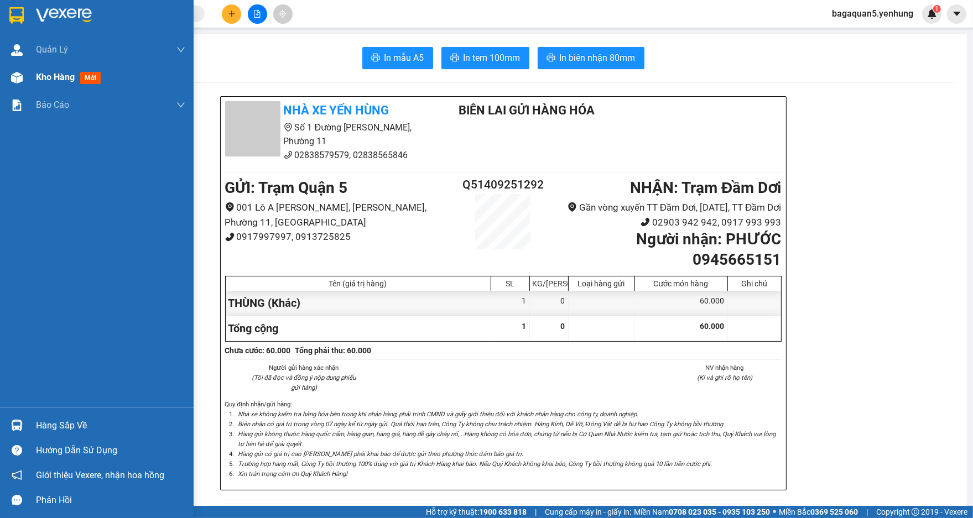
click at [54, 78] on span "Kho hàng" at bounding box center [55, 77] width 39 height 11
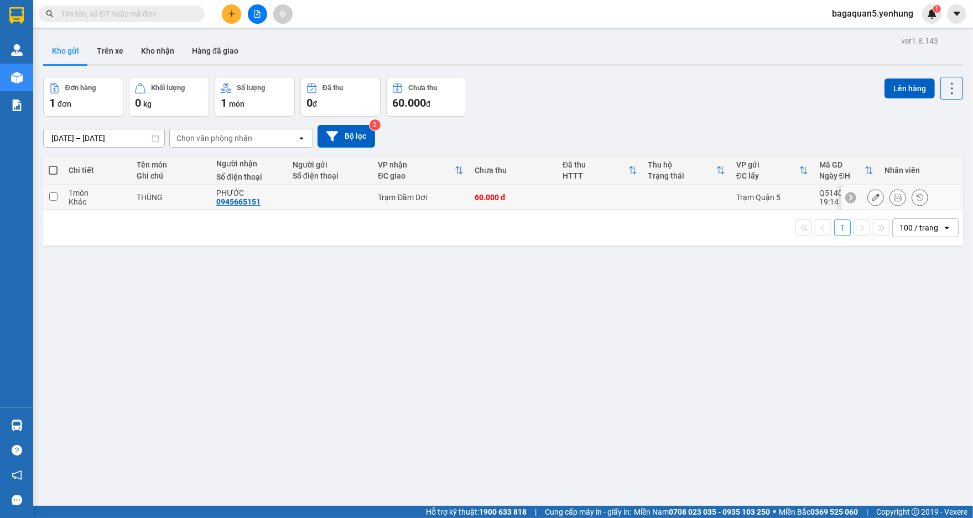
click at [49, 201] on td at bounding box center [53, 197] width 20 height 25
checkbox input "true"
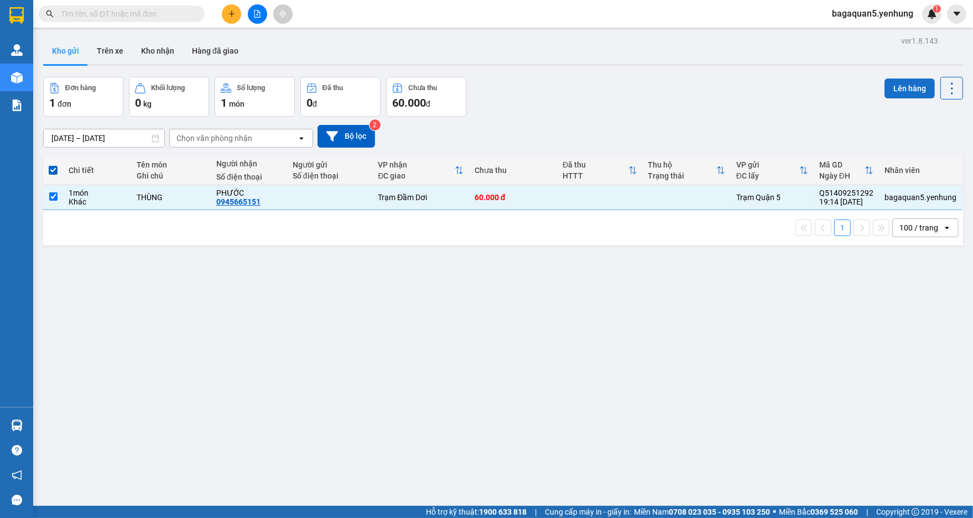
click at [922, 91] on button "Lên hàng" at bounding box center [909, 89] width 50 height 20
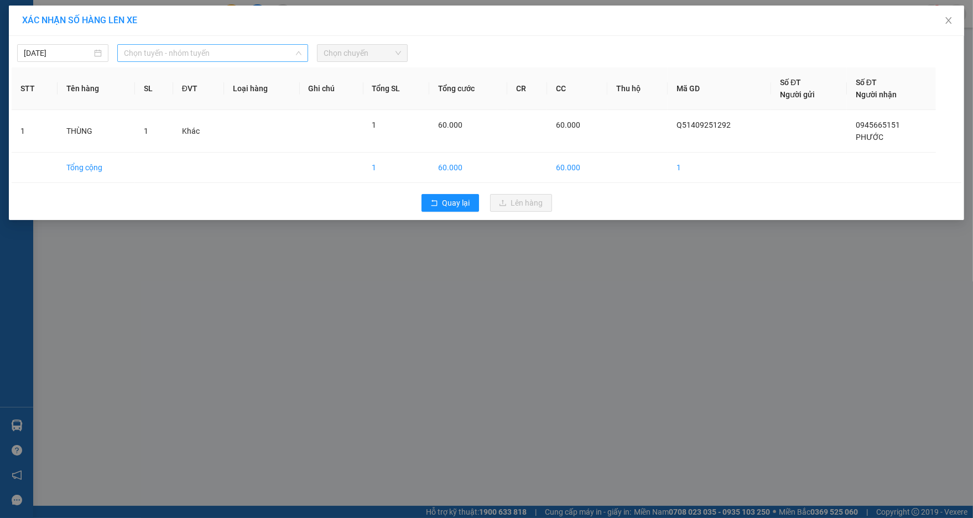
click at [228, 54] on span "Chọn tuyến - nhóm tuyến" at bounding box center [212, 53] width 177 height 17
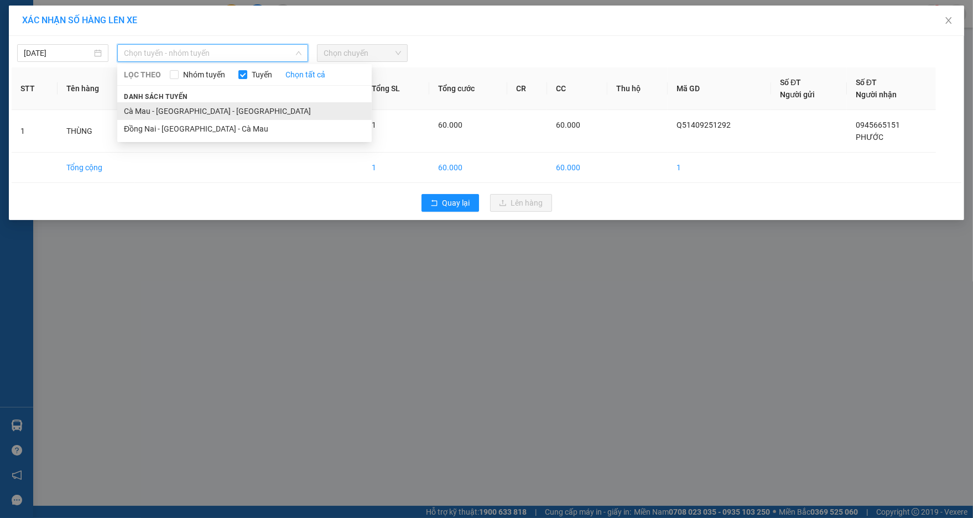
click at [216, 117] on li "Cà Mau - [GEOGRAPHIC_DATA] - [GEOGRAPHIC_DATA]" at bounding box center [244, 111] width 254 height 18
drag, startPoint x: 235, startPoint y: 55, endPoint x: 229, endPoint y: 95, distance: 40.8
click at [233, 62] on div "Cà Mau - [GEOGRAPHIC_DATA] - [GEOGRAPHIC_DATA] LỌC THEO Nhóm tuyến Tuyến Chọn t…" at bounding box center [212, 53] width 191 height 18
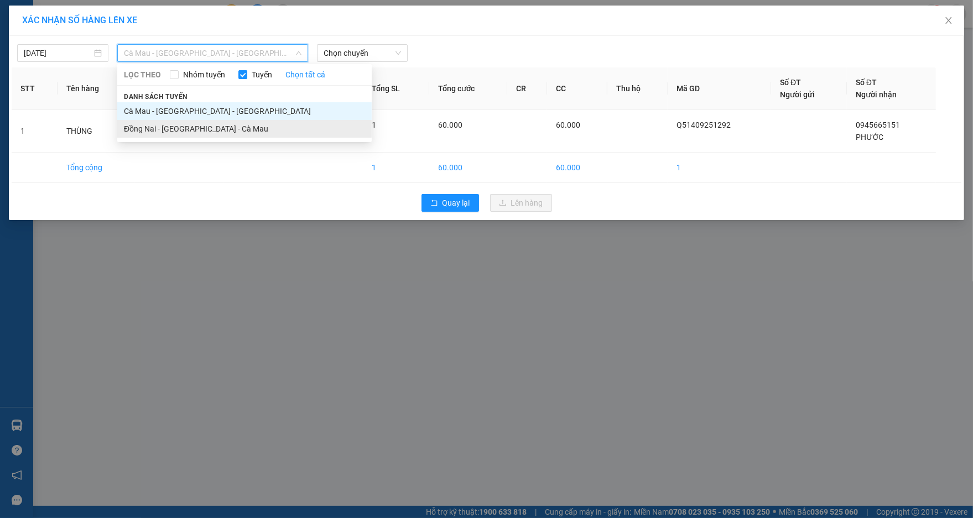
click at [219, 130] on li "Đồng Nai - [GEOGRAPHIC_DATA] - Cà Mau" at bounding box center [244, 129] width 254 height 18
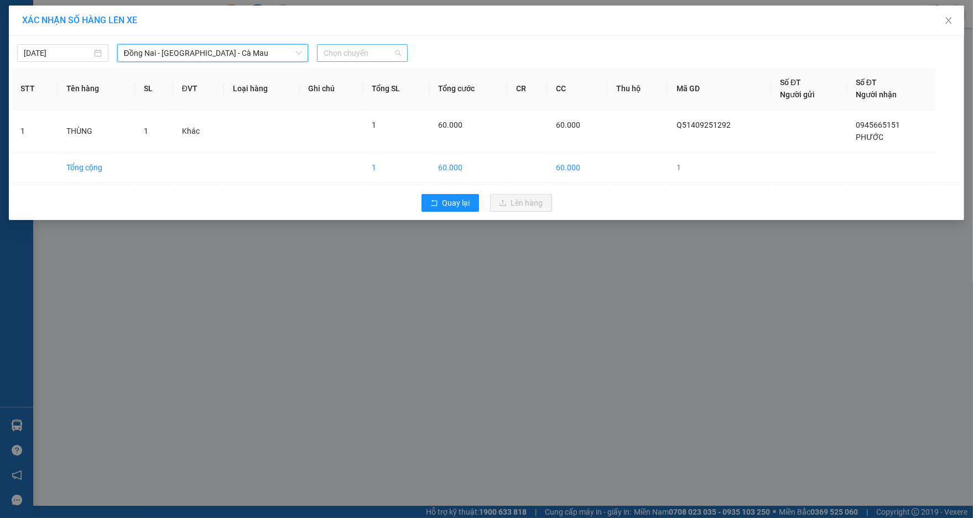
click at [328, 61] on div "Chọn chuyến" at bounding box center [362, 53] width 91 height 18
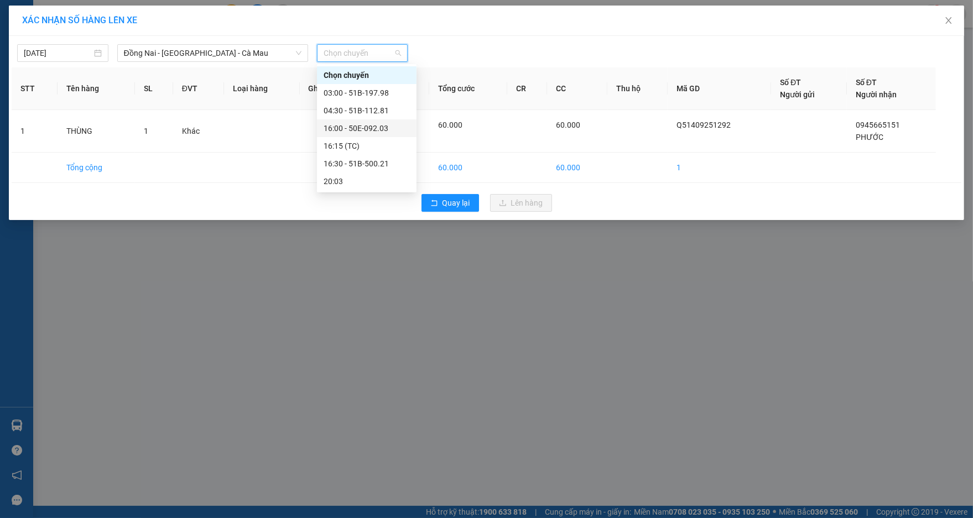
click at [383, 123] on div "16:00 - 50E-092.03" at bounding box center [366, 128] width 86 height 12
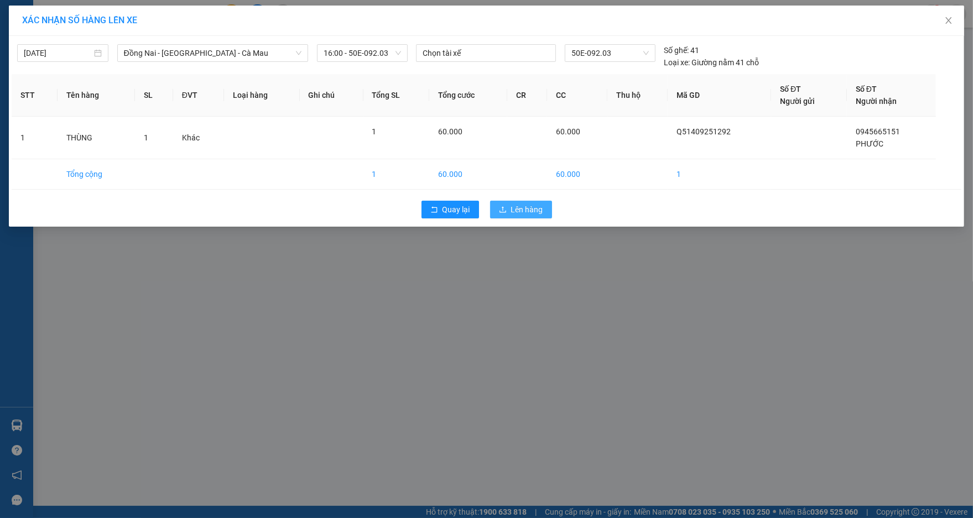
click at [496, 200] on div "Quay lại Lên hàng" at bounding box center [486, 209] width 949 height 29
click at [505, 203] on button "Lên hàng" at bounding box center [521, 210] width 62 height 18
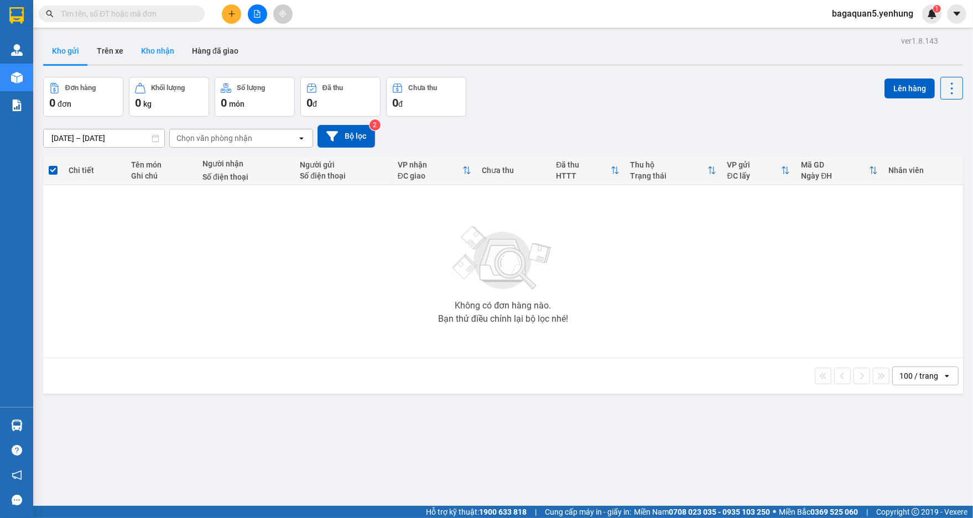
click at [145, 57] on button "Kho nhận" at bounding box center [157, 51] width 51 height 27
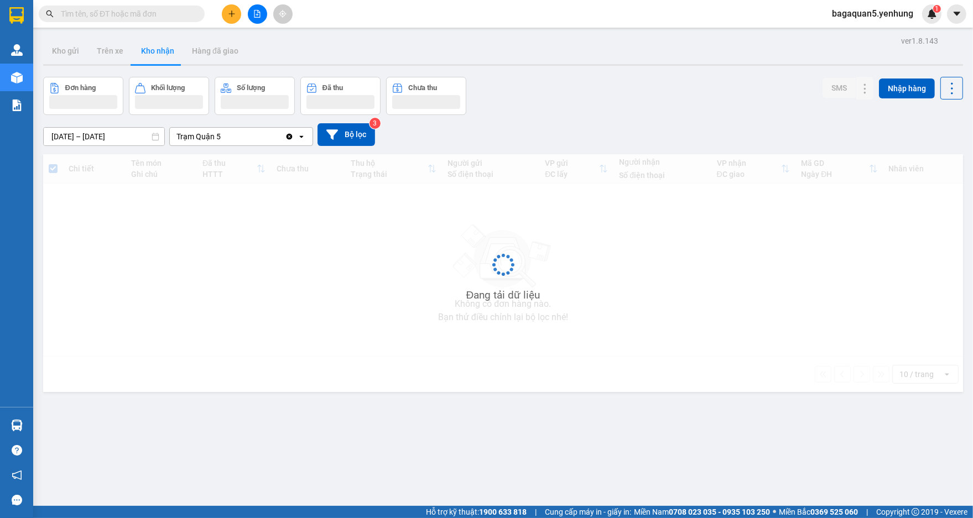
click at [134, 49] on button "Kho nhận" at bounding box center [157, 51] width 51 height 27
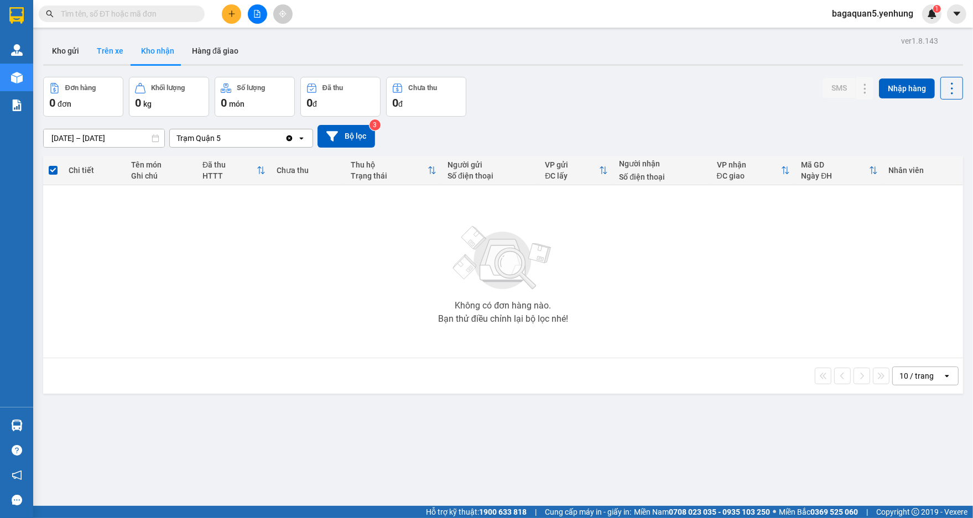
click at [129, 45] on button "Trên xe" at bounding box center [110, 51] width 44 height 27
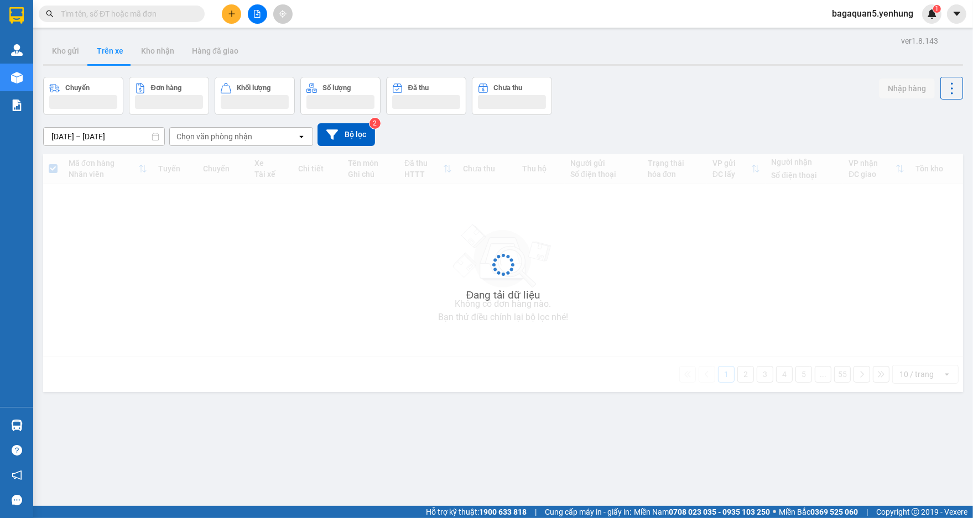
click at [129, 45] on button "Trên xe" at bounding box center [110, 51] width 44 height 27
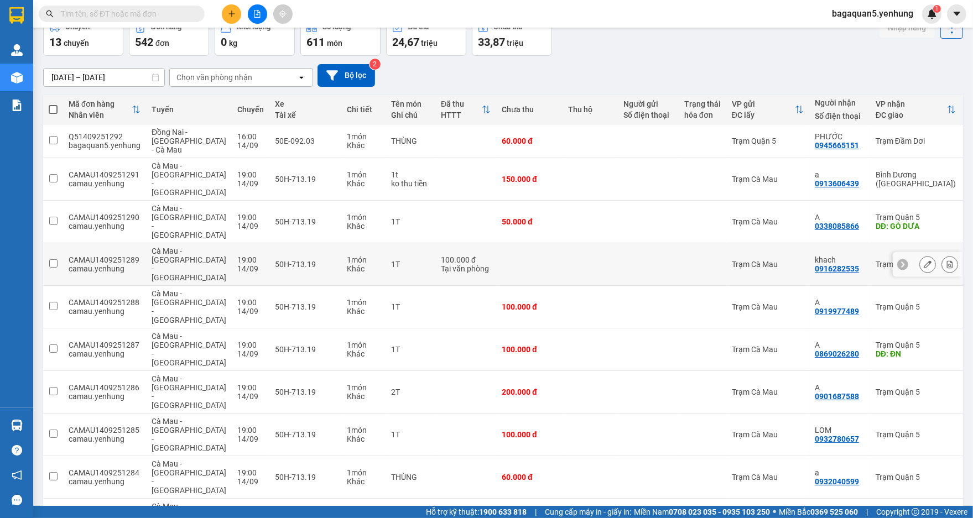
scroll to position [66, 0]
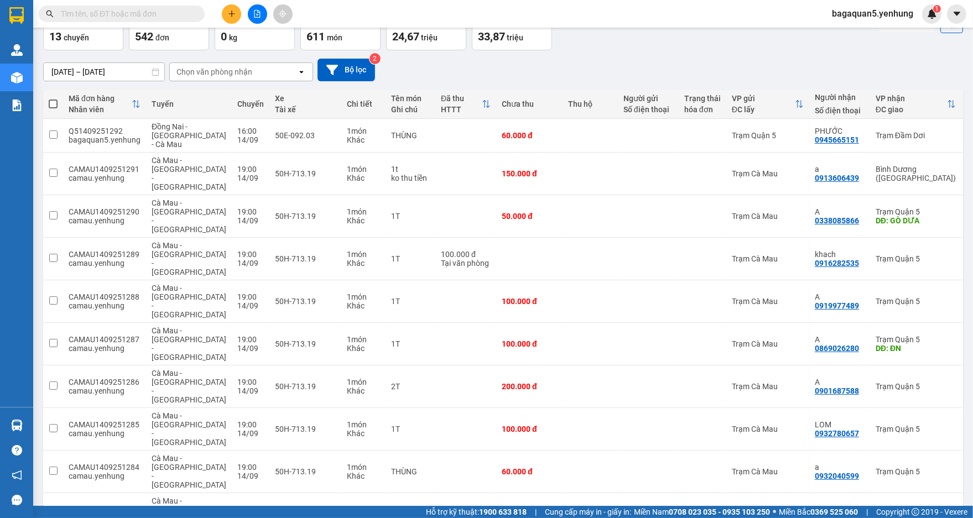
click at [197, 77] on div "Chọn văn phòng nhận" at bounding box center [233, 72] width 127 height 18
click at [264, 16] on button at bounding box center [257, 13] width 19 height 19
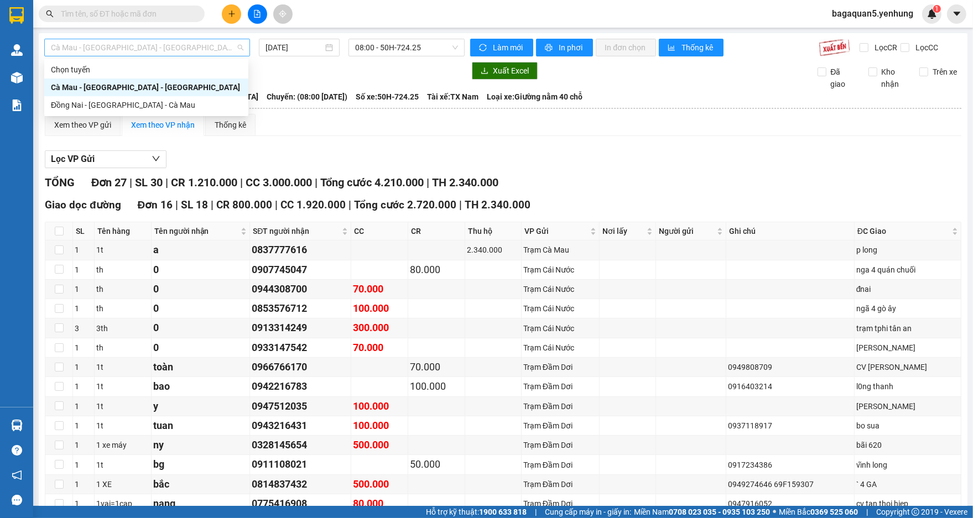
click at [215, 48] on span "Cà Mau - [GEOGRAPHIC_DATA] - [GEOGRAPHIC_DATA]" at bounding box center [147, 47] width 192 height 17
click at [233, 95] on div "Cà Mau - [GEOGRAPHIC_DATA] - [GEOGRAPHIC_DATA]" at bounding box center [146, 88] width 204 height 18
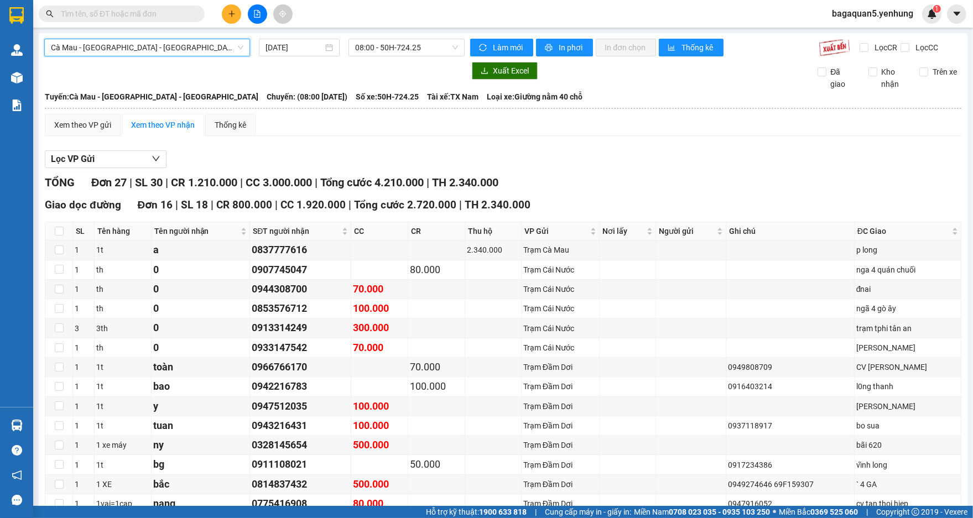
click at [224, 51] on span "Cà Mau - [GEOGRAPHIC_DATA] - [GEOGRAPHIC_DATA]" at bounding box center [147, 47] width 192 height 17
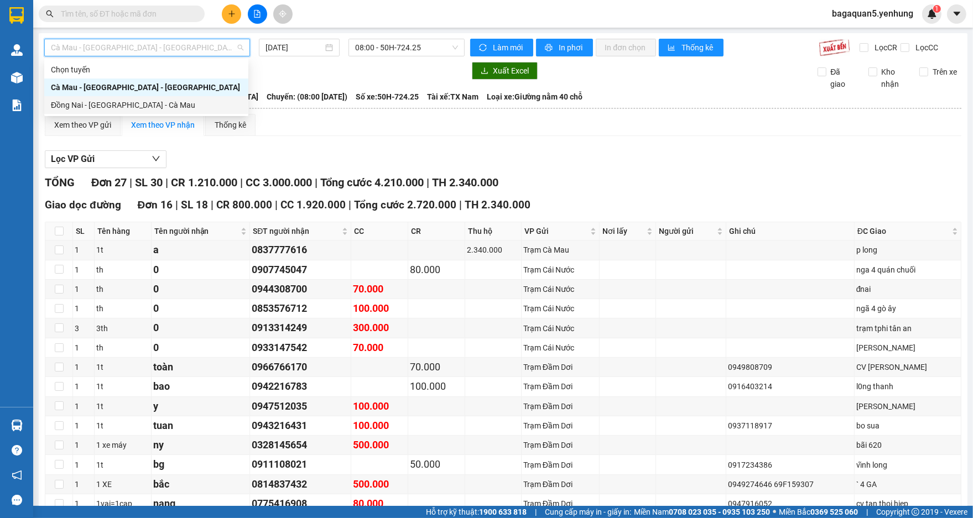
click at [216, 101] on div "Đồng Nai - [GEOGRAPHIC_DATA] - Cà Mau" at bounding box center [146, 105] width 191 height 12
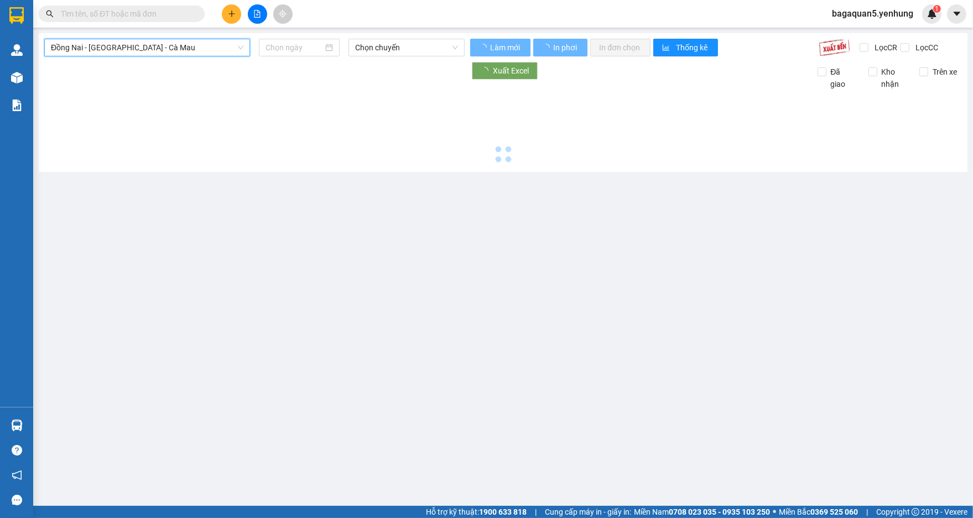
type input "[DATE]"
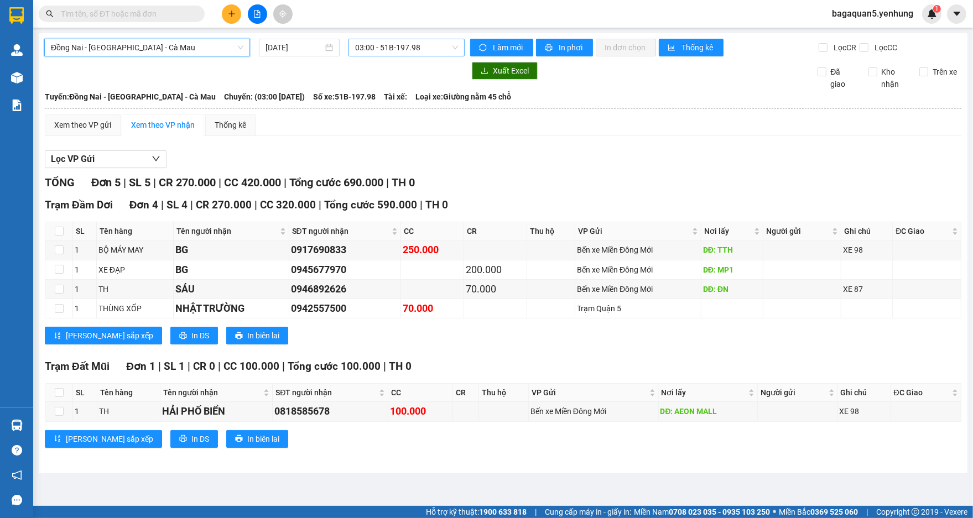
drag, startPoint x: 440, startPoint y: 58, endPoint x: 439, endPoint y: 42, distance: 15.5
click at [440, 55] on div "Đồng Nai - [GEOGRAPHIC_DATA] - [GEOGRAPHIC_DATA] - [GEOGRAPHIC_DATA] - [GEOGRAP…" at bounding box center [503, 253] width 928 height 440
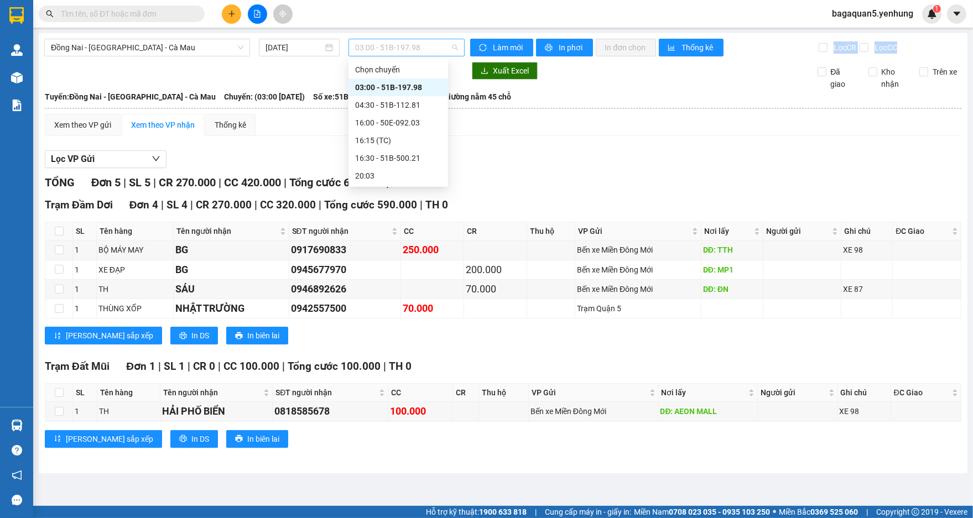
click at [439, 41] on span "03:00 - 51B-197.98" at bounding box center [406, 47] width 103 height 17
click at [380, 120] on div "16:00 - 50E-092.03" at bounding box center [398, 123] width 86 height 12
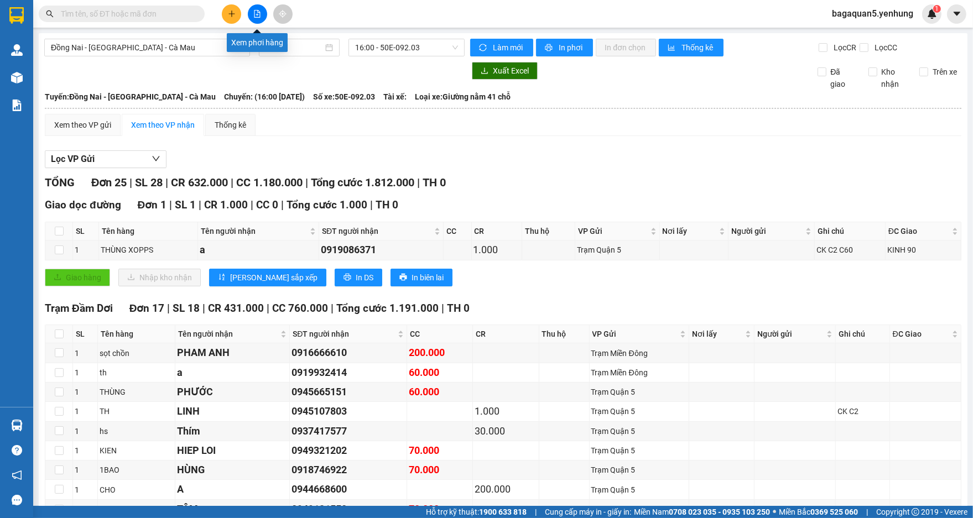
click at [258, 15] on icon "file-add" at bounding box center [257, 14] width 8 height 8
drag, startPoint x: 234, startPoint y: 44, endPoint x: 234, endPoint y: 51, distance: 7.7
click at [234, 51] on span "Đồng Nai - [GEOGRAPHIC_DATA] - Cà Mau" at bounding box center [147, 47] width 192 height 17
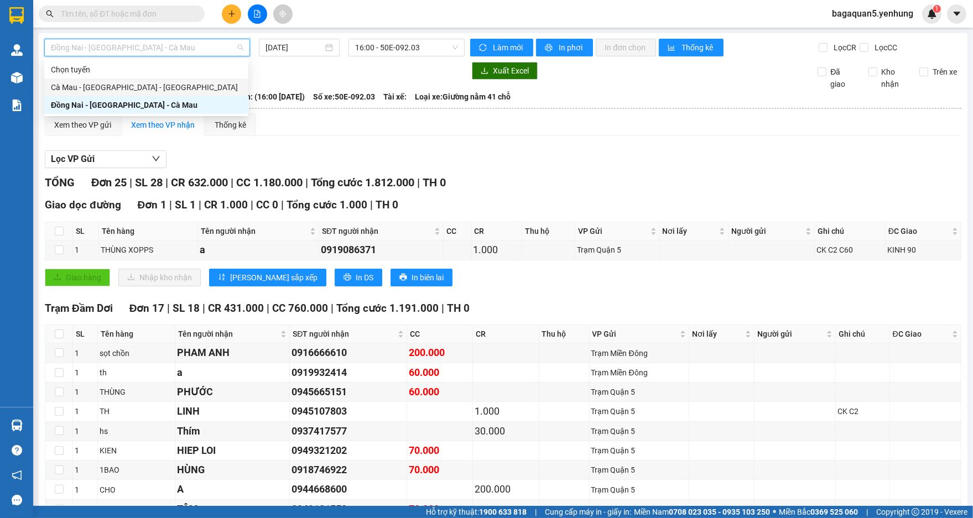
click at [222, 81] on div "Cà Mau - [GEOGRAPHIC_DATA] - [GEOGRAPHIC_DATA]" at bounding box center [146, 87] width 191 height 12
type input "[DATE]"
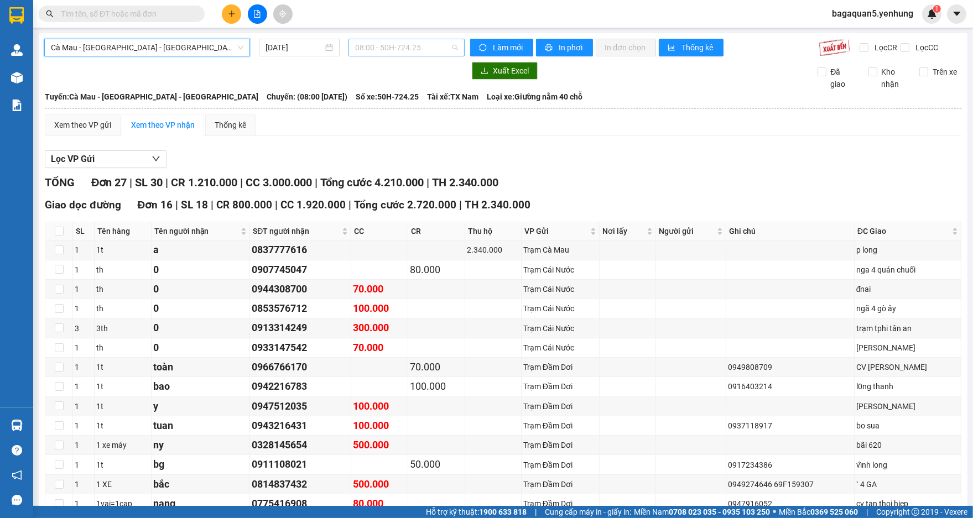
click at [361, 47] on span "08:00 - 50H-724.25" at bounding box center [406, 47] width 103 height 17
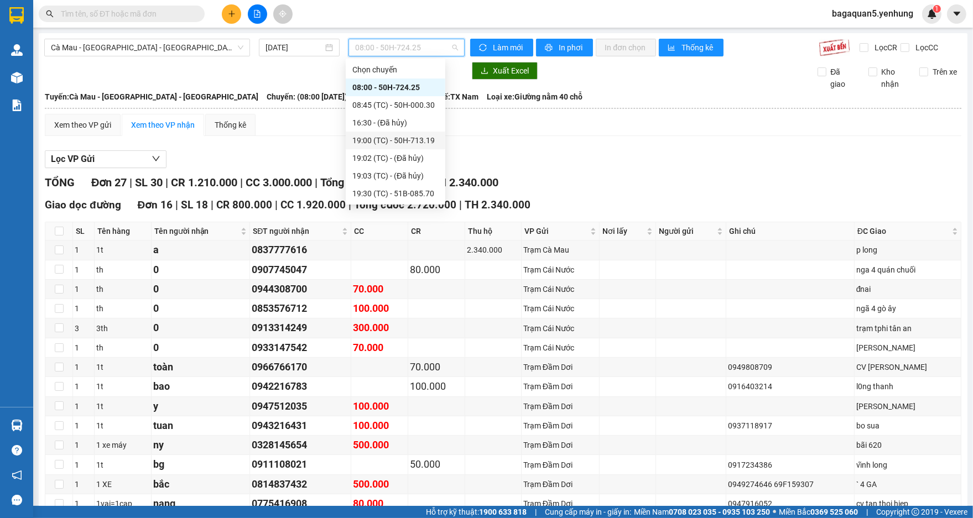
click at [429, 143] on div "19:00 (TC) - 50H-713.19" at bounding box center [395, 140] width 86 height 12
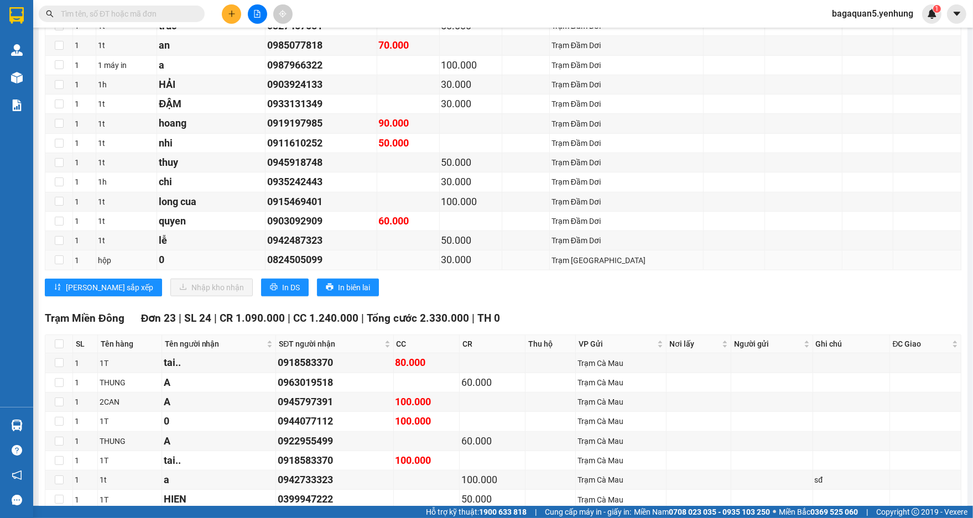
drag, startPoint x: 346, startPoint y: 247, endPoint x: 350, endPoint y: 221, distance: 25.8
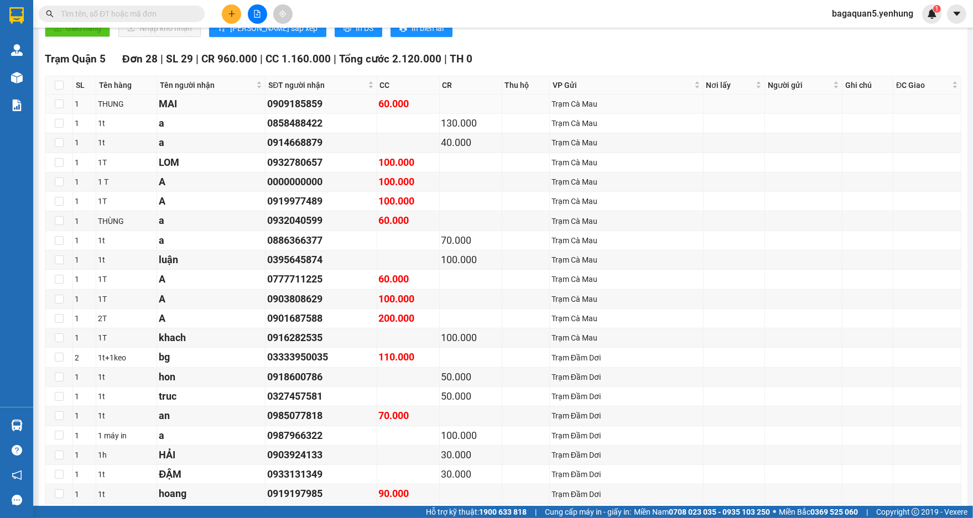
scroll to position [487, 0]
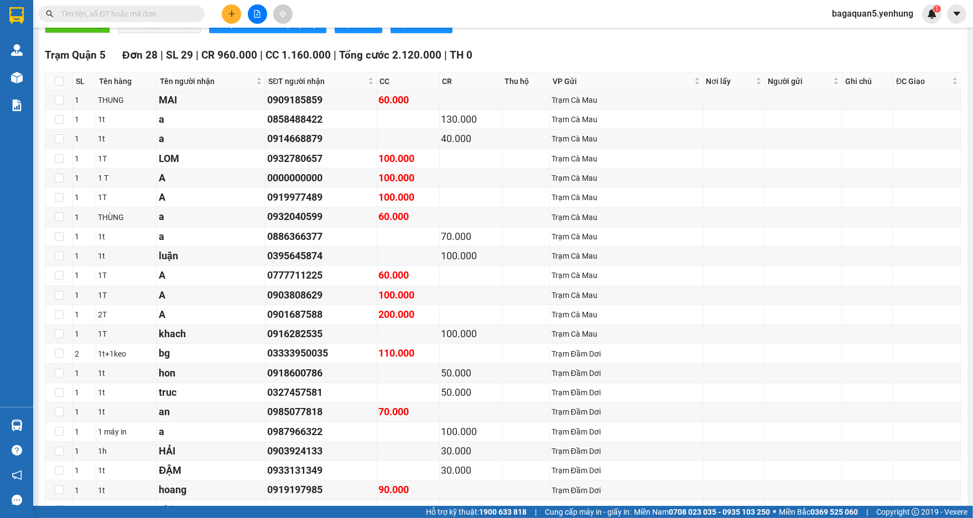
click at [51, 82] on th at bounding box center [59, 81] width 28 height 18
click at [53, 81] on th at bounding box center [59, 81] width 28 height 18
click at [56, 79] on input "checkbox" at bounding box center [59, 81] width 9 height 9
checkbox input "true"
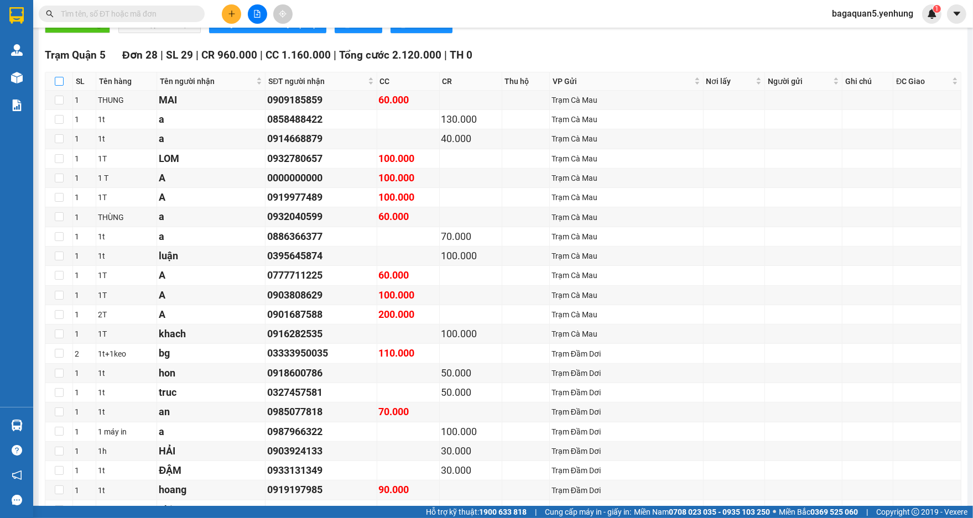
checkbox input "true"
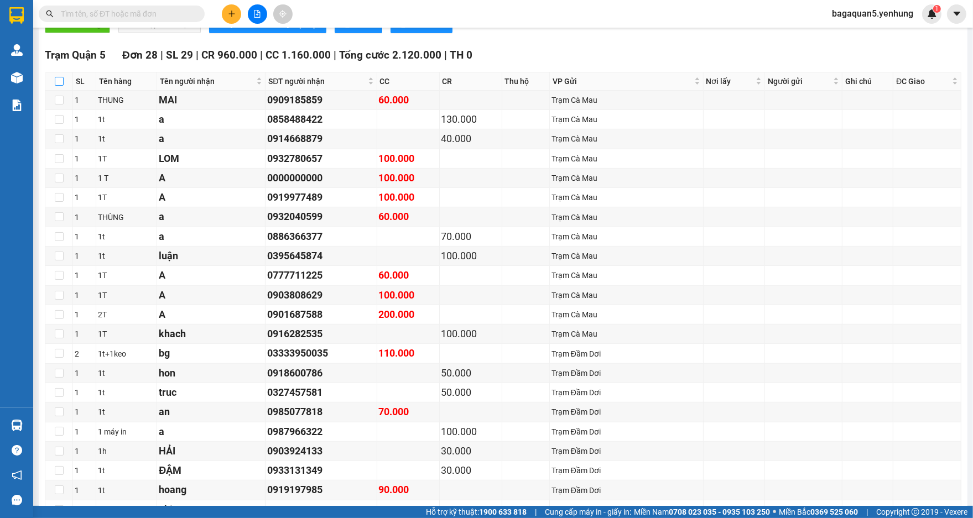
checkbox input "true"
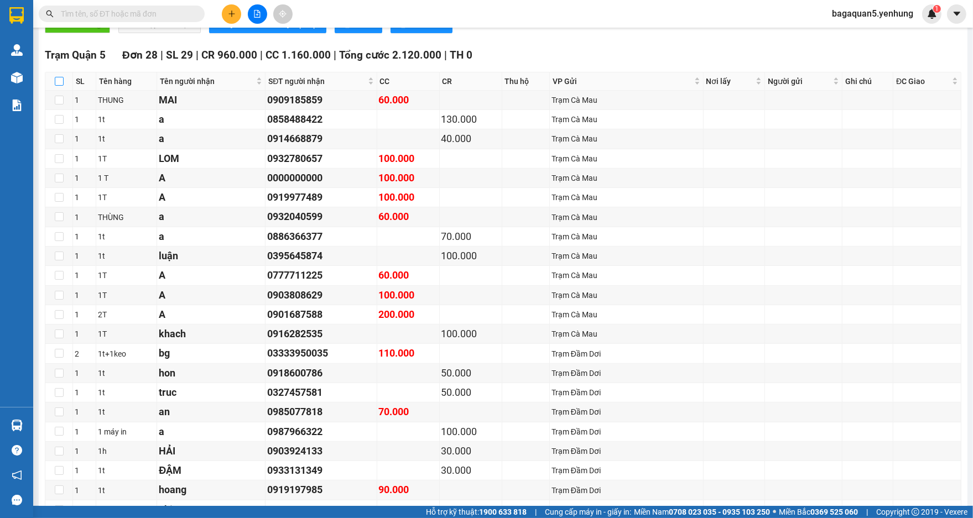
checkbox input "true"
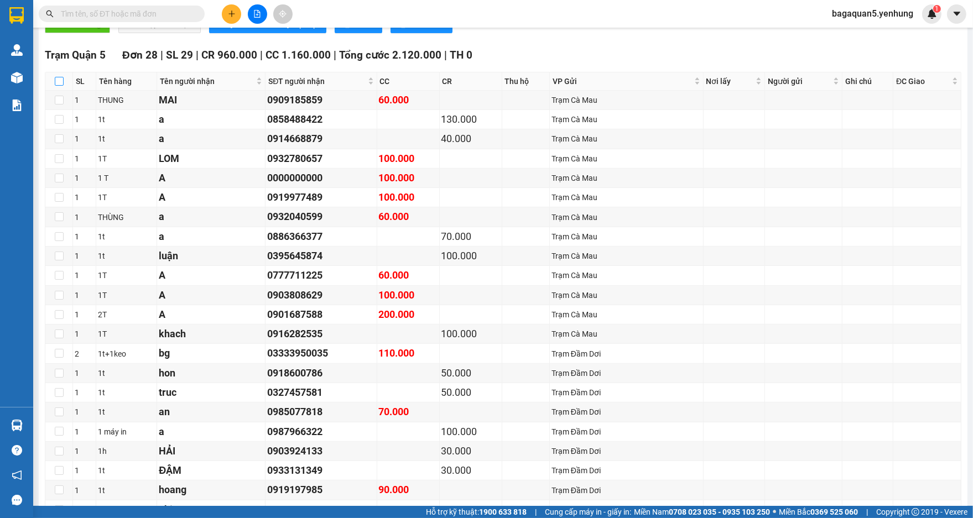
checkbox input "true"
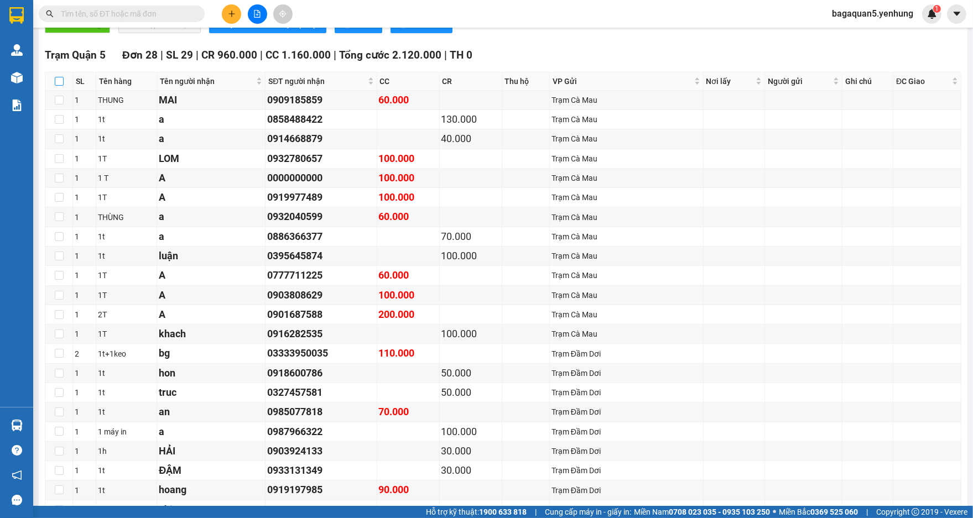
checkbox input "true"
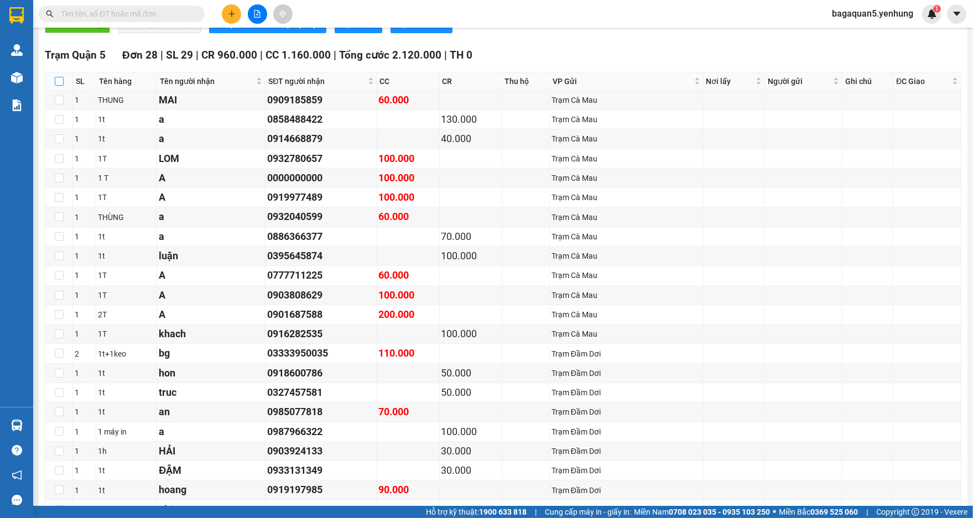
checkbox input "true"
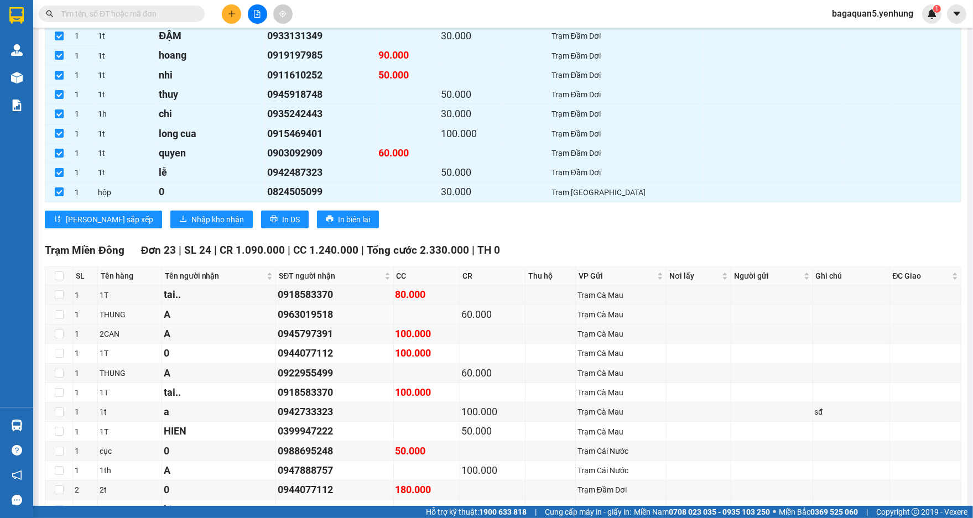
scroll to position [930, 0]
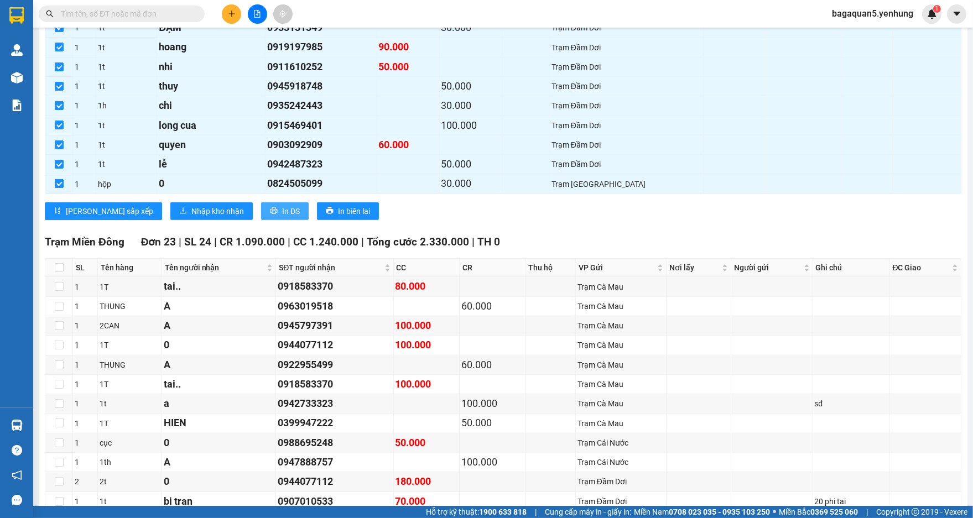
click at [270, 207] on icon "printer" at bounding box center [274, 211] width 8 height 8
